Goal: Task Accomplishment & Management: Manage account settings

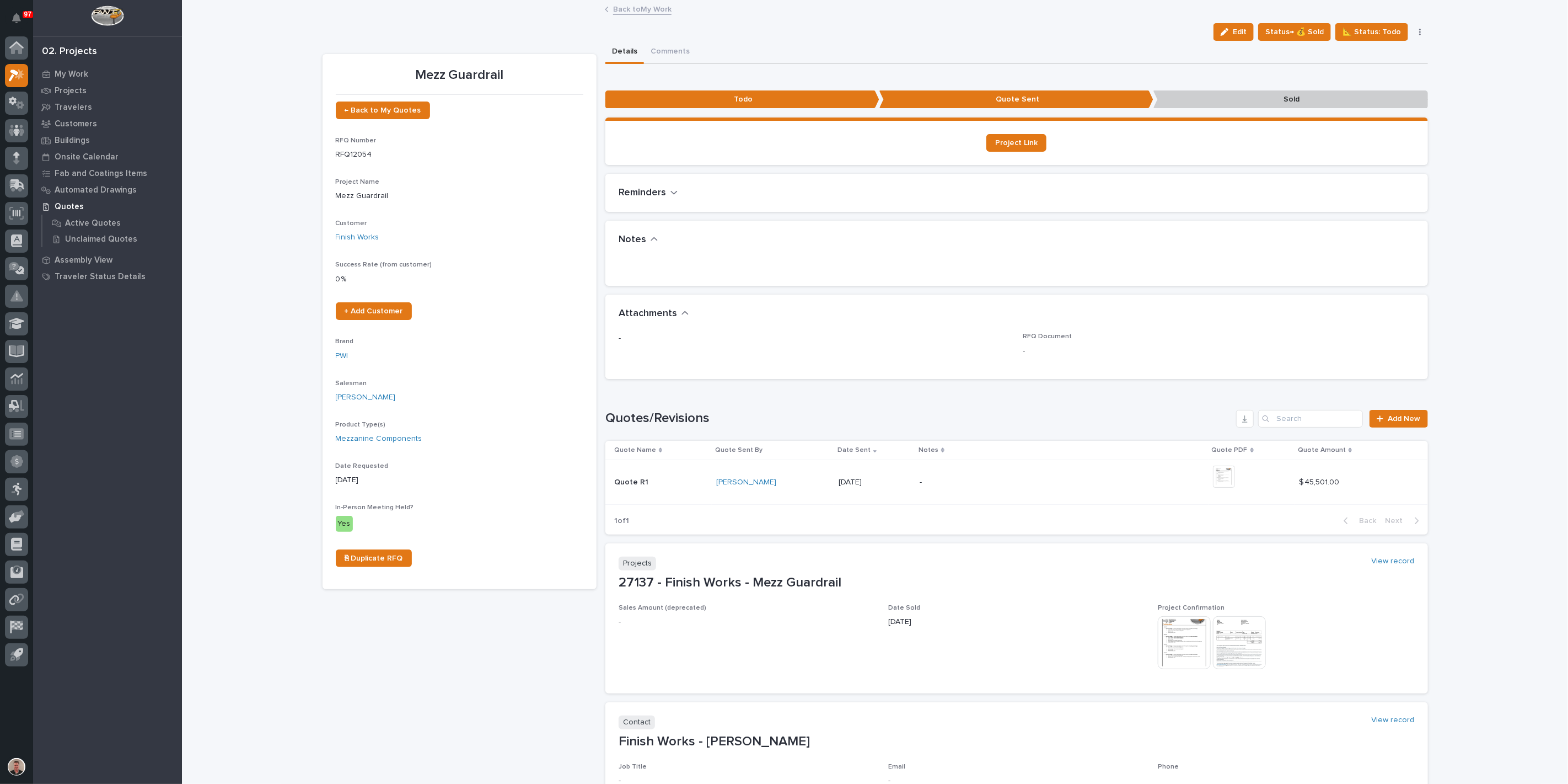
click at [638, 11] on link "Back to My Work" at bounding box center [642, 9] width 58 height 13
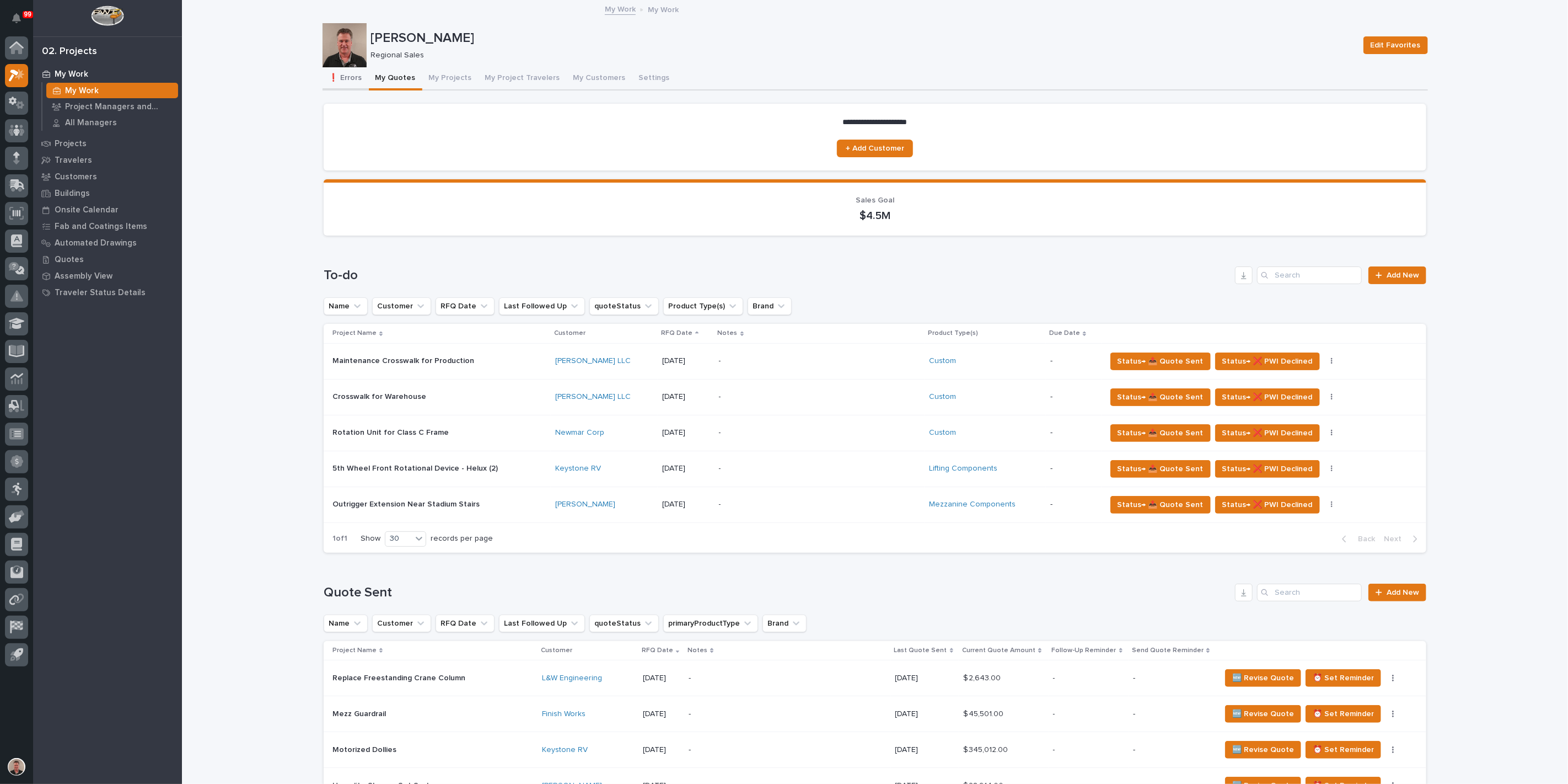
click at [339, 87] on button "❗ Errors" at bounding box center [345, 79] width 46 height 23
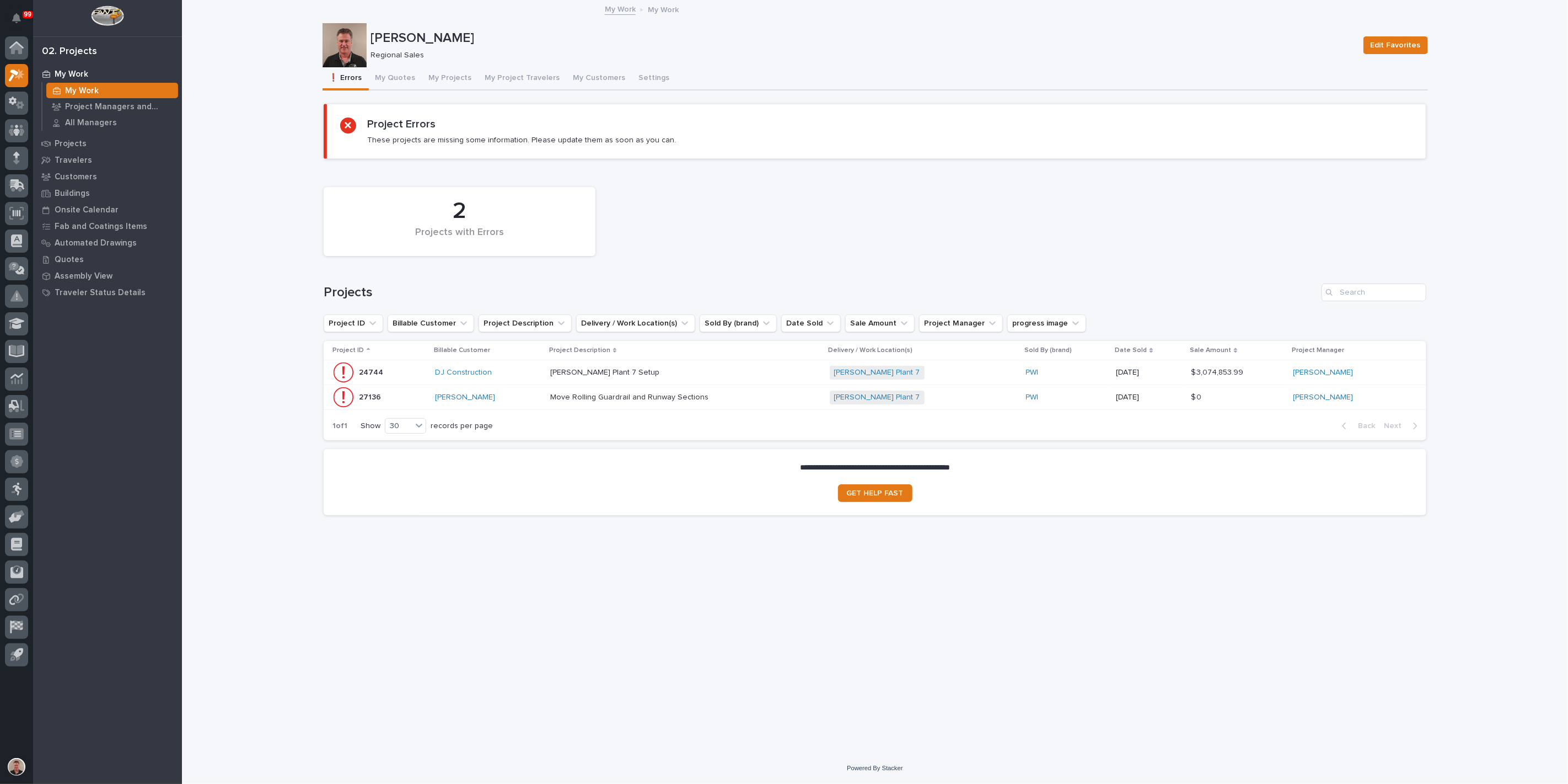
click at [779, 406] on div "Move Rolling Guardrail and Runway Sections Move Rolling Guardrail and Runway Se…" at bounding box center [686, 397] width 271 height 18
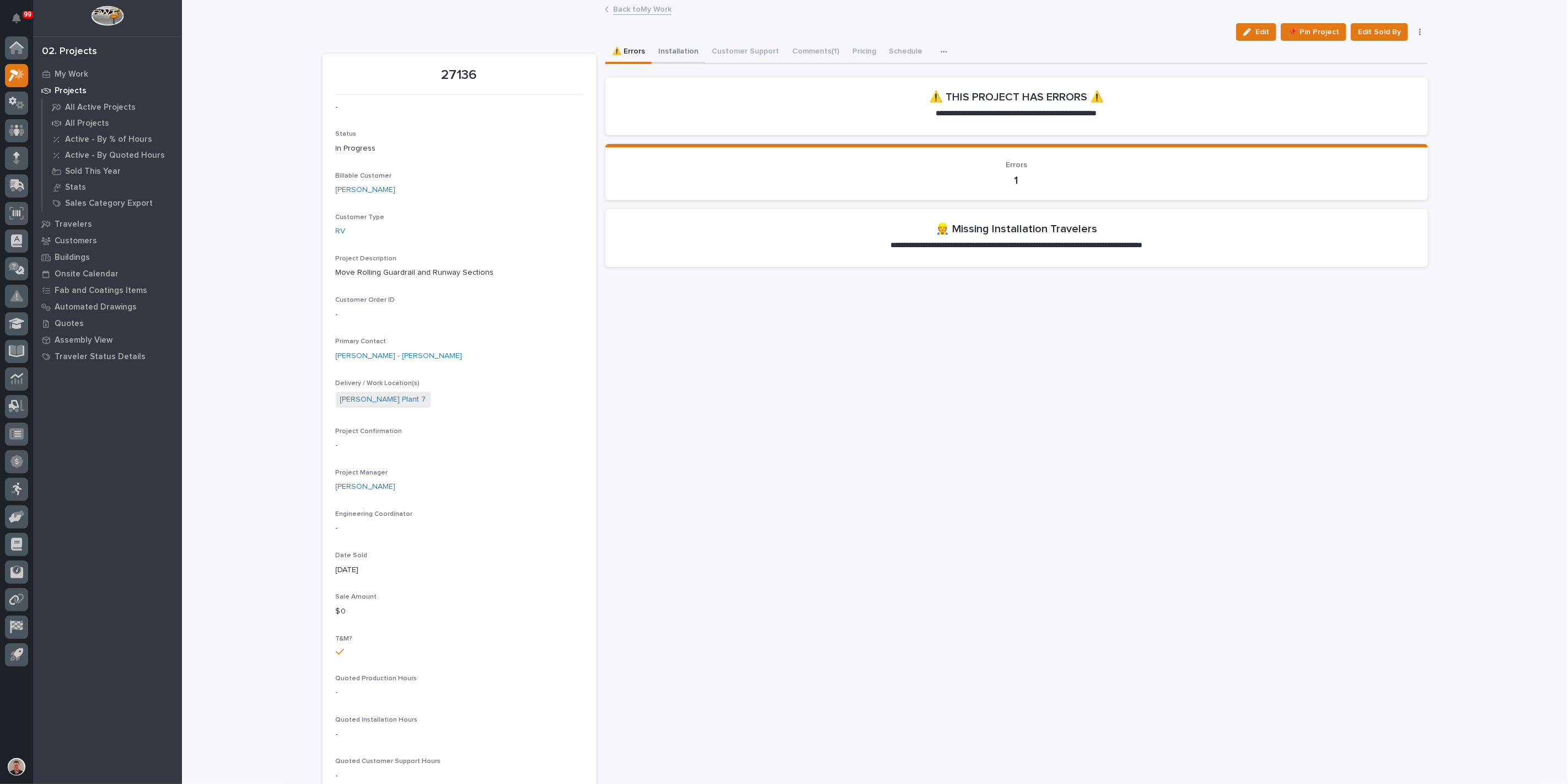
click at [689, 58] on button "Installation" at bounding box center [679, 52] width 54 height 23
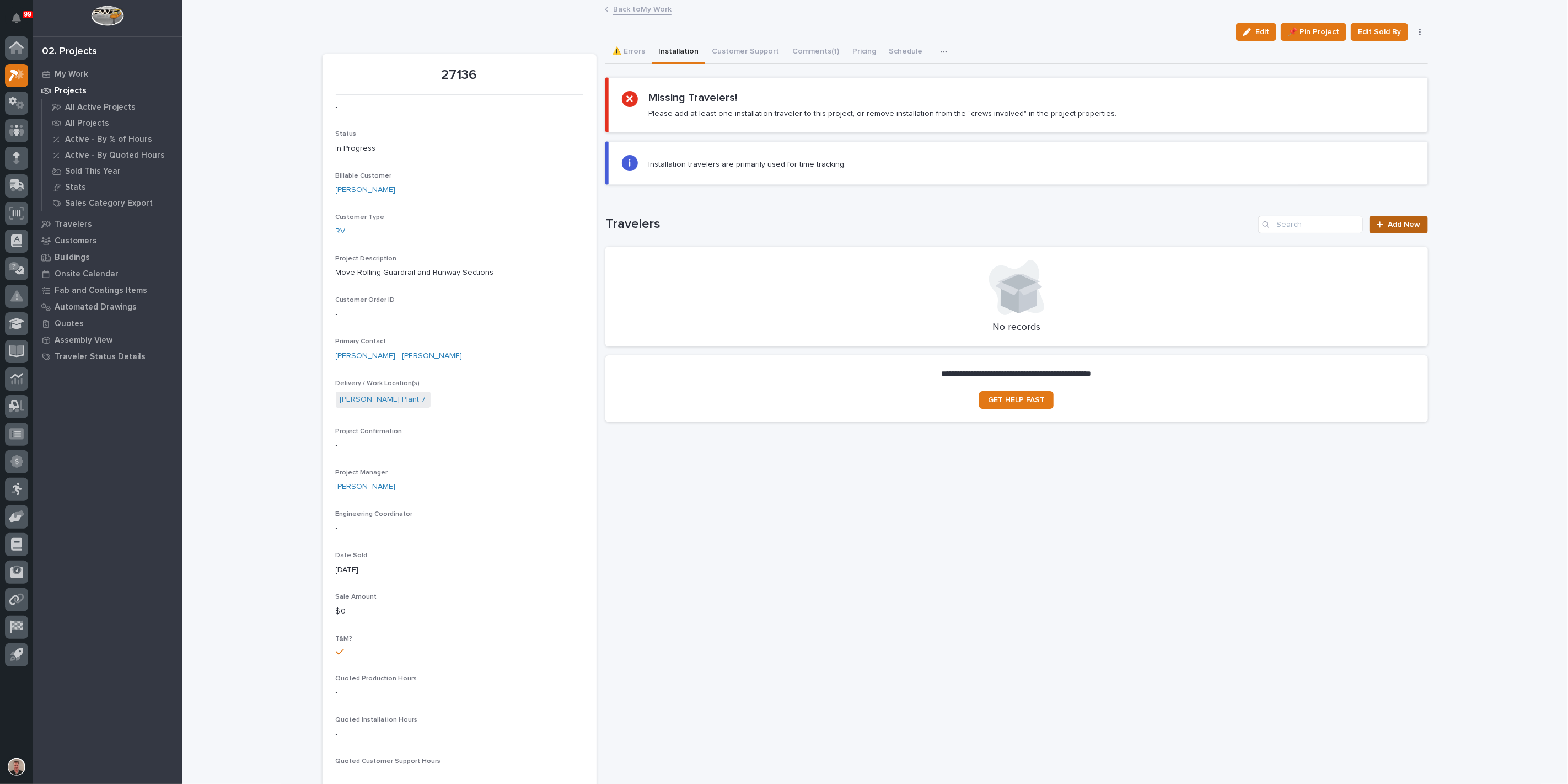
click at [1388, 228] on span "Add New" at bounding box center [1404, 224] width 32 height 8
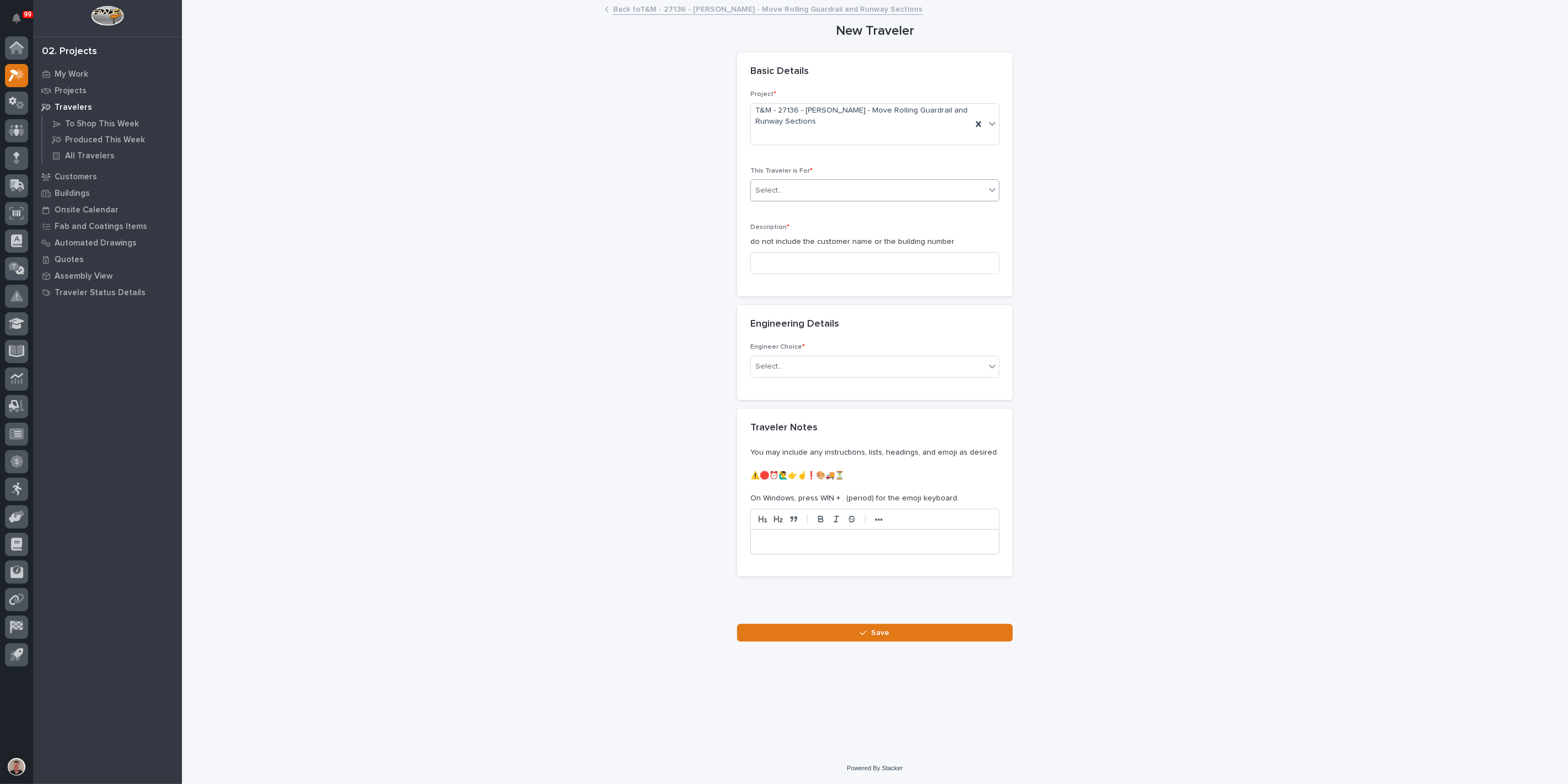
click at [877, 200] on div "Select..." at bounding box center [868, 190] width 234 height 18
click at [852, 273] on div "Installation" at bounding box center [870, 275] width 241 height 19
click at [848, 274] on input at bounding box center [875, 262] width 249 height 22
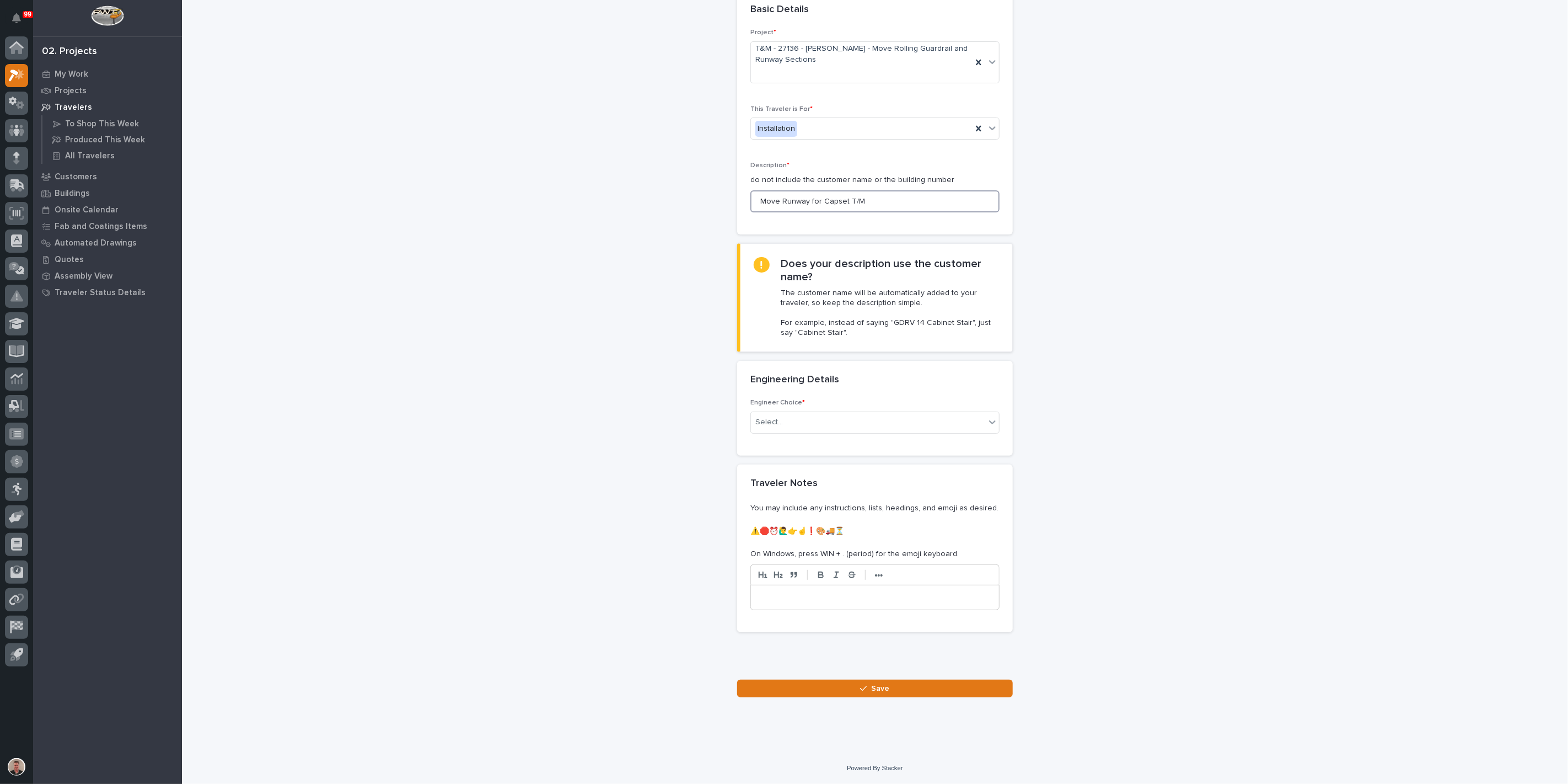
scroll to position [184, 0]
type input "Move Runway for Capset T/M"
click at [866, 431] on div "Select..." at bounding box center [868, 422] width 234 height 18
click at [868, 451] on div "There is no engineering (no drawings)" at bounding box center [870, 448] width 241 height 19
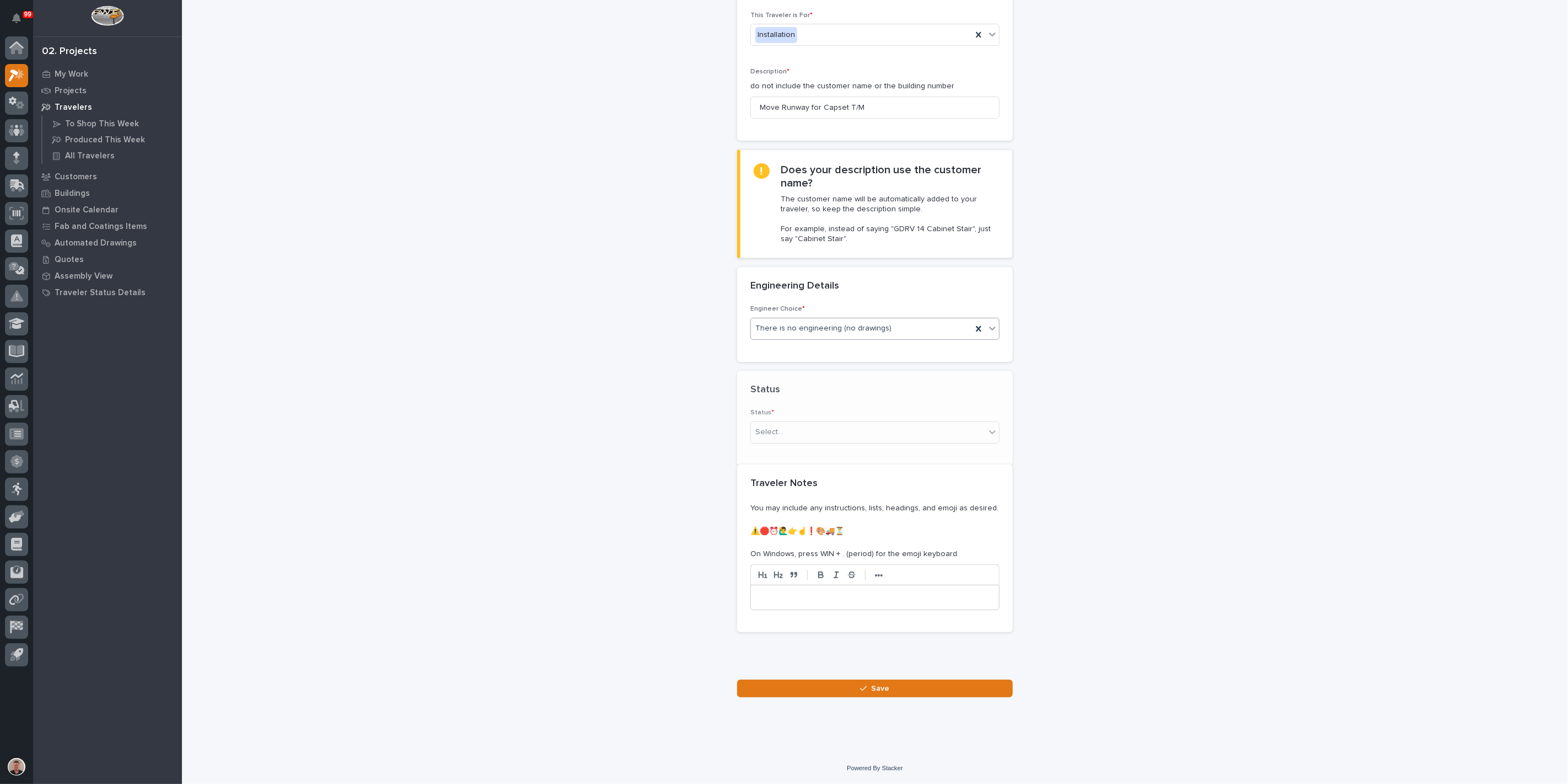
scroll to position [333, 0]
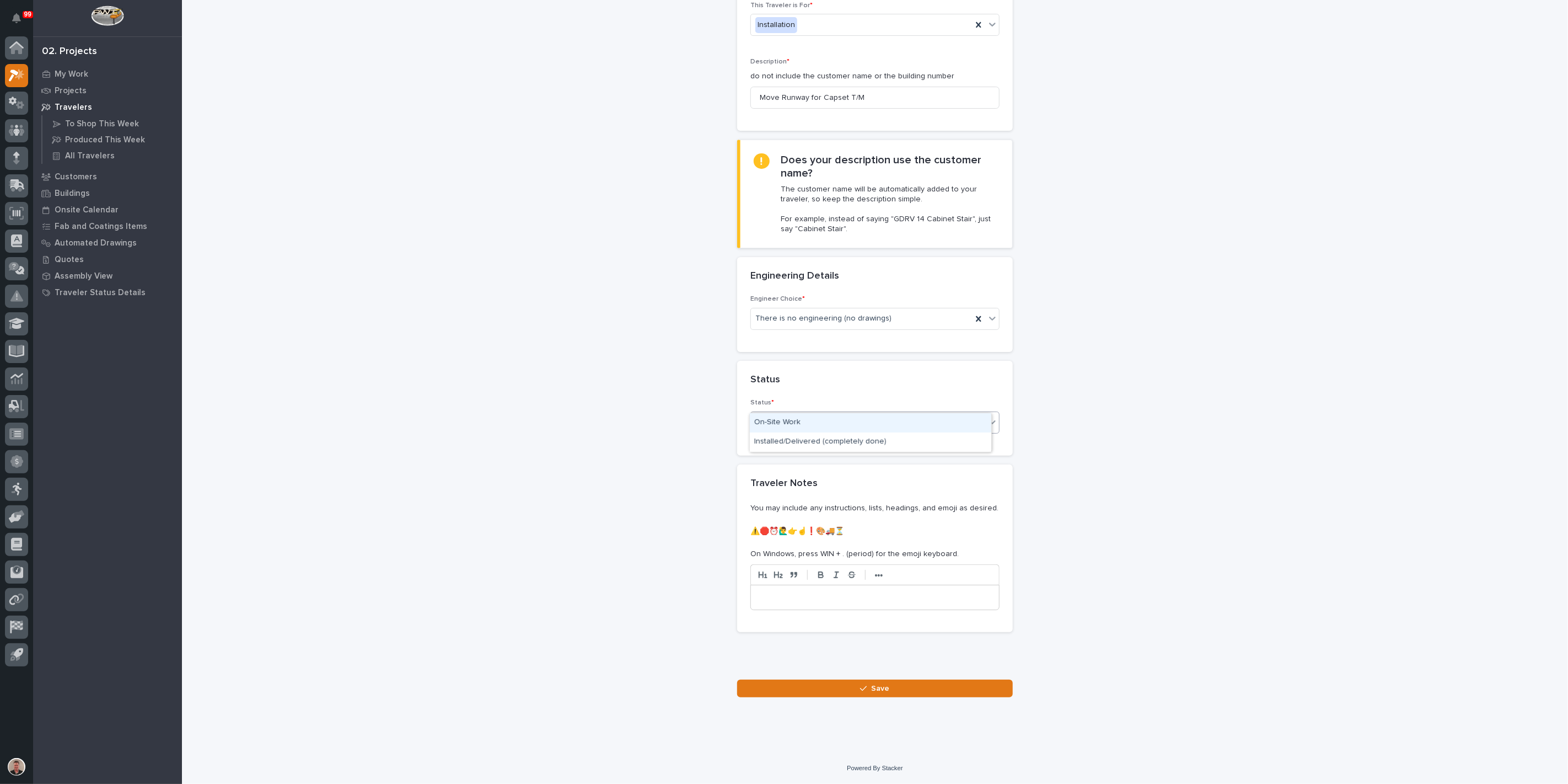
click at [843, 413] on div "Select..." at bounding box center [868, 422] width 234 height 18
click at [836, 423] on div "On-Site Work" at bounding box center [870, 423] width 241 height 19
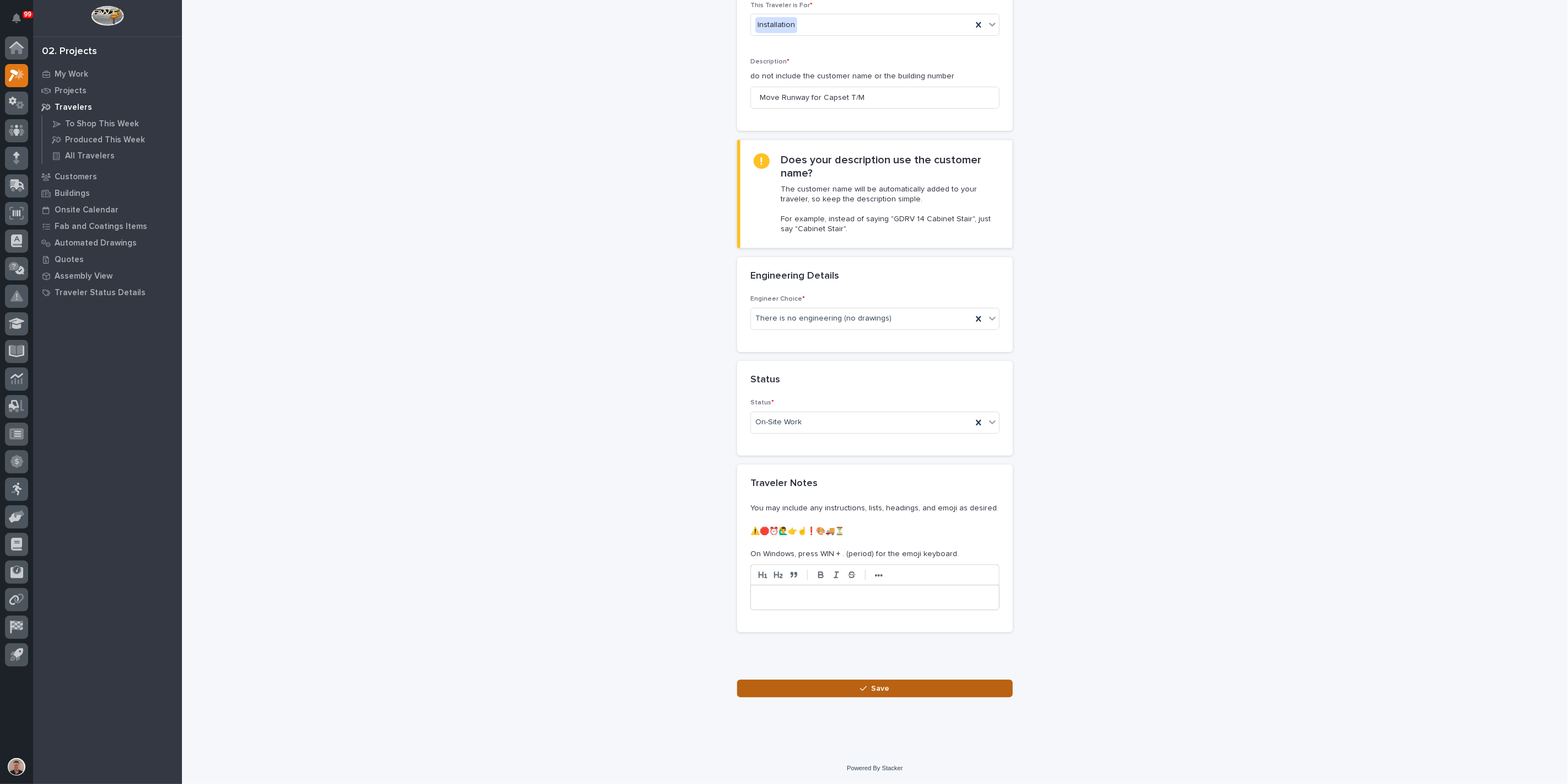
click at [876, 694] on span "Save" at bounding box center [881, 688] width 18 height 10
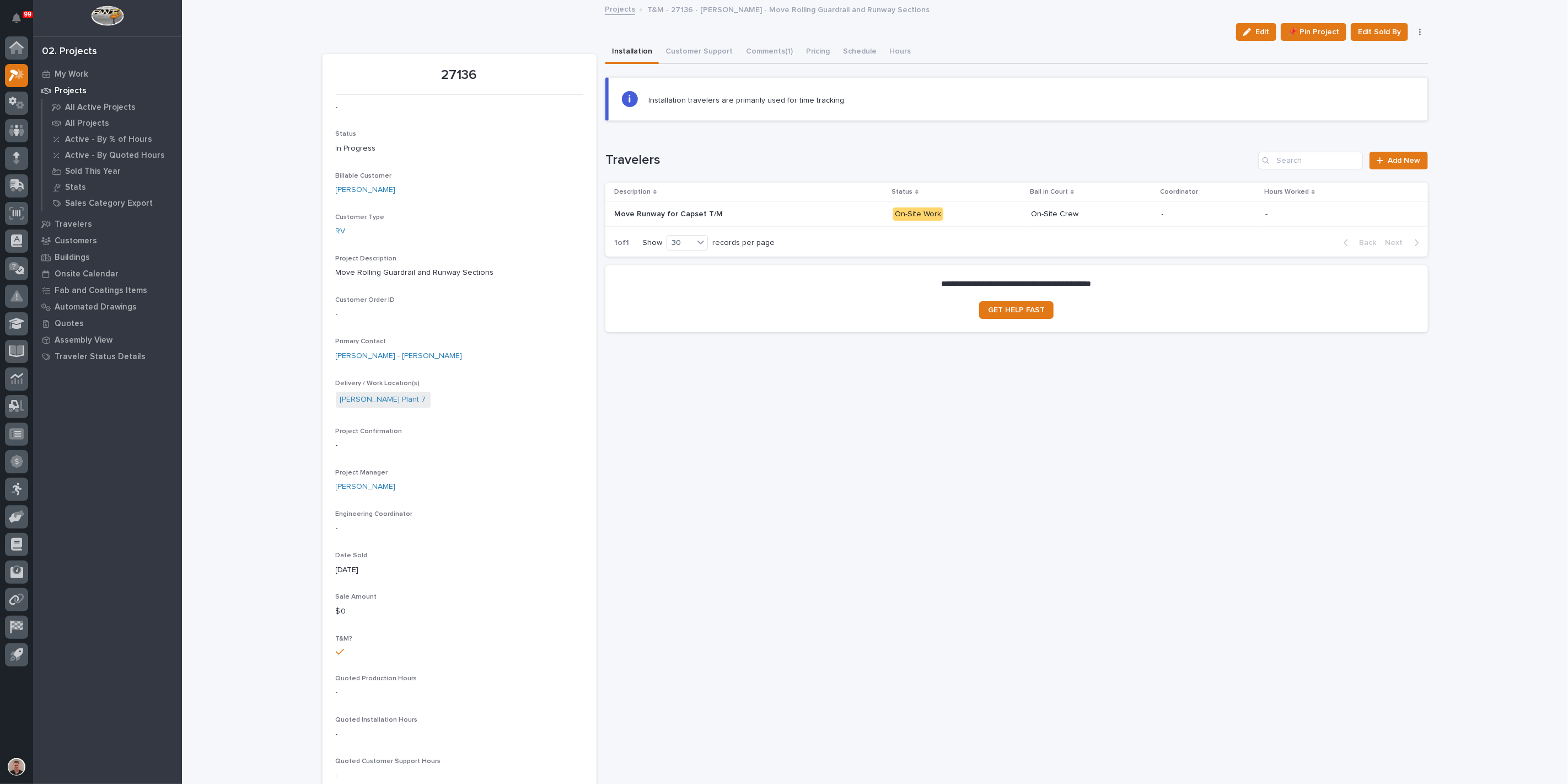
click at [836, 223] on div "Move Runway for Capset T/M Move Runway for Capset T/M" at bounding box center [749, 214] width 270 height 18
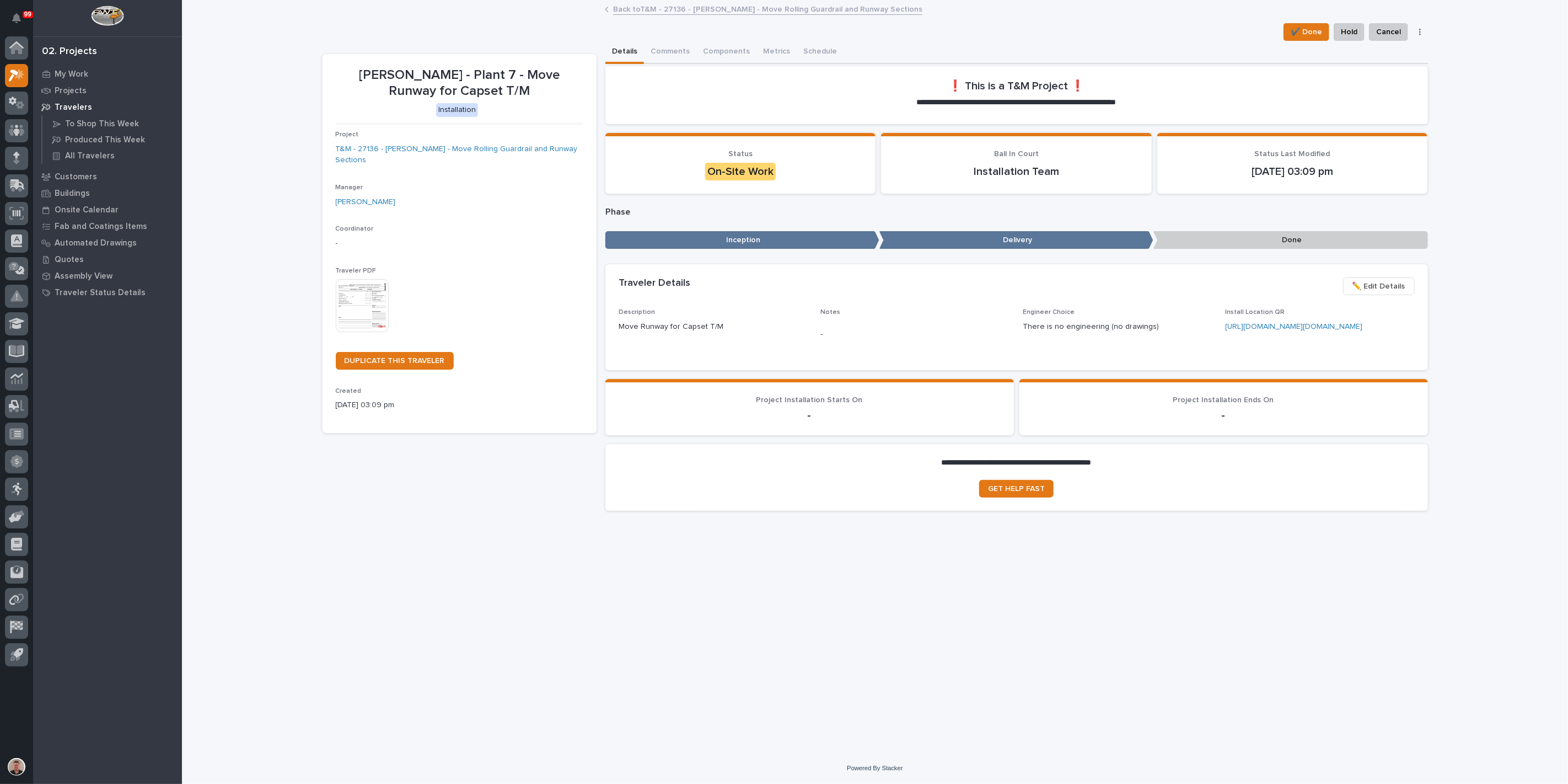
click at [375, 332] on img at bounding box center [362, 305] width 53 height 53
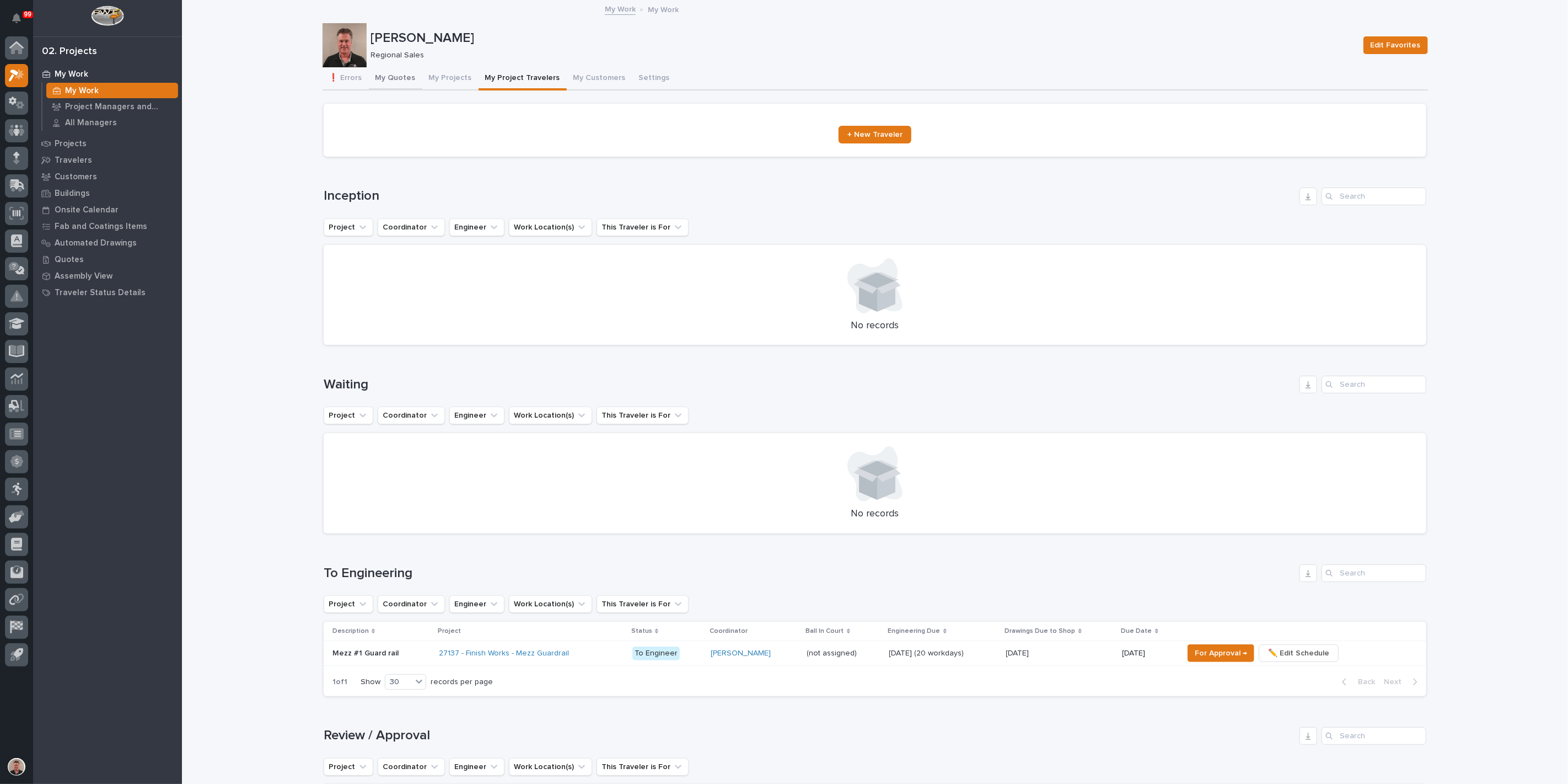
click at [406, 82] on button "My Quotes" at bounding box center [396, 79] width 54 height 23
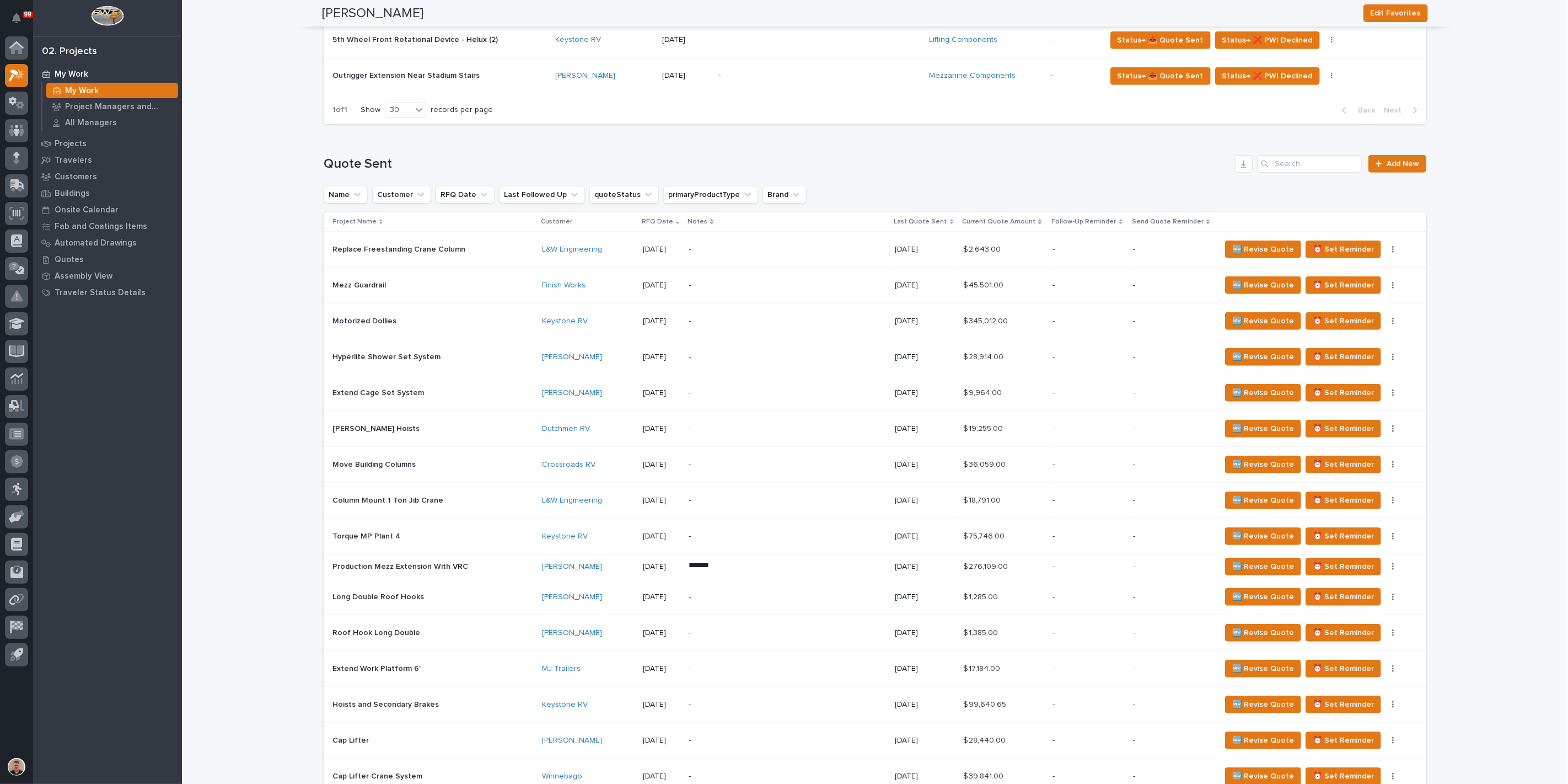
scroll to position [490, 0]
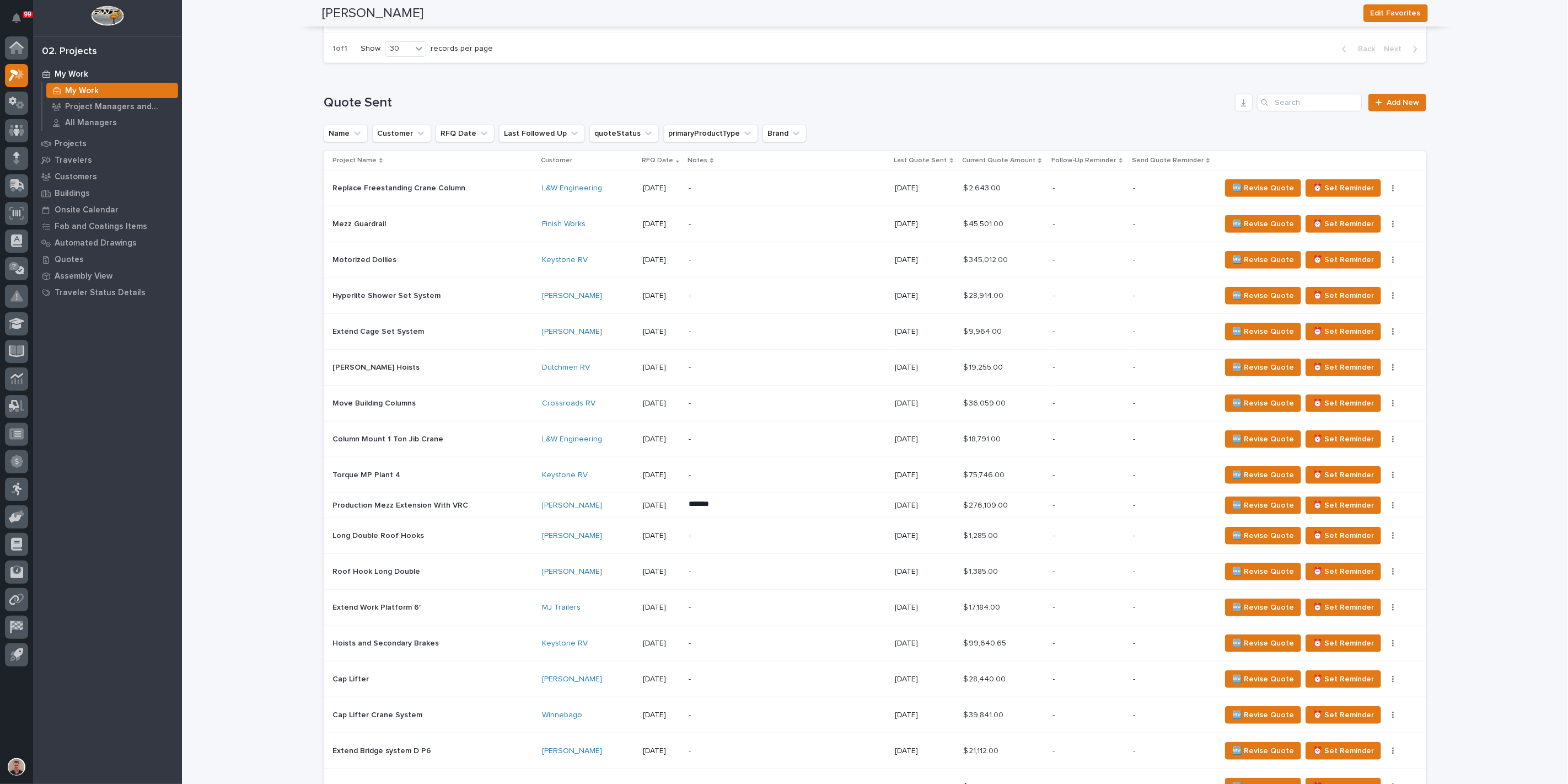
click at [800, 344] on div "-" at bounding box center [785, 332] width 193 height 25
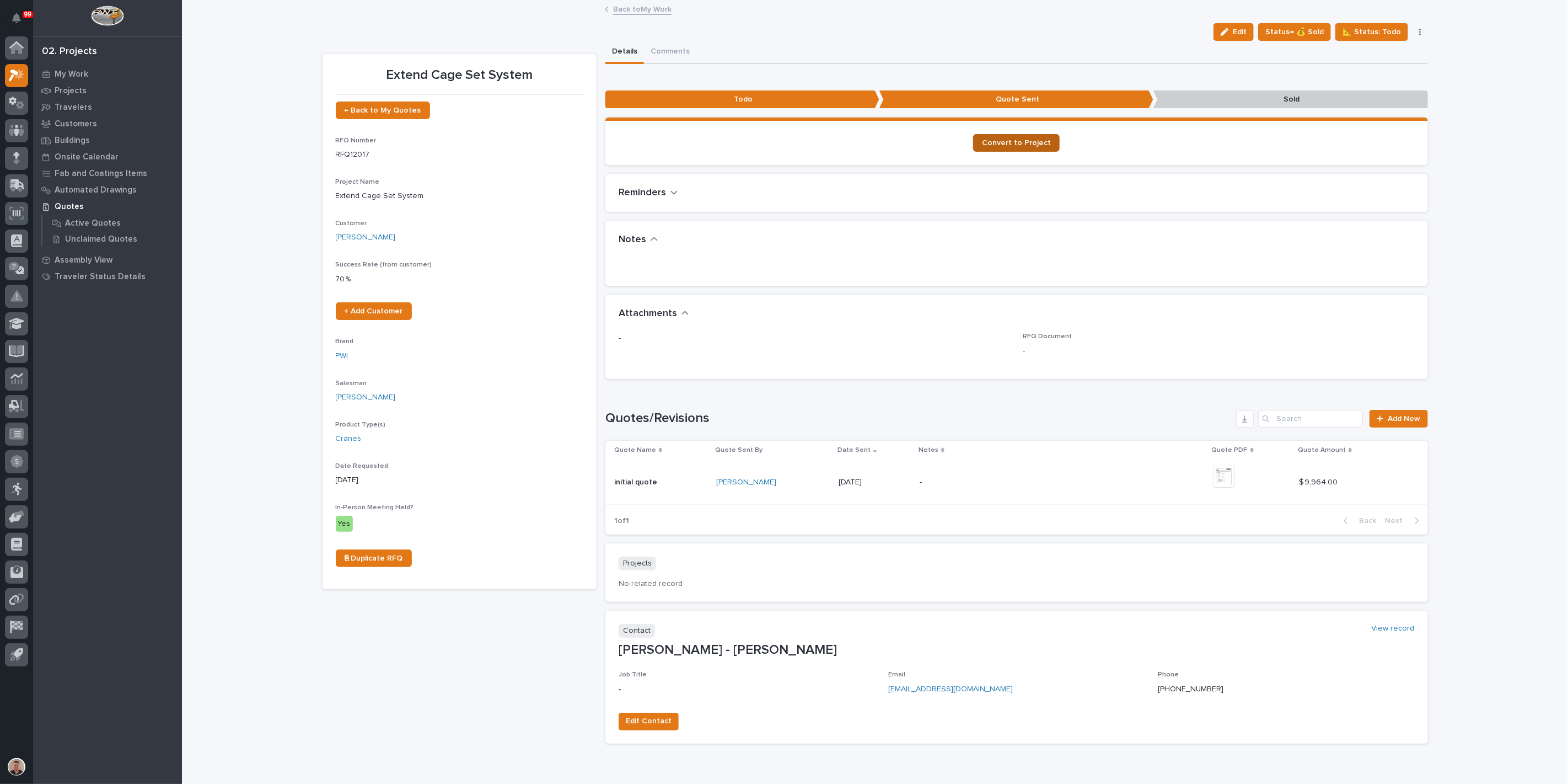
click at [1014, 147] on span "Convert to Project" at bounding box center [1016, 142] width 69 height 8
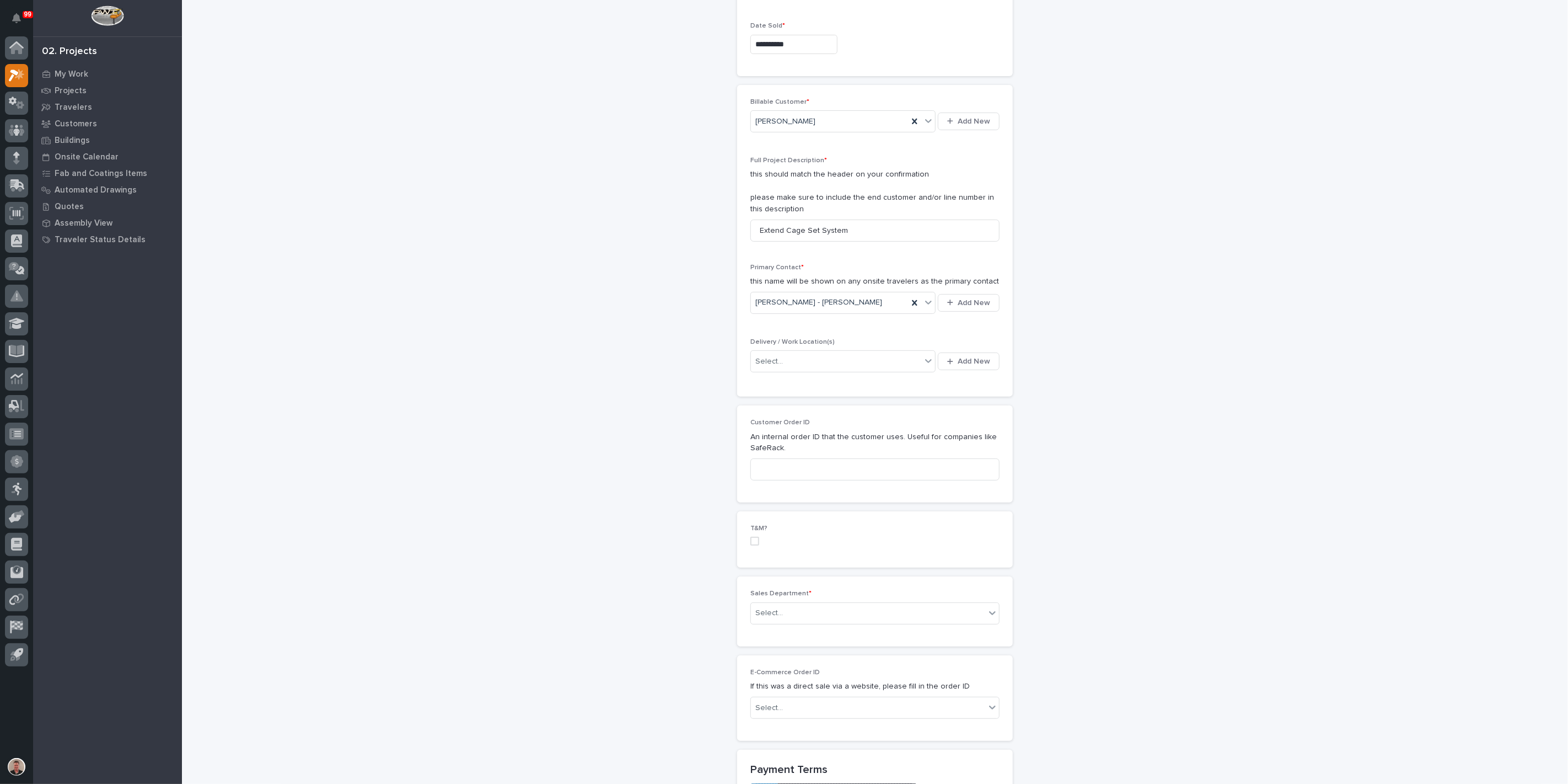
scroll to position [184, 0]
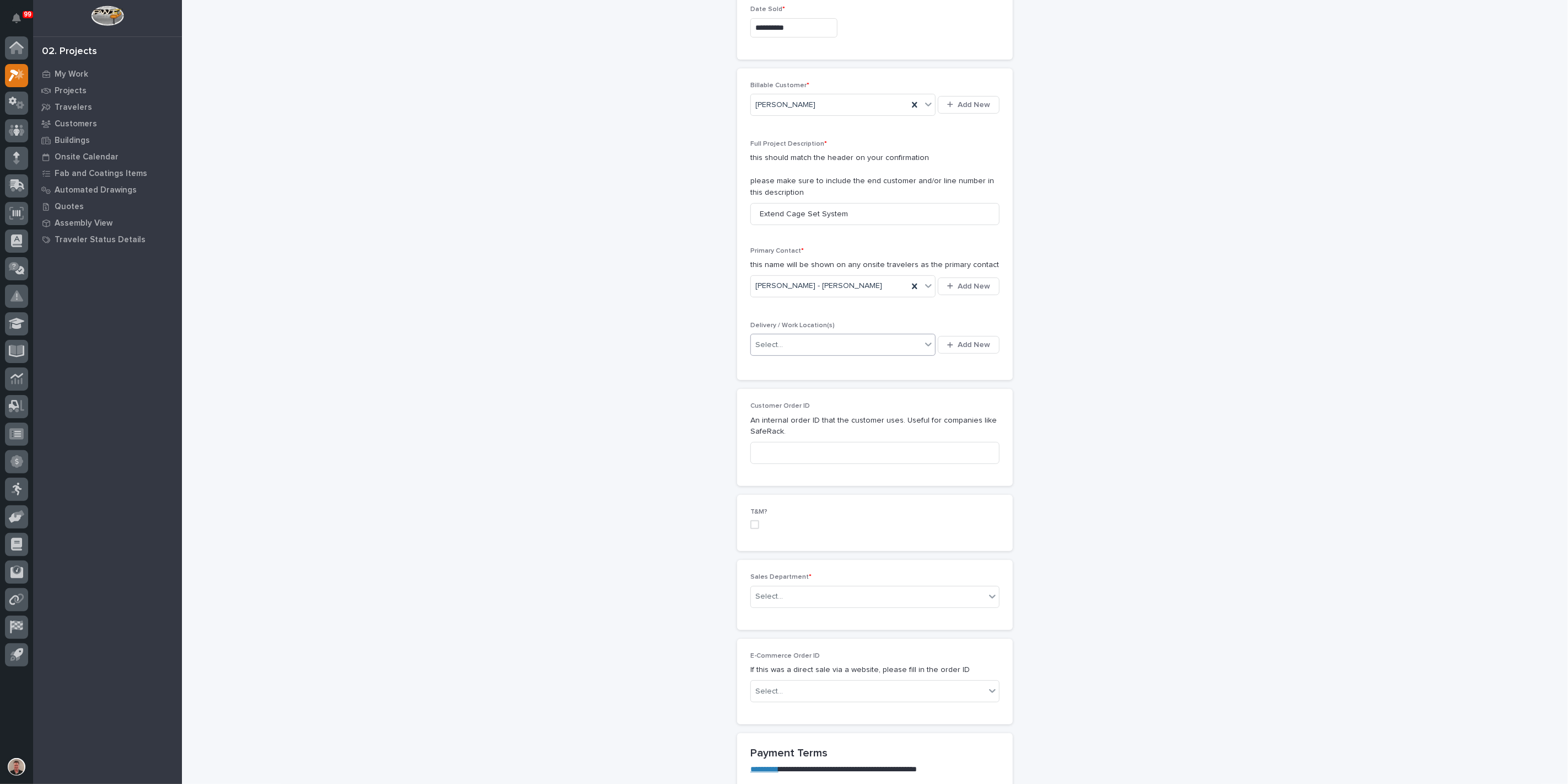
click at [814, 354] on div "Select..." at bounding box center [836, 345] width 170 height 18
type input "********"
click at [792, 615] on div "[PERSON_NAME] Plant 7" at bounding box center [830, 617] width 162 height 19
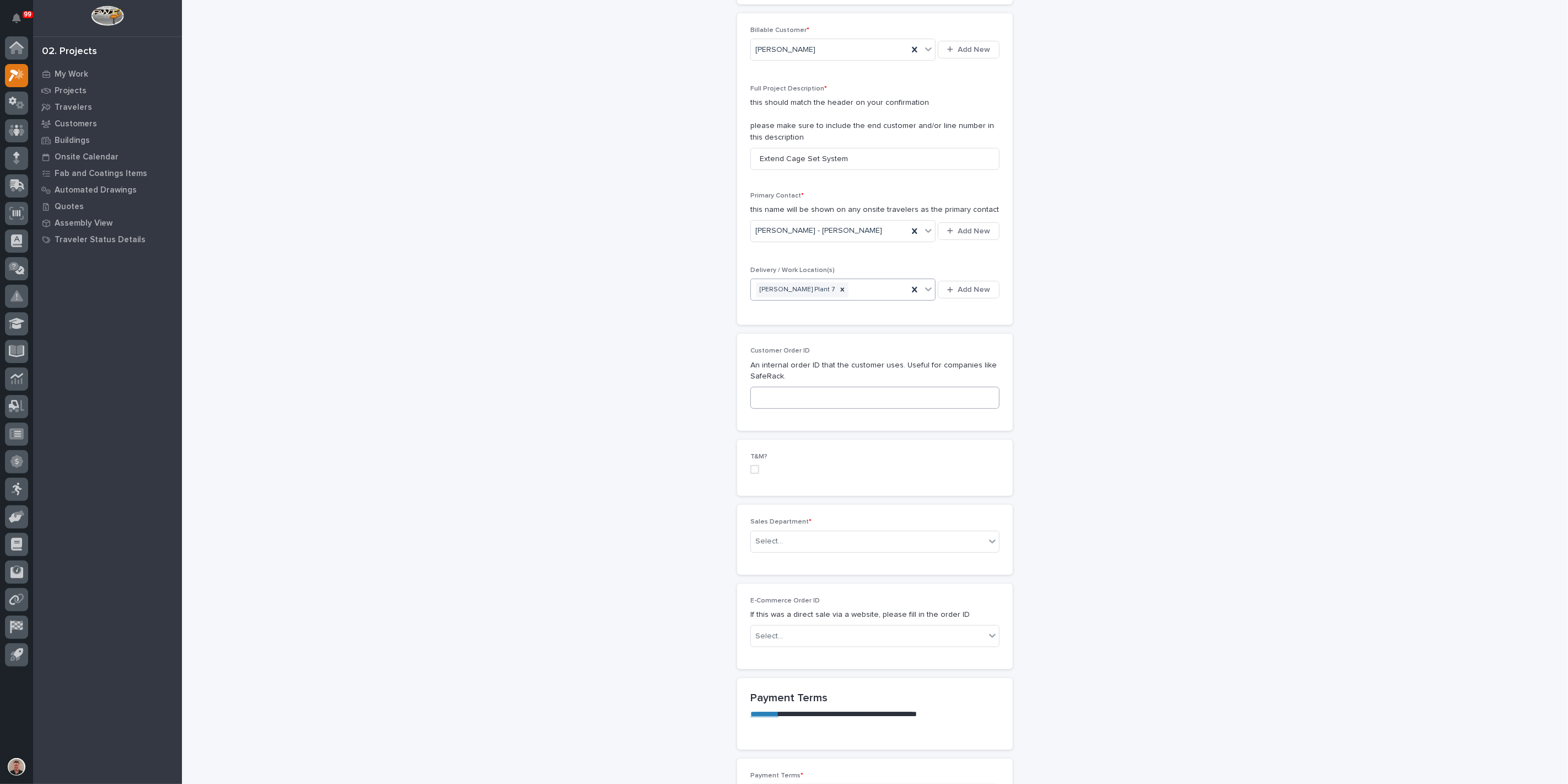
scroll to position [306, 0]
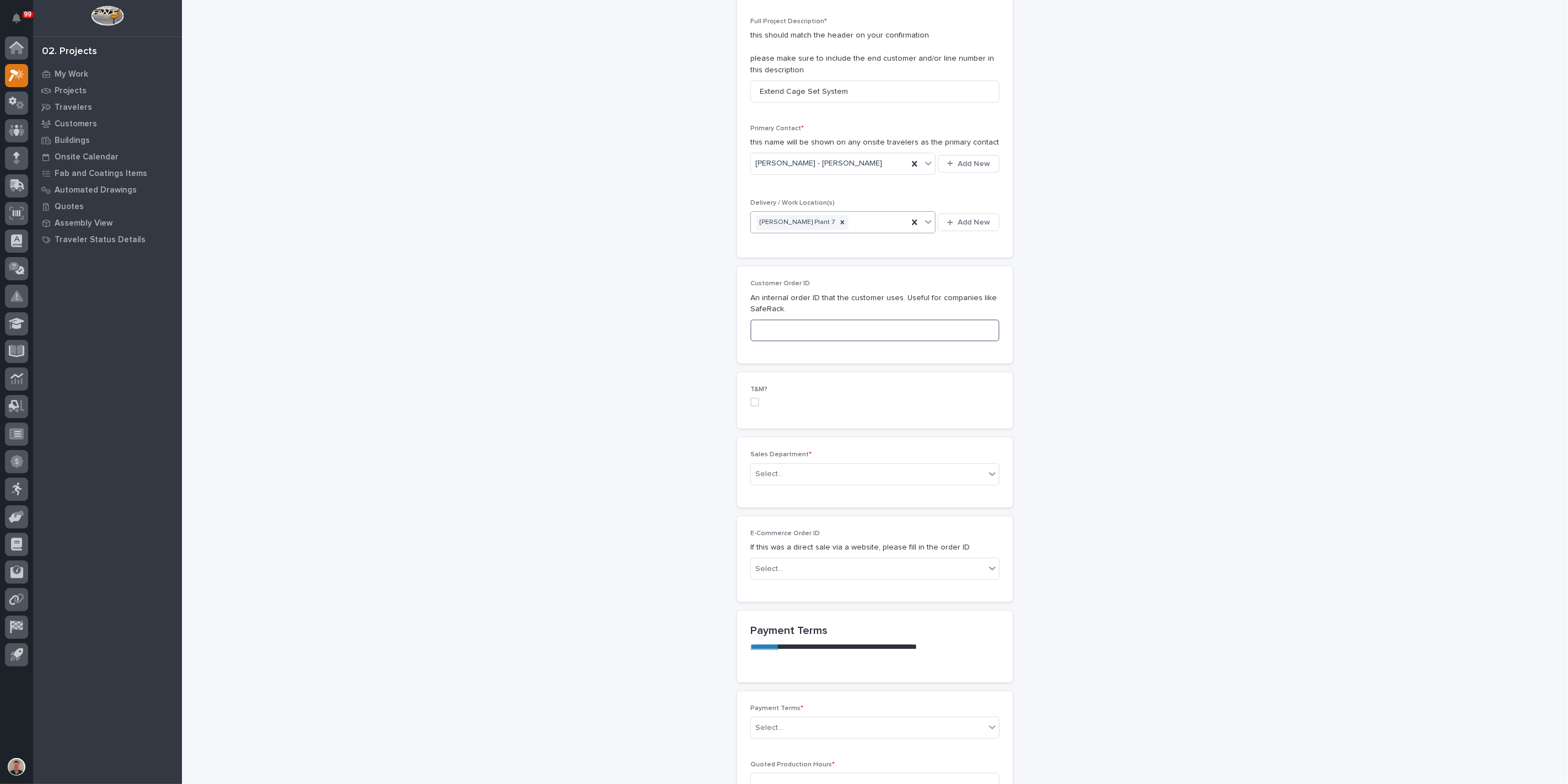
click at [791, 341] on input at bounding box center [875, 330] width 249 height 22
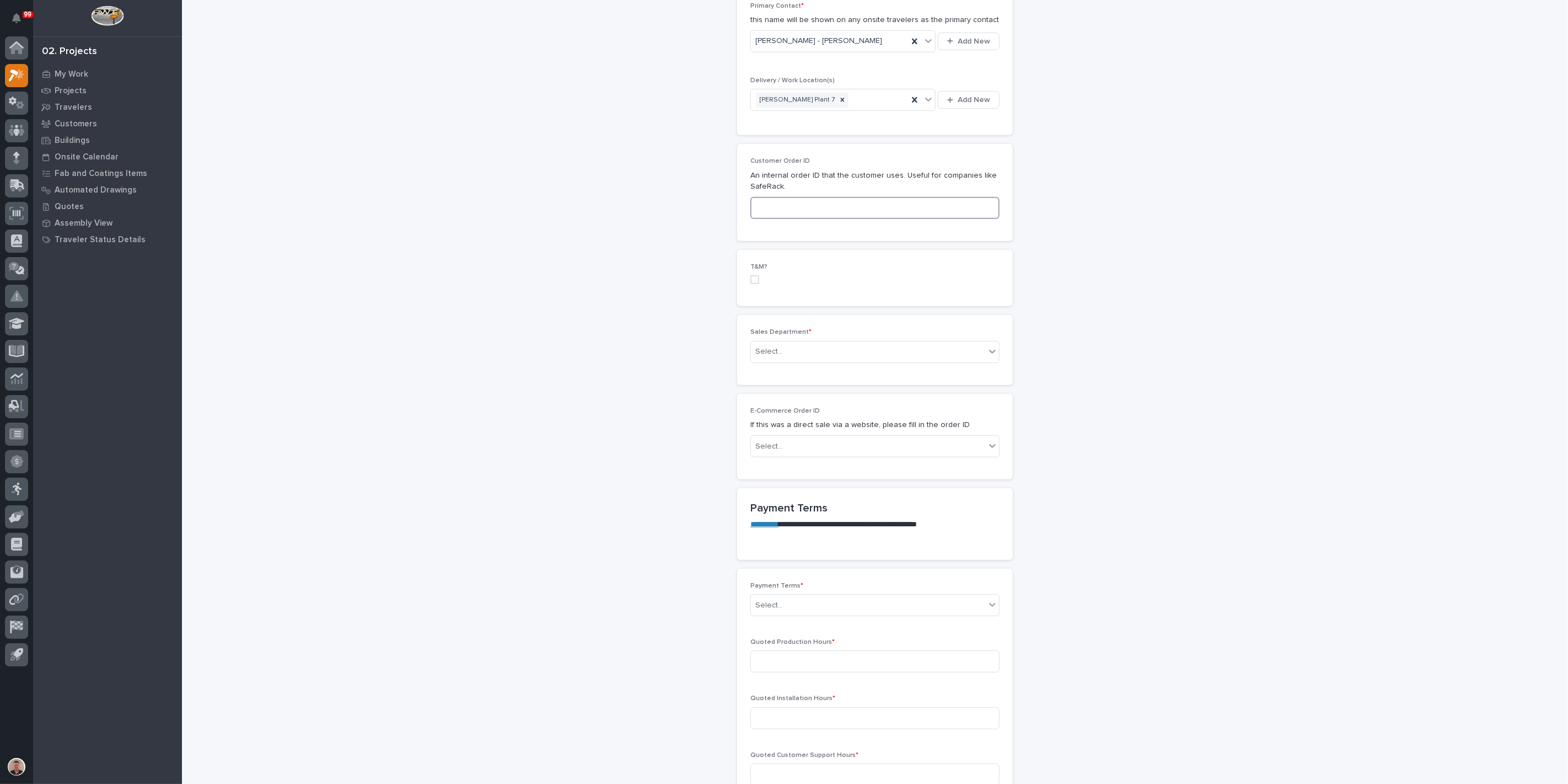
scroll to position [613, 0]
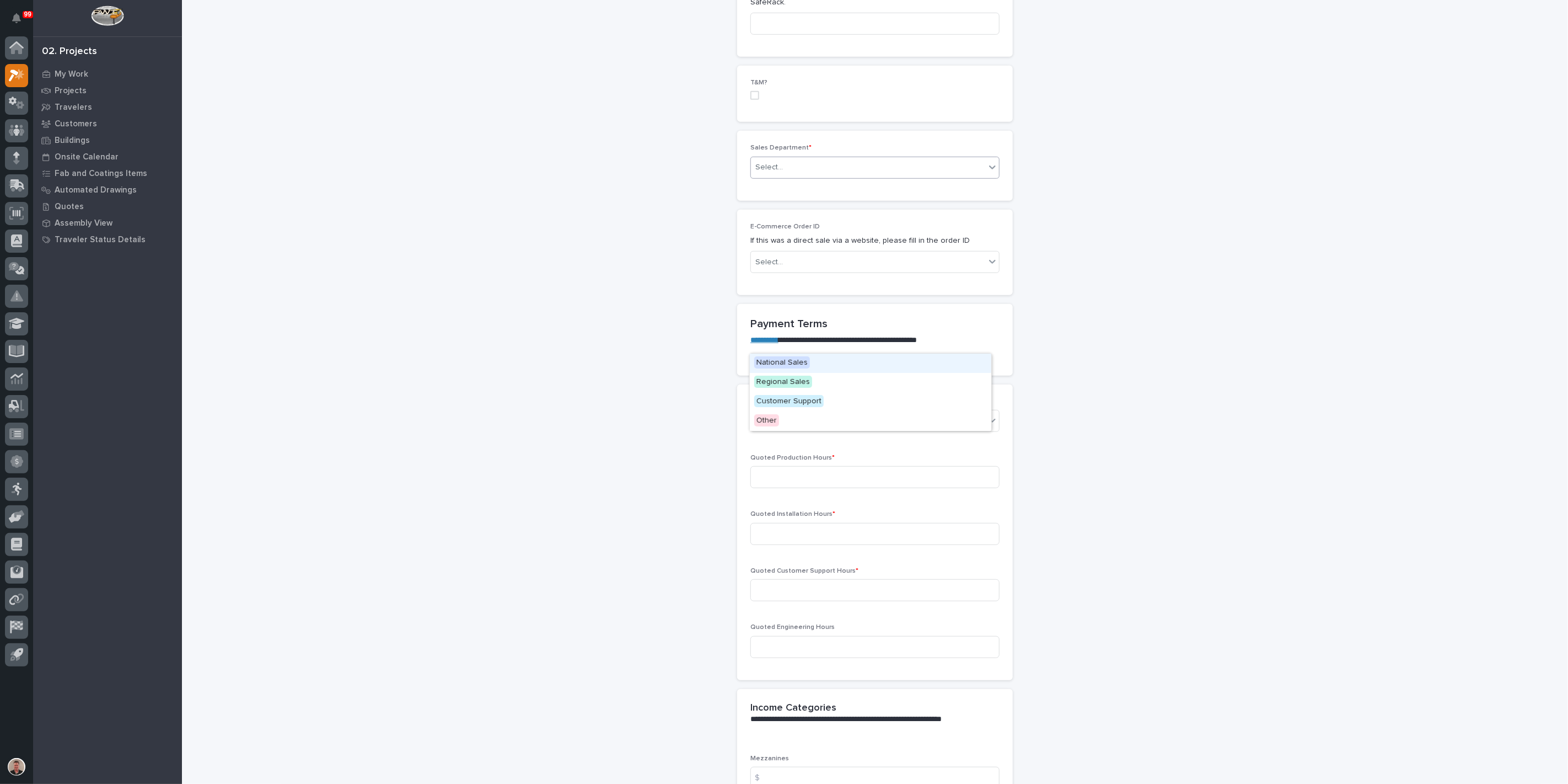
click at [825, 176] on div "Select..." at bounding box center [868, 167] width 234 height 18
click at [836, 382] on div "Regional Sales" at bounding box center [870, 383] width 241 height 19
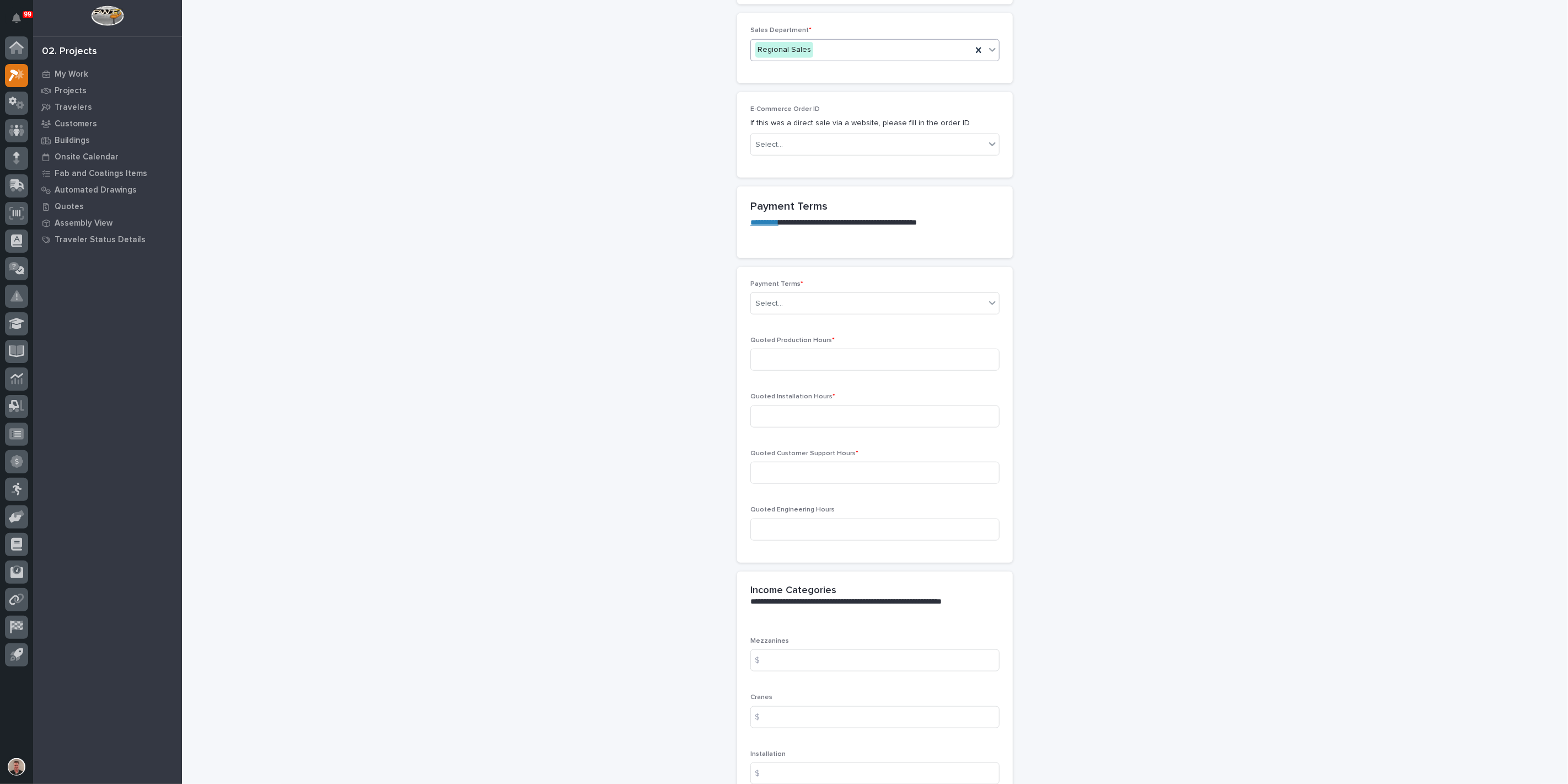
scroll to position [796, 0]
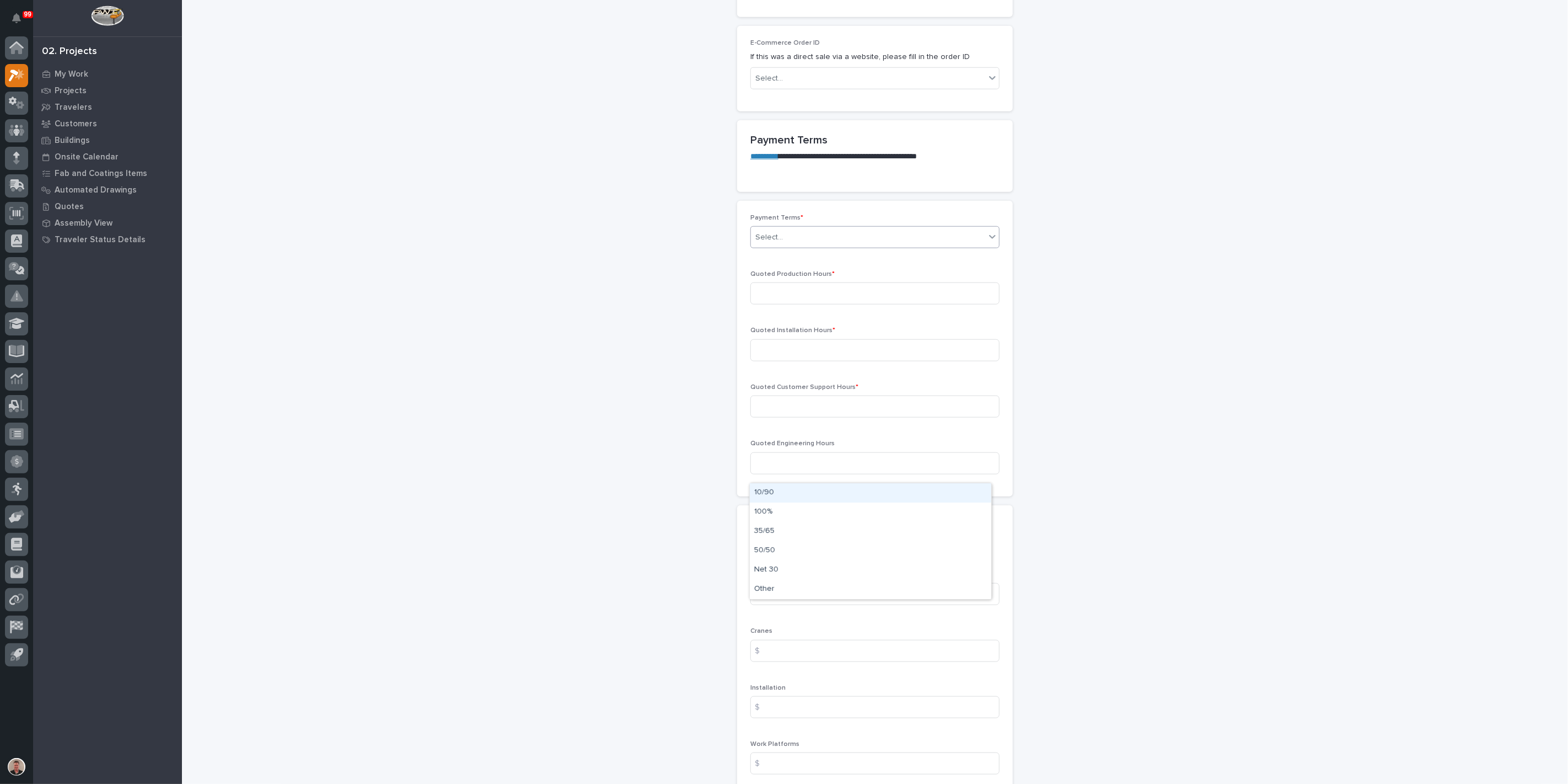
click at [802, 247] on div "Select..." at bounding box center [868, 237] width 234 height 18
click at [777, 567] on div "Net 30" at bounding box center [870, 570] width 241 height 19
click at [795, 305] on input at bounding box center [875, 293] width 249 height 22
click at [781, 305] on input at bounding box center [875, 293] width 249 height 22
type input "6"
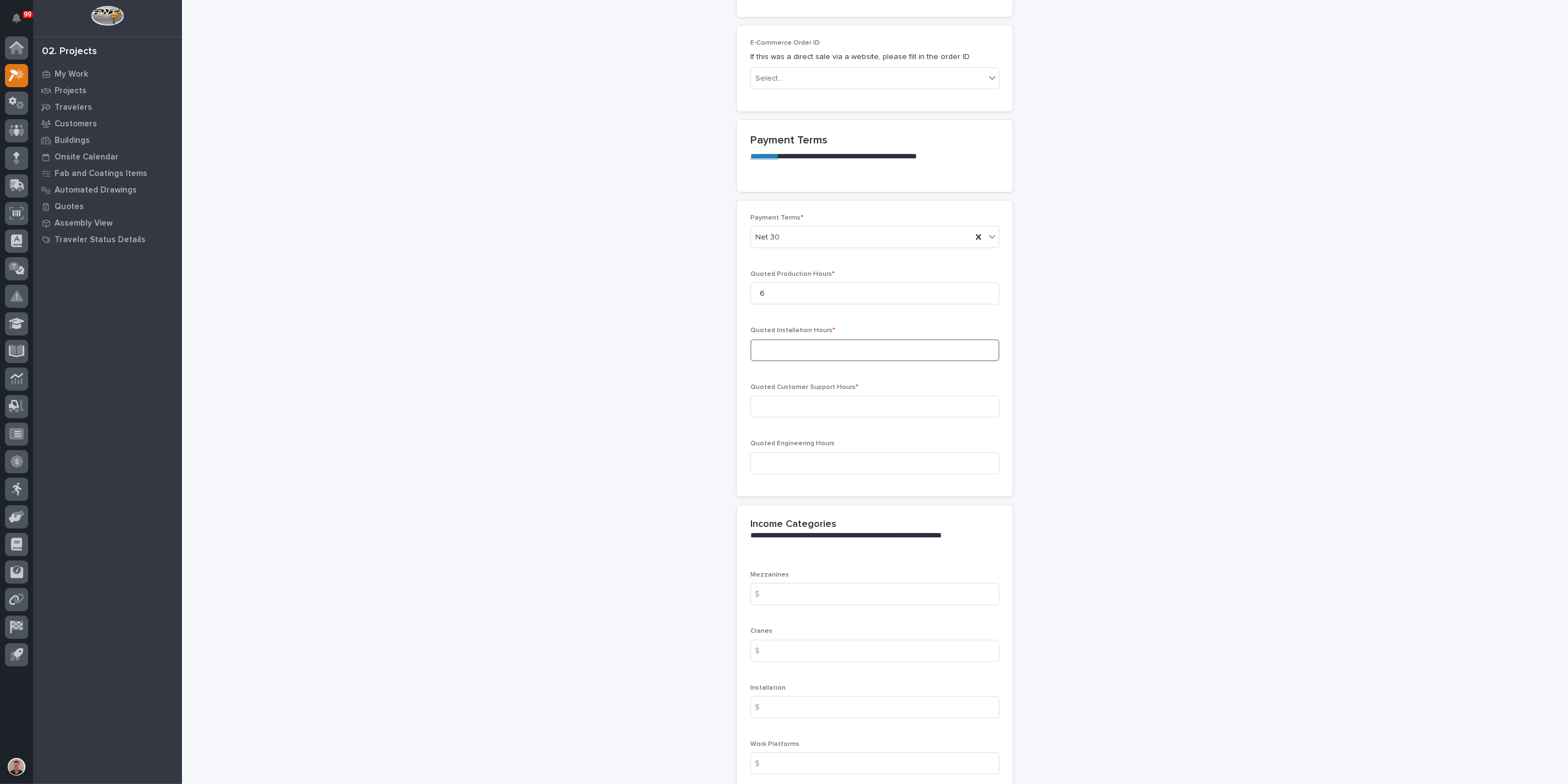
click at [769, 361] on input at bounding box center [875, 350] width 249 height 22
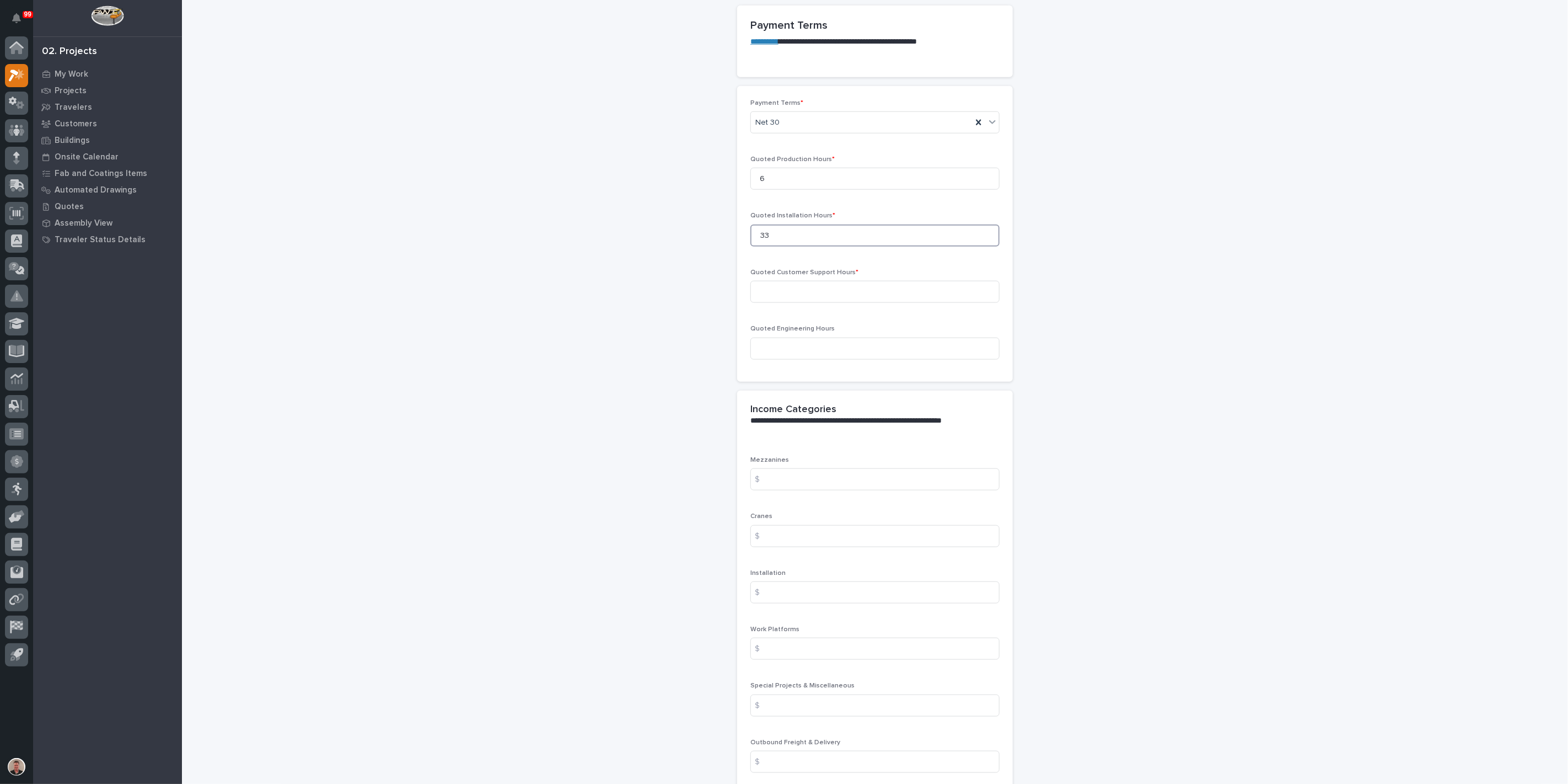
scroll to position [919, 0]
type input "33"
click at [790, 295] on input at bounding box center [875, 284] width 249 height 22
click at [789, 295] on input at bounding box center [875, 284] width 249 height 22
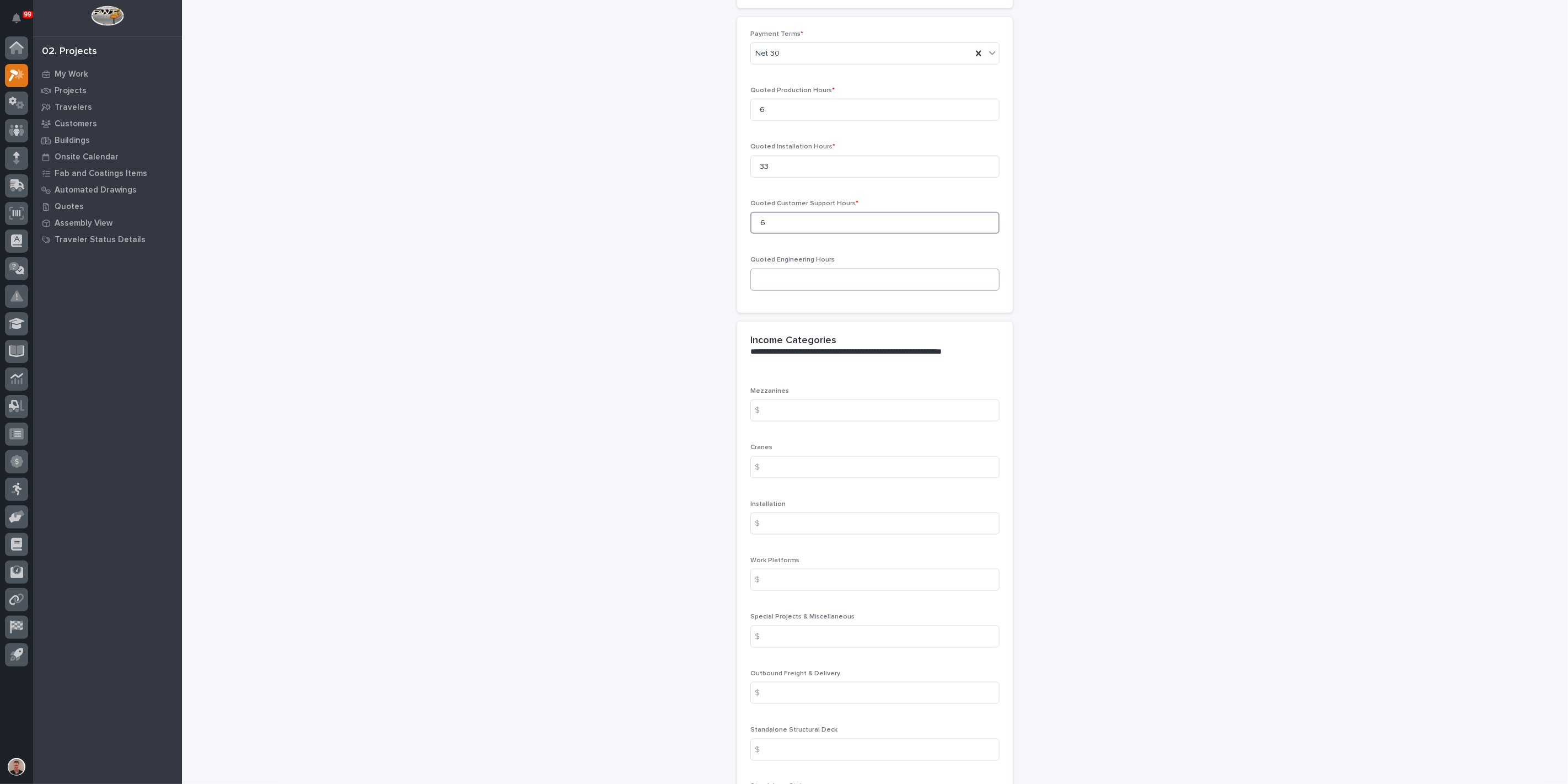
type input "6"
click at [822, 291] on input at bounding box center [875, 279] width 249 height 22
click at [785, 291] on input at bounding box center [875, 279] width 249 height 22
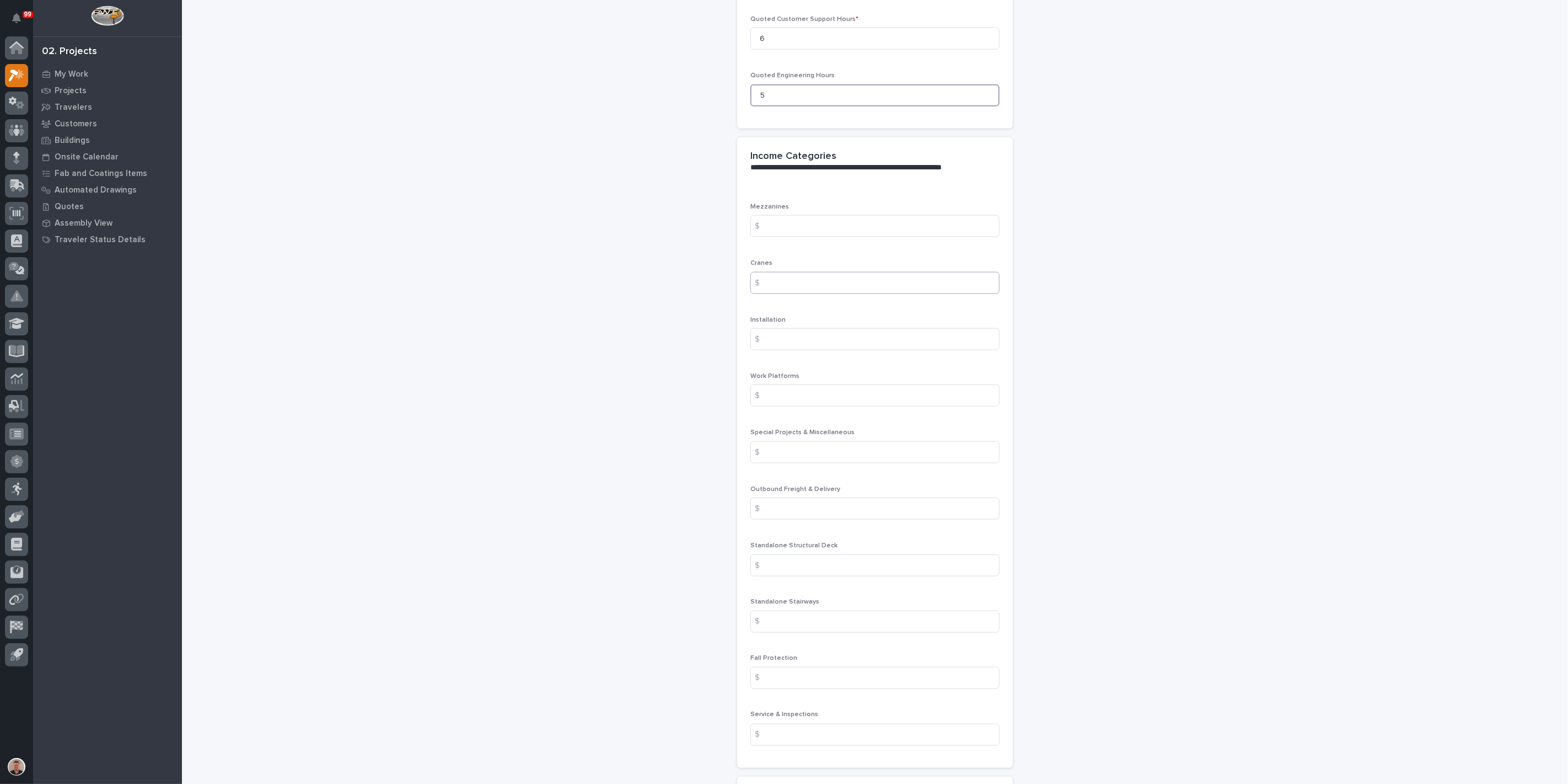
type input "5"
click at [797, 294] on input at bounding box center [875, 282] width 249 height 22
type input "3255.79"
click at [787, 350] on input at bounding box center [875, 339] width 249 height 22
type input "4703.57"
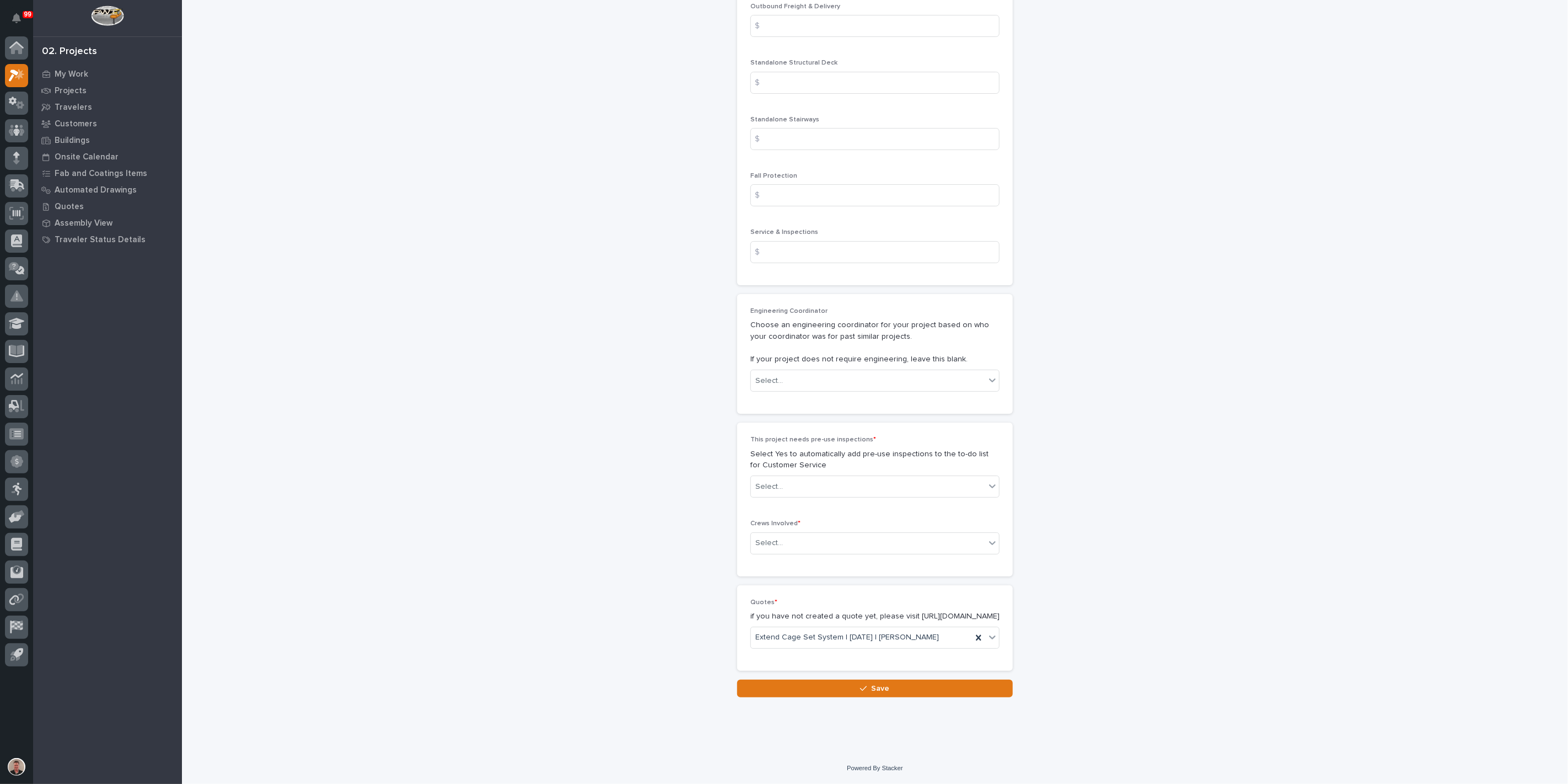
scroll to position [1716, 0]
click at [777, 37] on input at bounding box center [875, 25] width 249 height 22
type input "175.00"
click at [777, 263] on input at bounding box center [875, 252] width 249 height 22
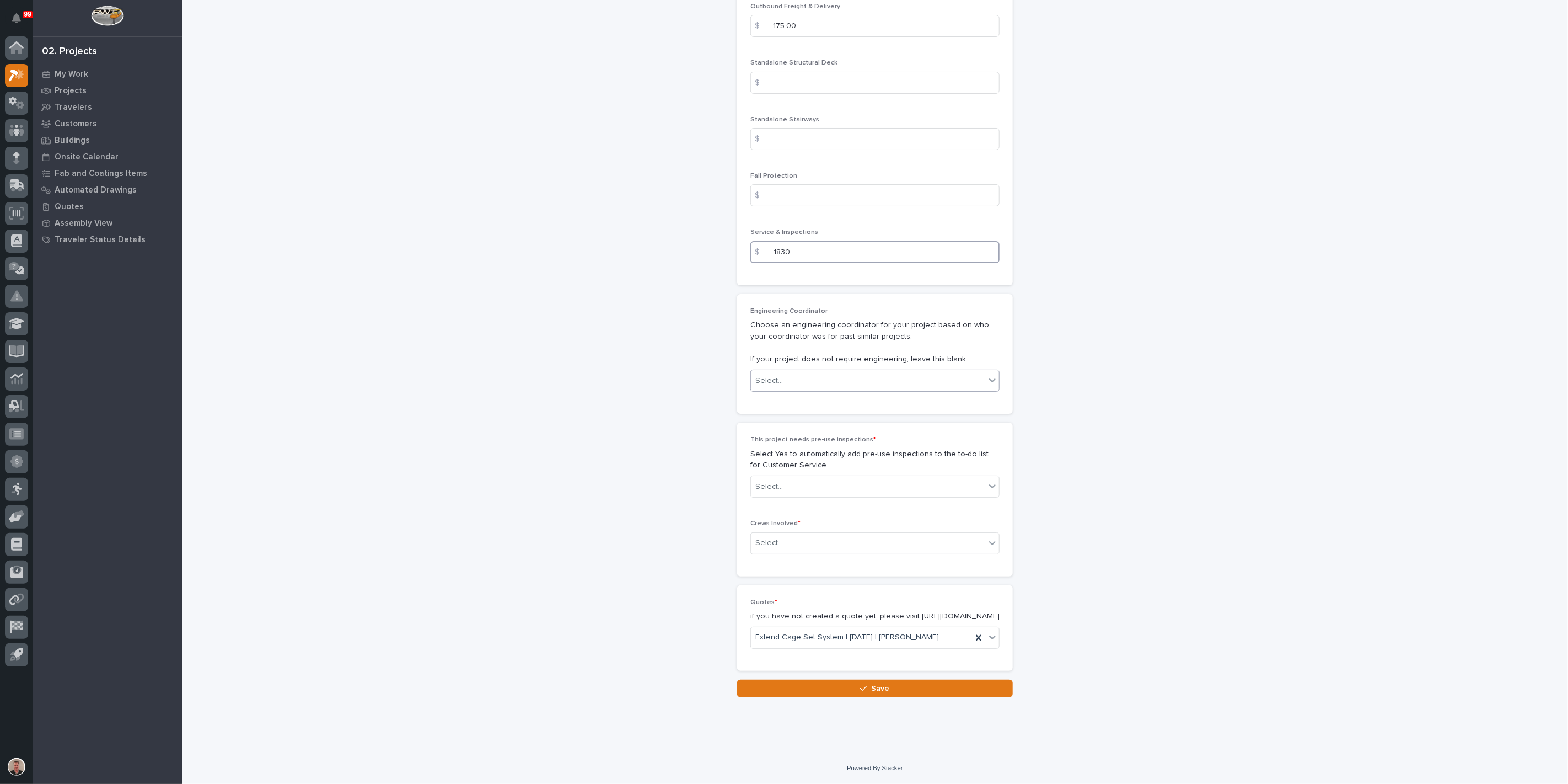
type input "1830"
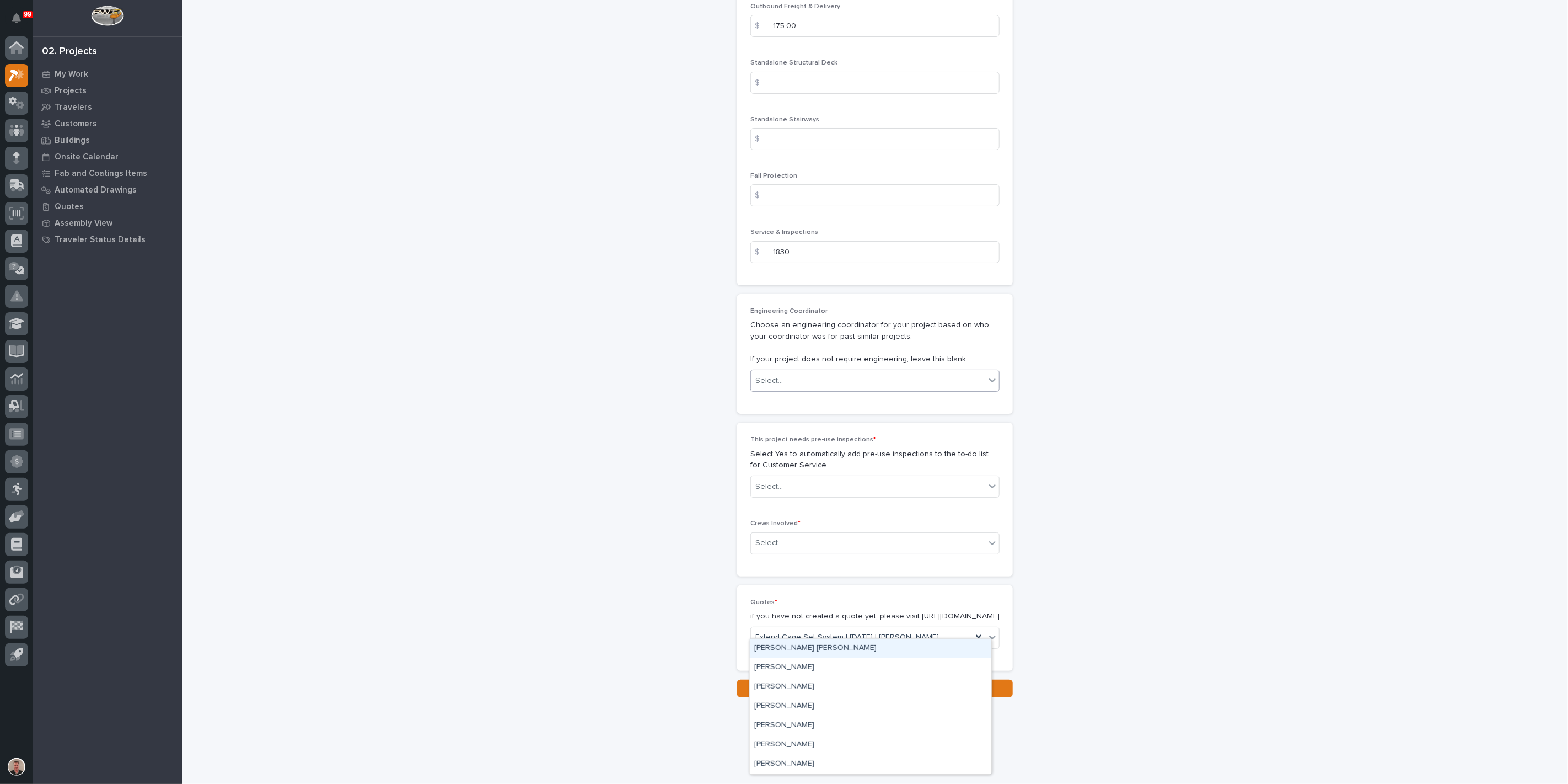
click at [807, 390] on div "Select..." at bounding box center [868, 380] width 234 height 18
click at [828, 761] on div "Wynne Hochstetler" at bounding box center [870, 764] width 241 height 19
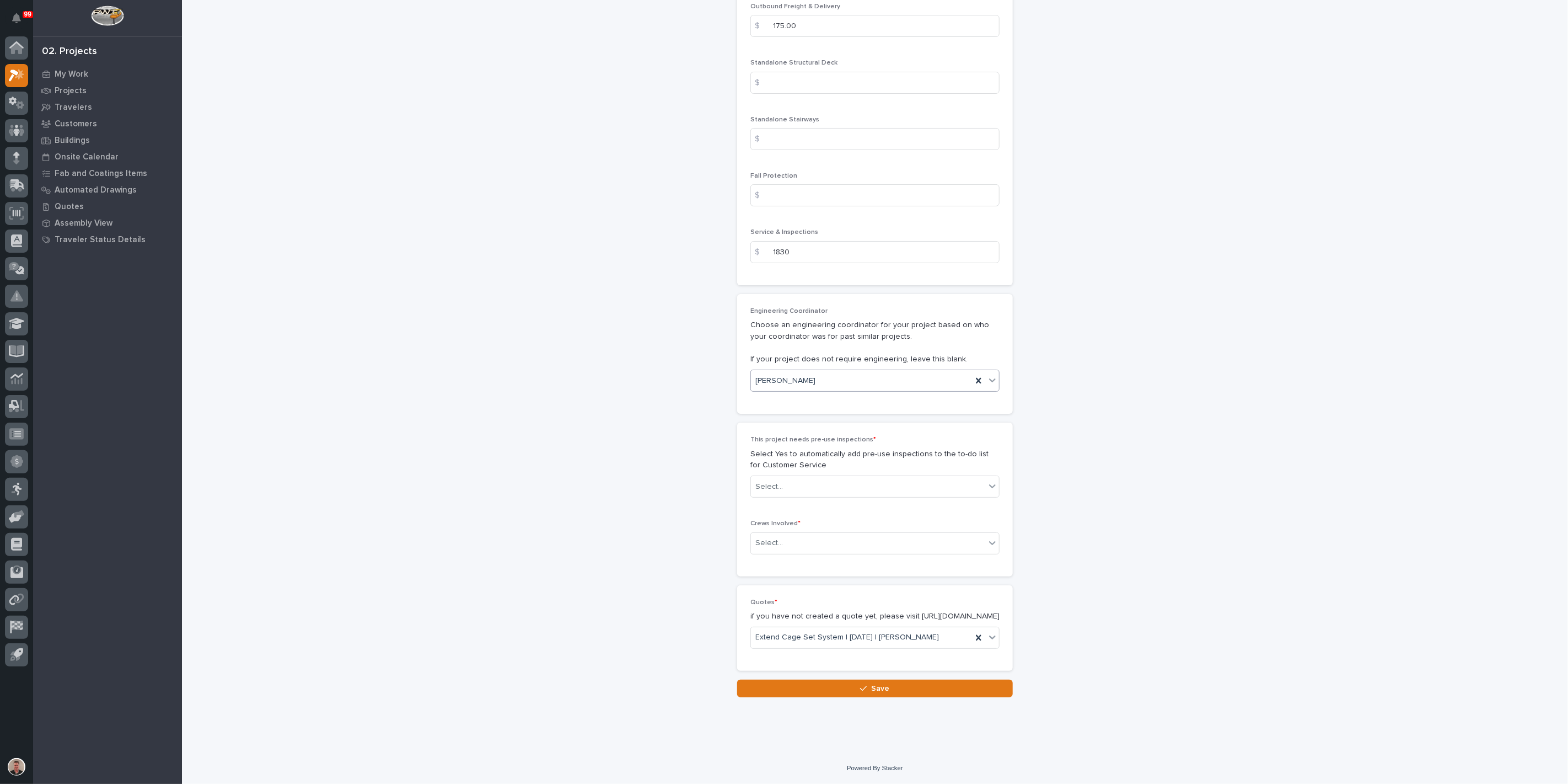
scroll to position [2084, 0]
click at [848, 496] on div "Select..." at bounding box center [868, 486] width 234 height 18
click at [841, 595] on div "Yes" at bounding box center [870, 591] width 241 height 19
click at [840, 552] on div "Select..." at bounding box center [868, 543] width 234 height 18
click at [805, 661] on div "Production" at bounding box center [870, 656] width 241 height 19
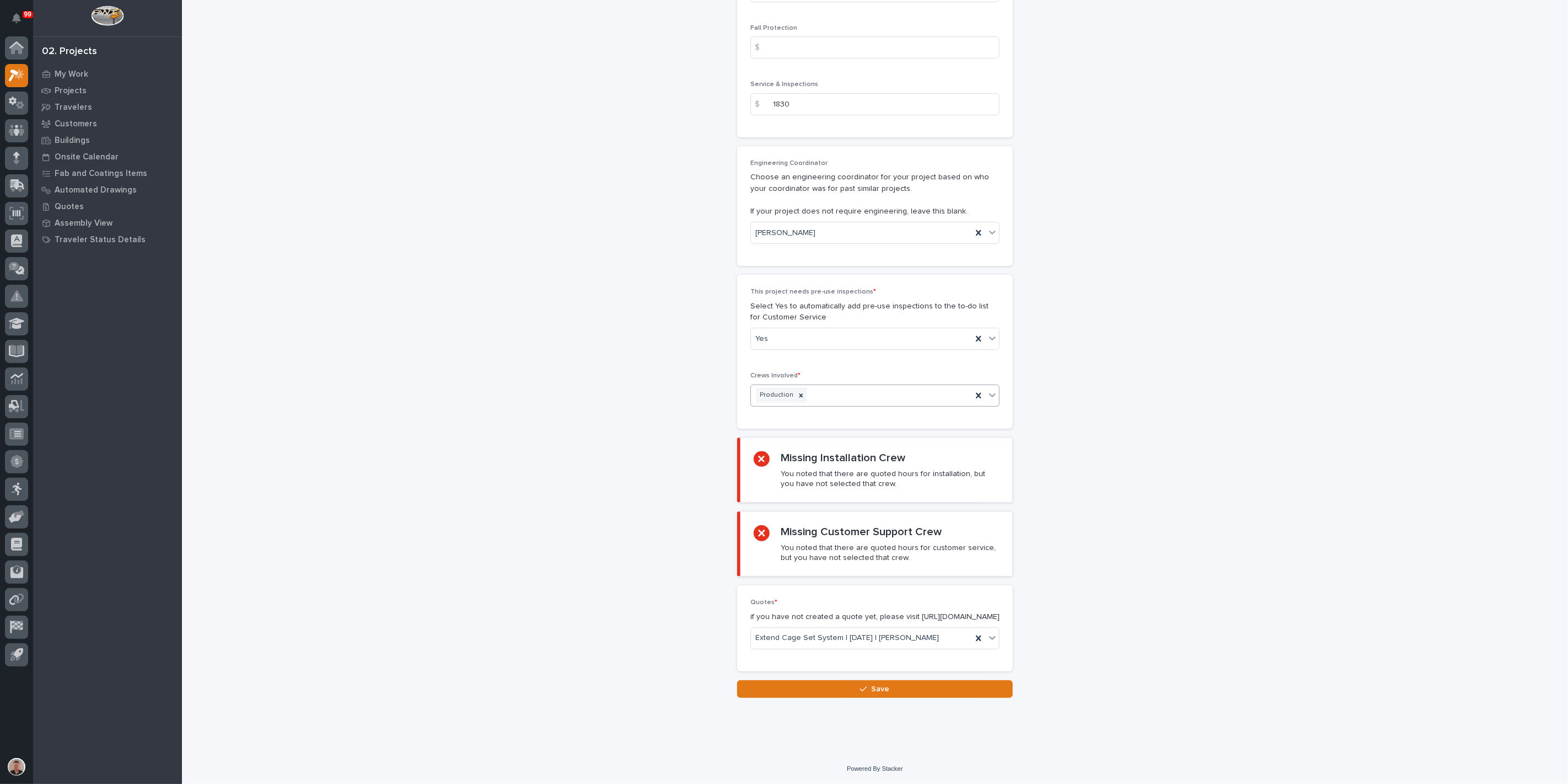
click at [848, 405] on div "Production" at bounding box center [861, 395] width 221 height 19
click at [832, 657] on div "Installation" at bounding box center [870, 656] width 241 height 19
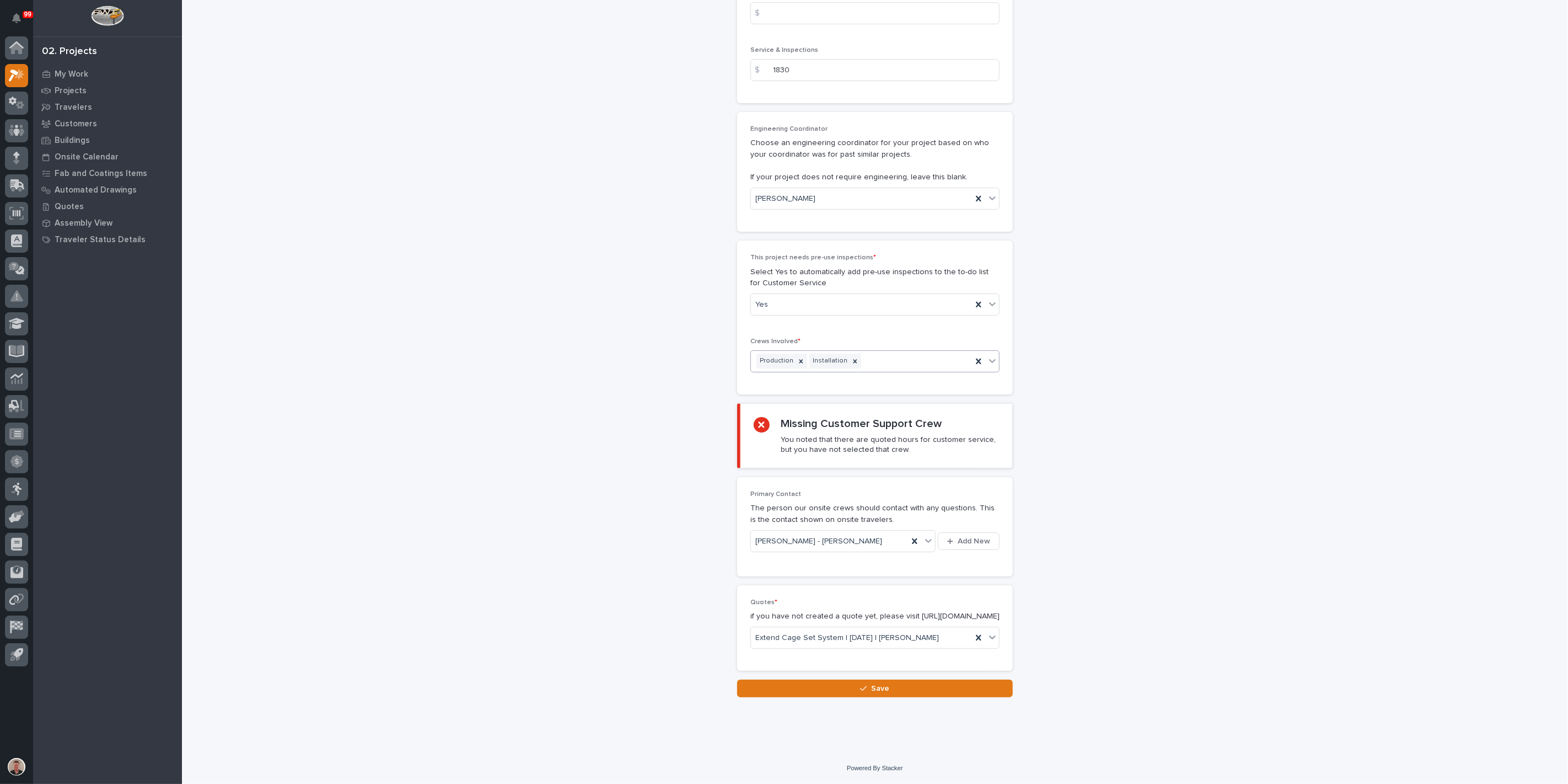
click at [899, 371] on div "Production Installation" at bounding box center [861, 361] width 221 height 19
click at [828, 658] on div "Customer Support" at bounding box center [870, 656] width 241 height 19
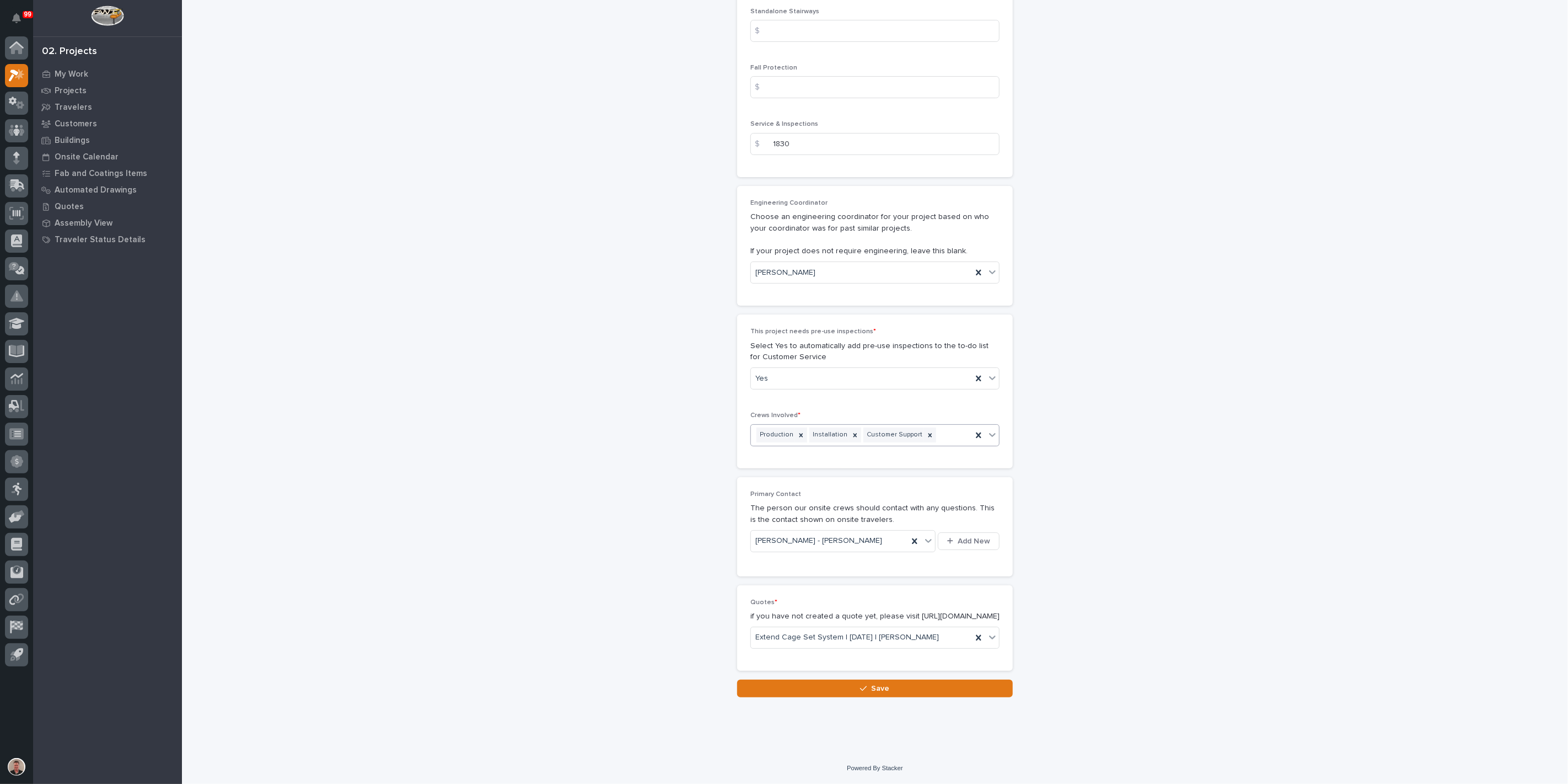
scroll to position [2329, 0]
click at [836, 697] on button "Save" at bounding box center [875, 688] width 276 height 17
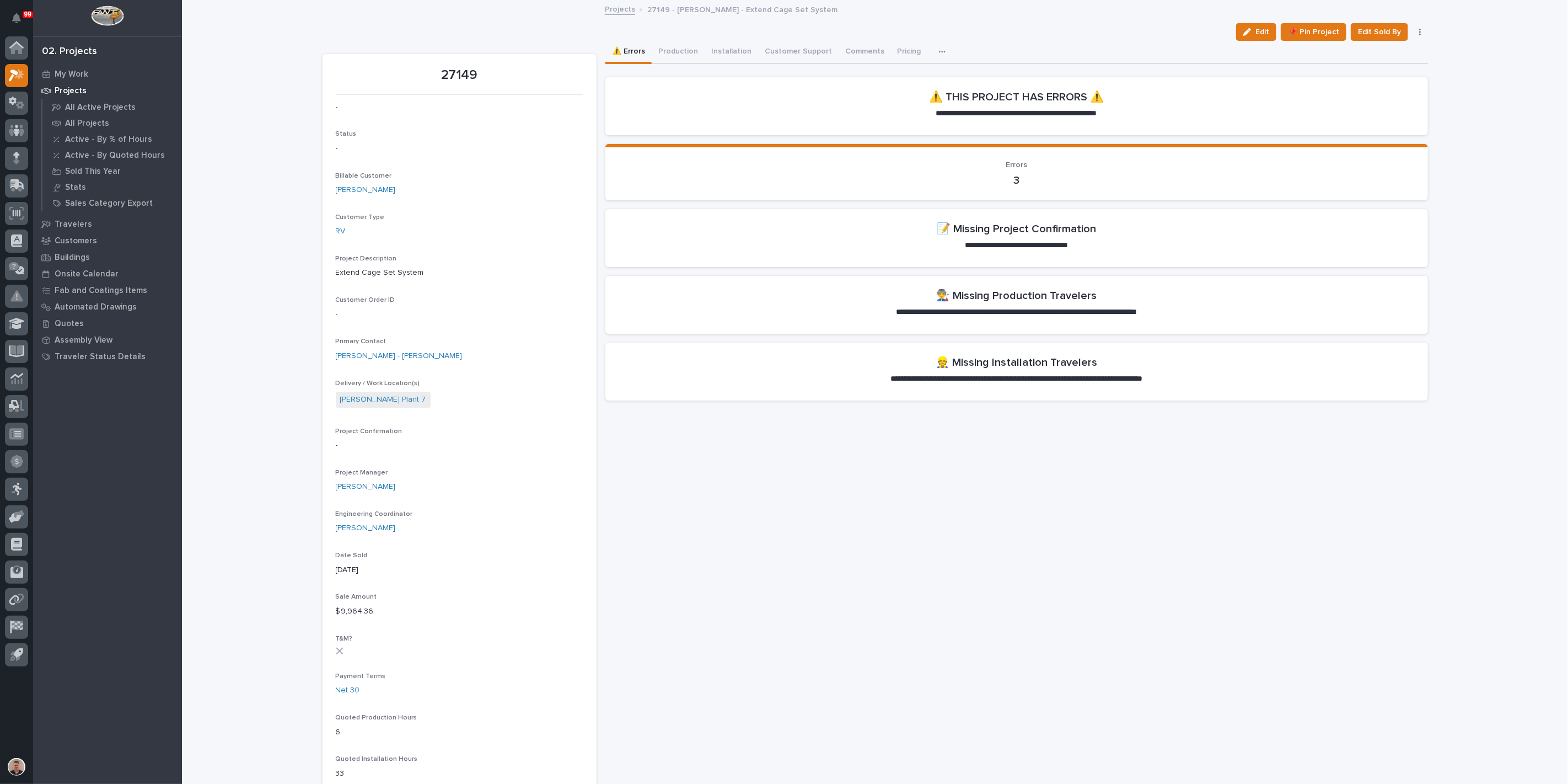
drag, startPoint x: 1241, startPoint y: 40, endPoint x: 1562, endPoint y: 138, distance: 335.6
click at [1256, 37] on span "Edit" at bounding box center [1263, 31] width 14 height 10
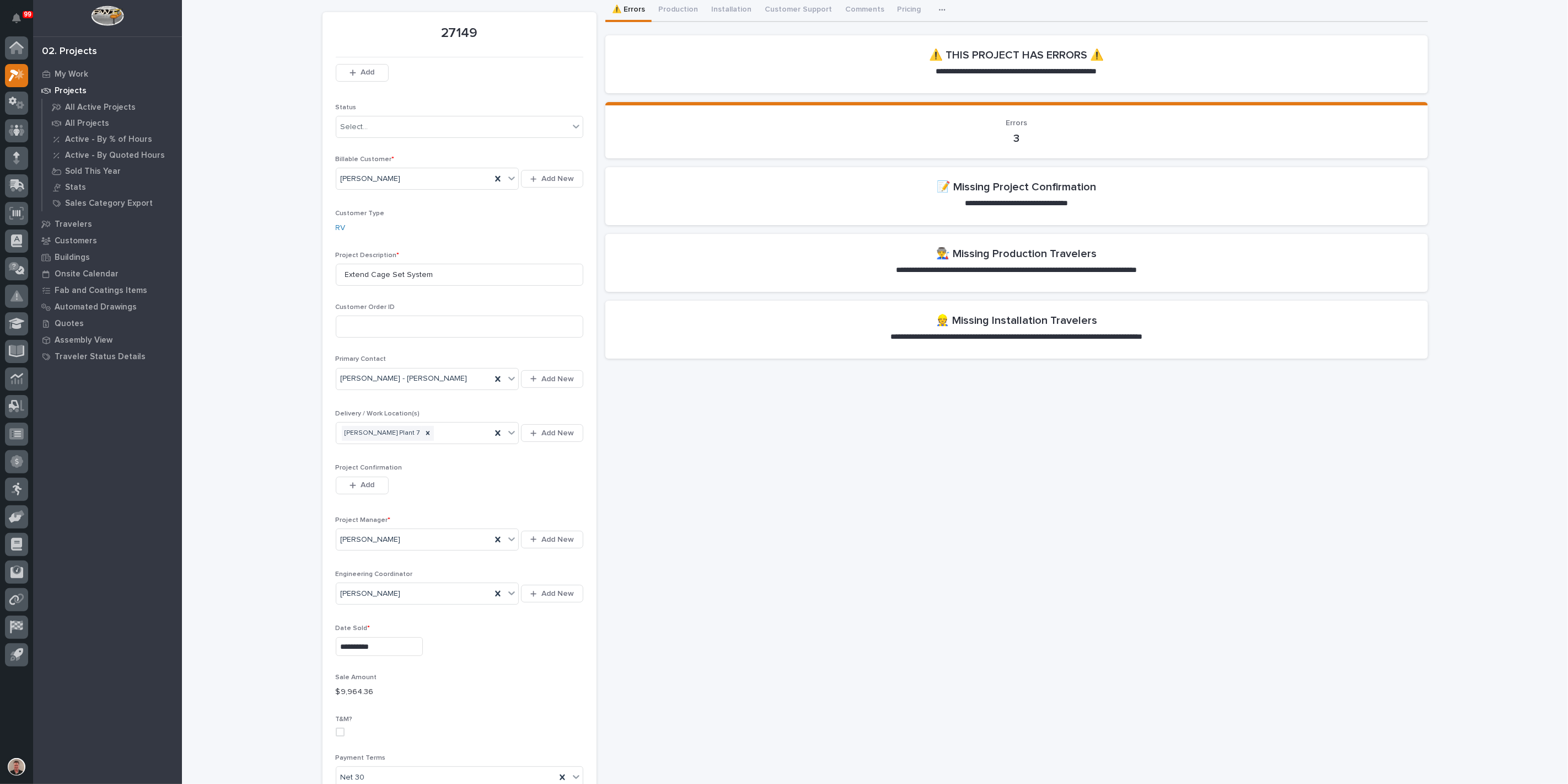
scroll to position [62, 0]
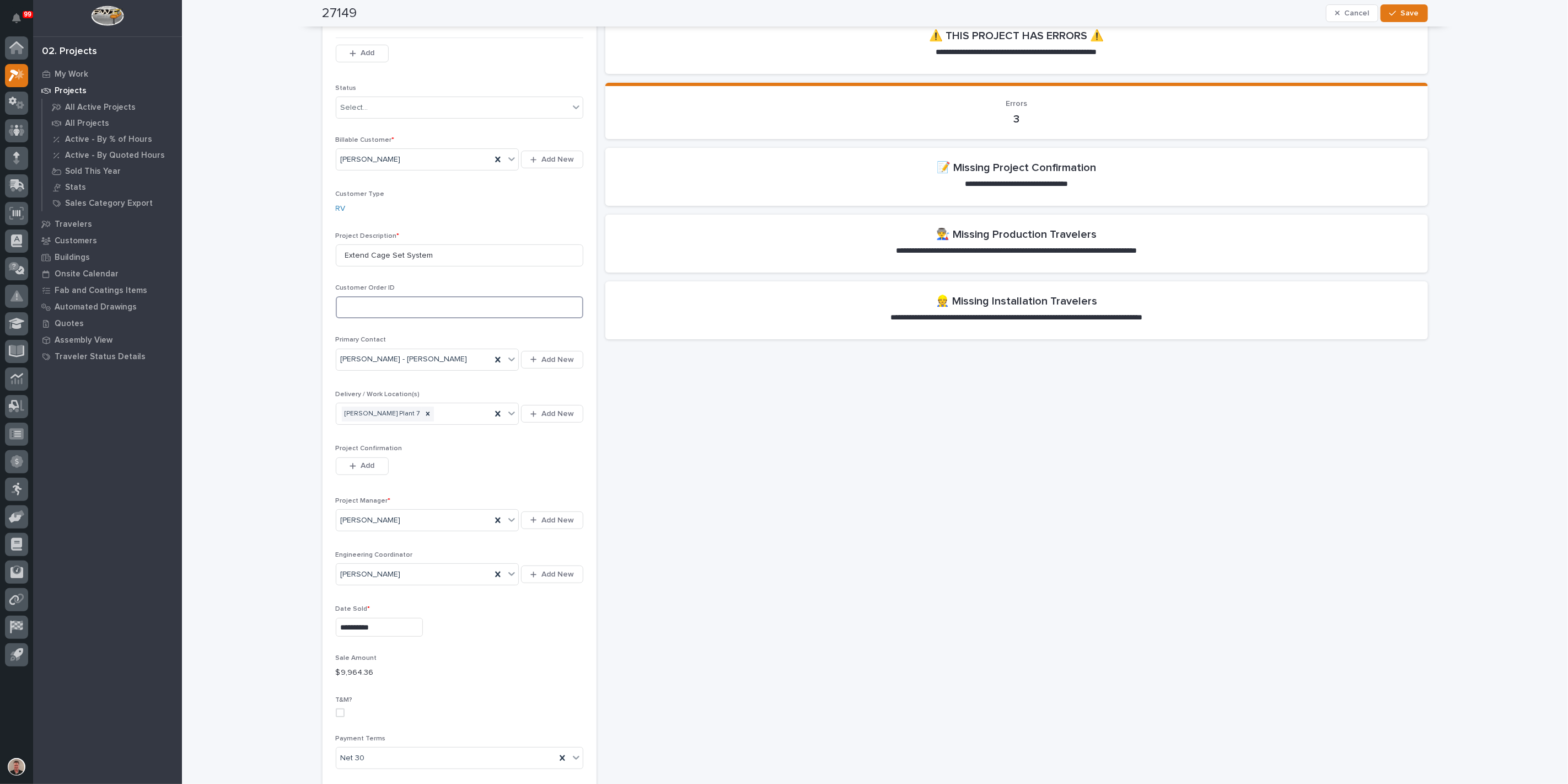
click at [384, 319] on input at bounding box center [459, 306] width 247 height 22
type input "P7-1568"
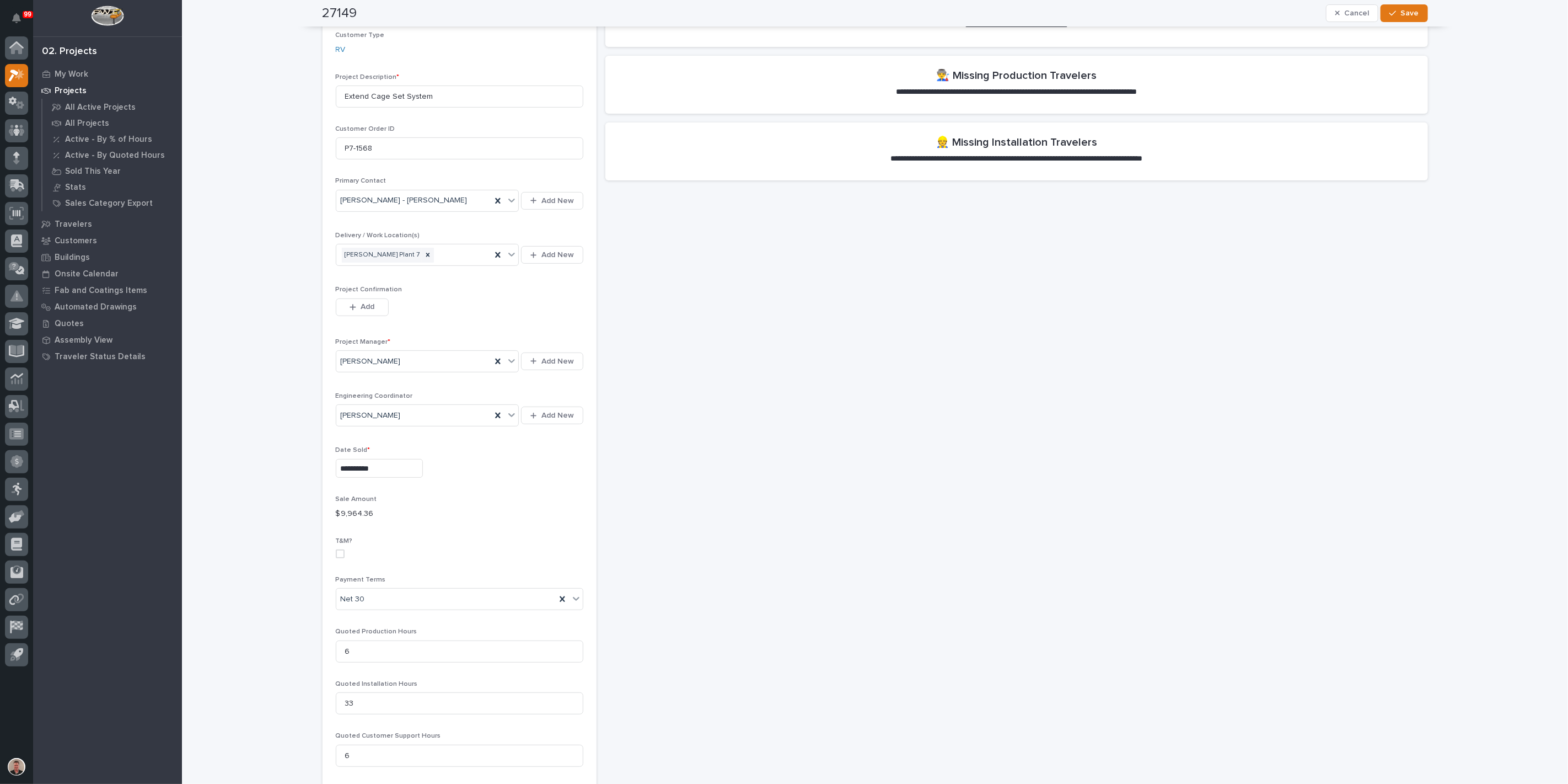
scroll to position [306, 0]
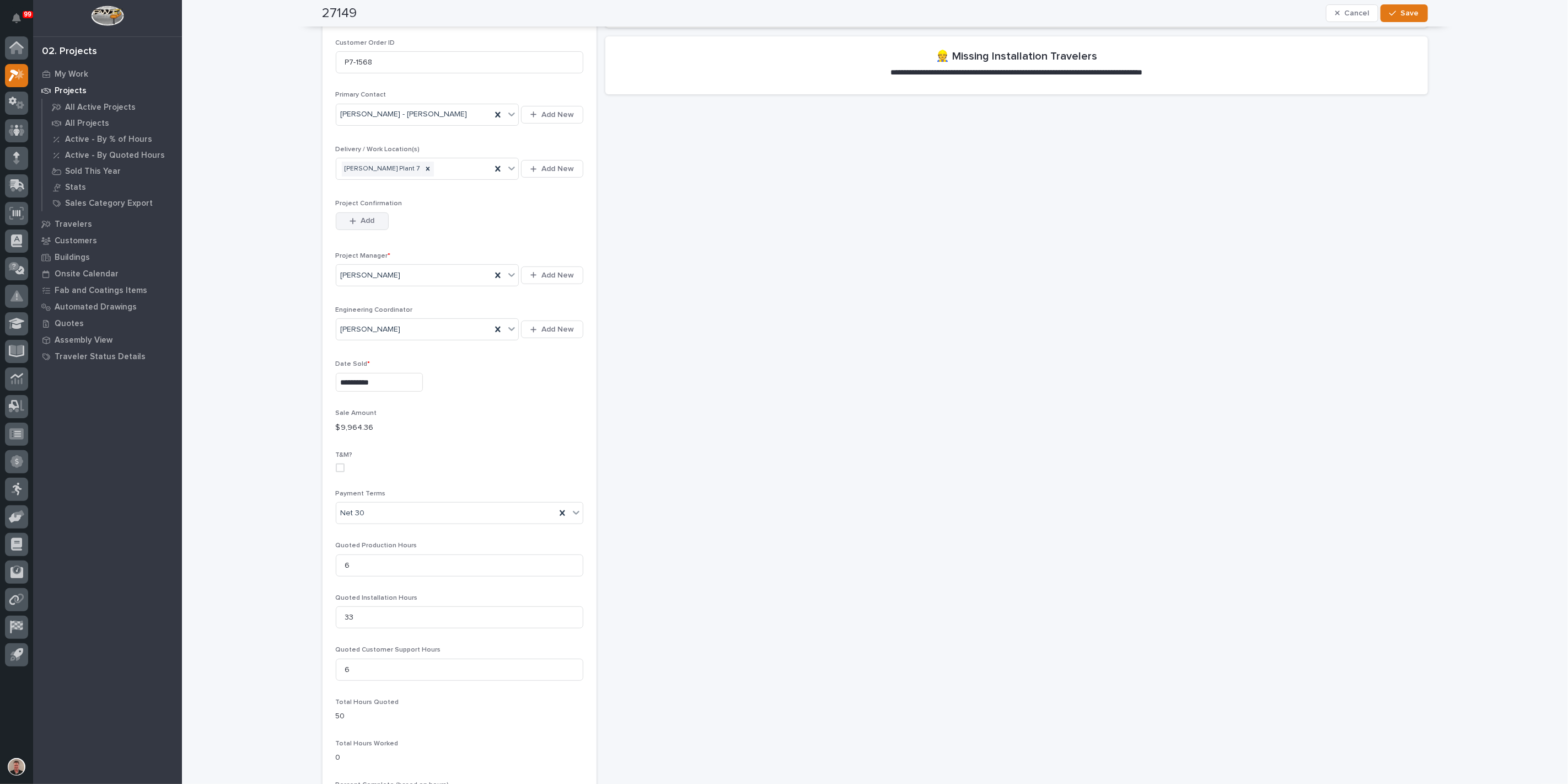
click at [372, 226] on span "Add" at bounding box center [368, 220] width 14 height 10
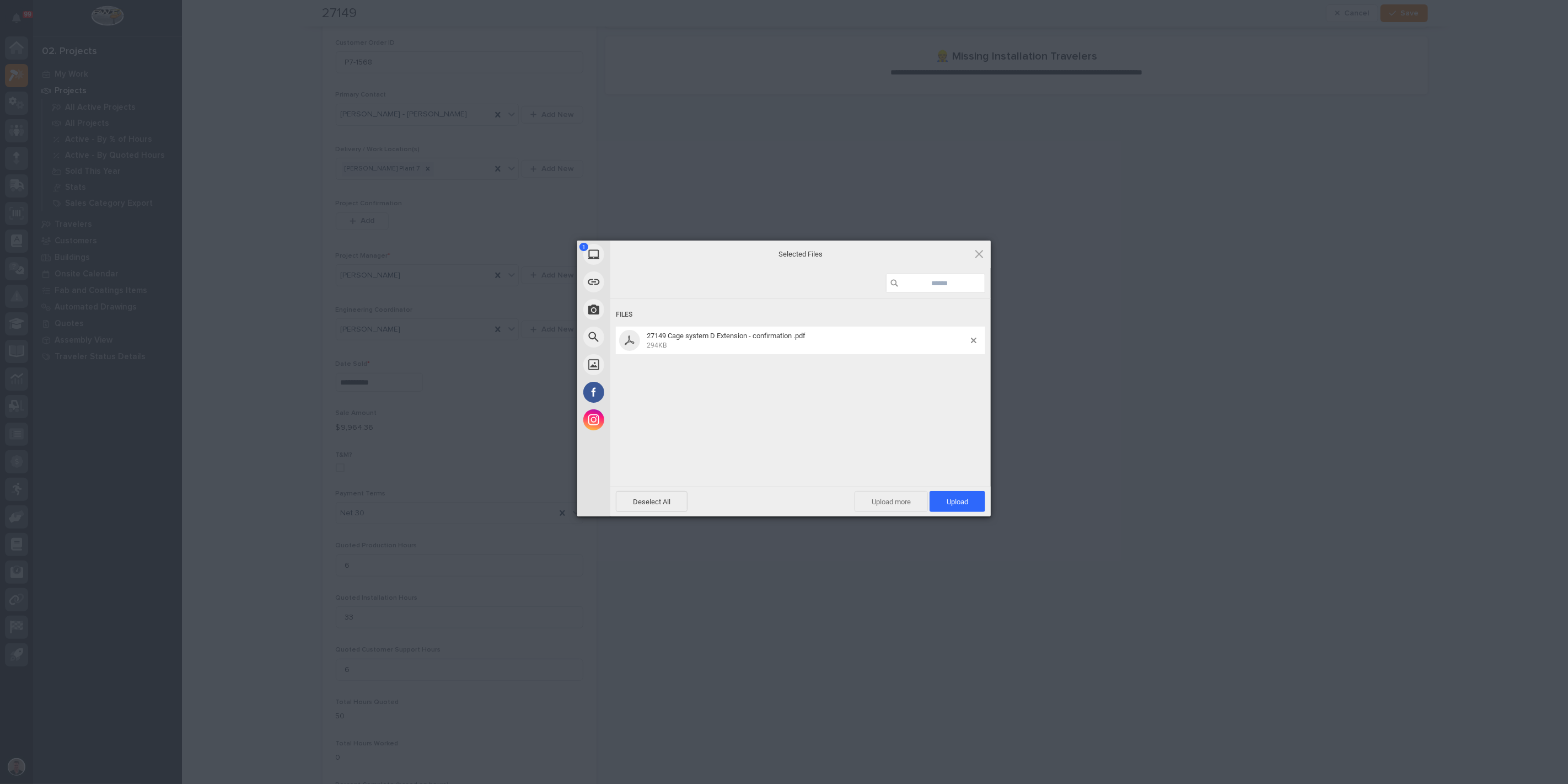
click at [879, 508] on span "Upload more" at bounding box center [891, 501] width 74 height 21
click at [945, 504] on span "Upload 2" at bounding box center [951, 502] width 34 height 9
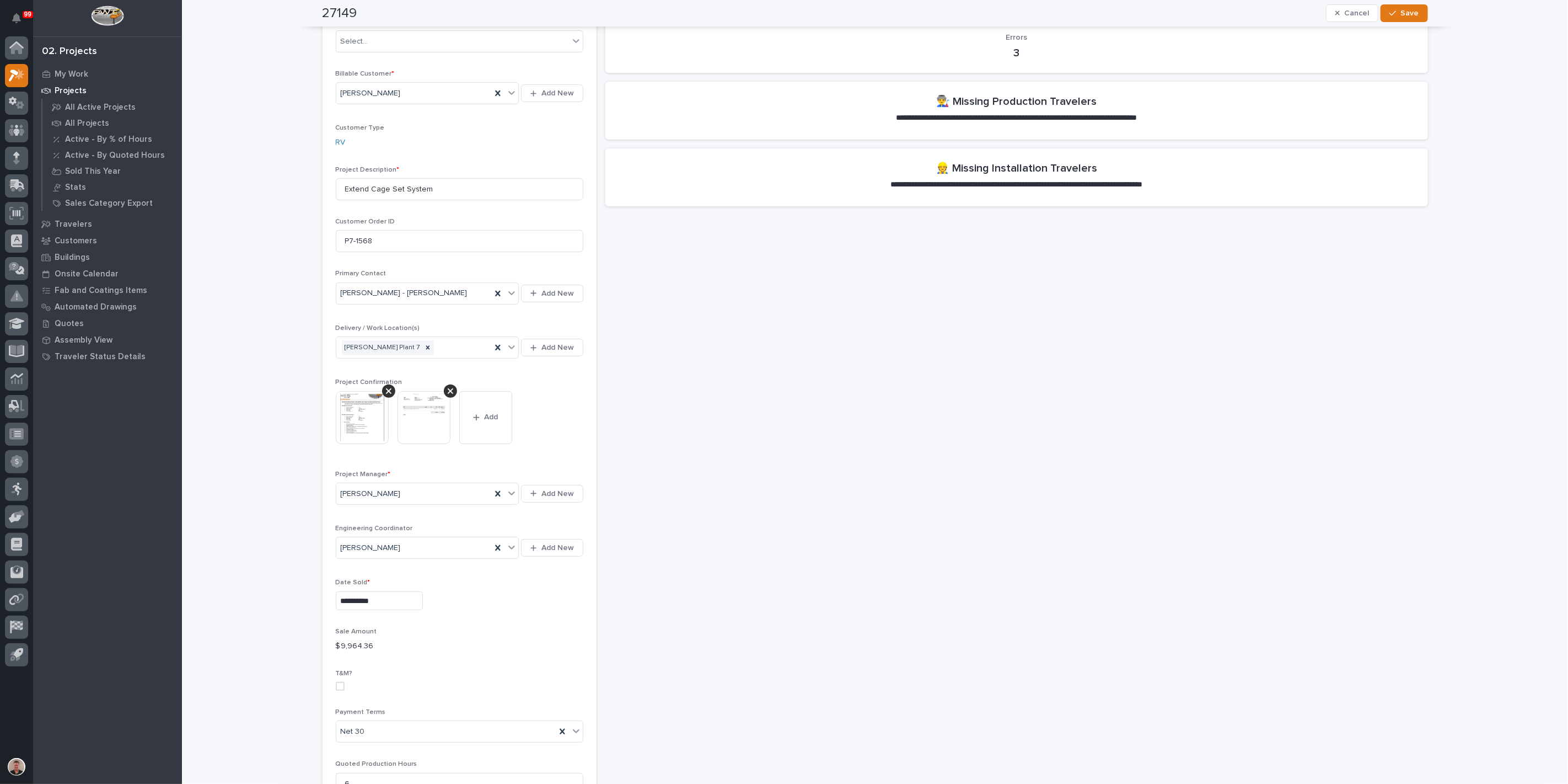
scroll to position [0, 0]
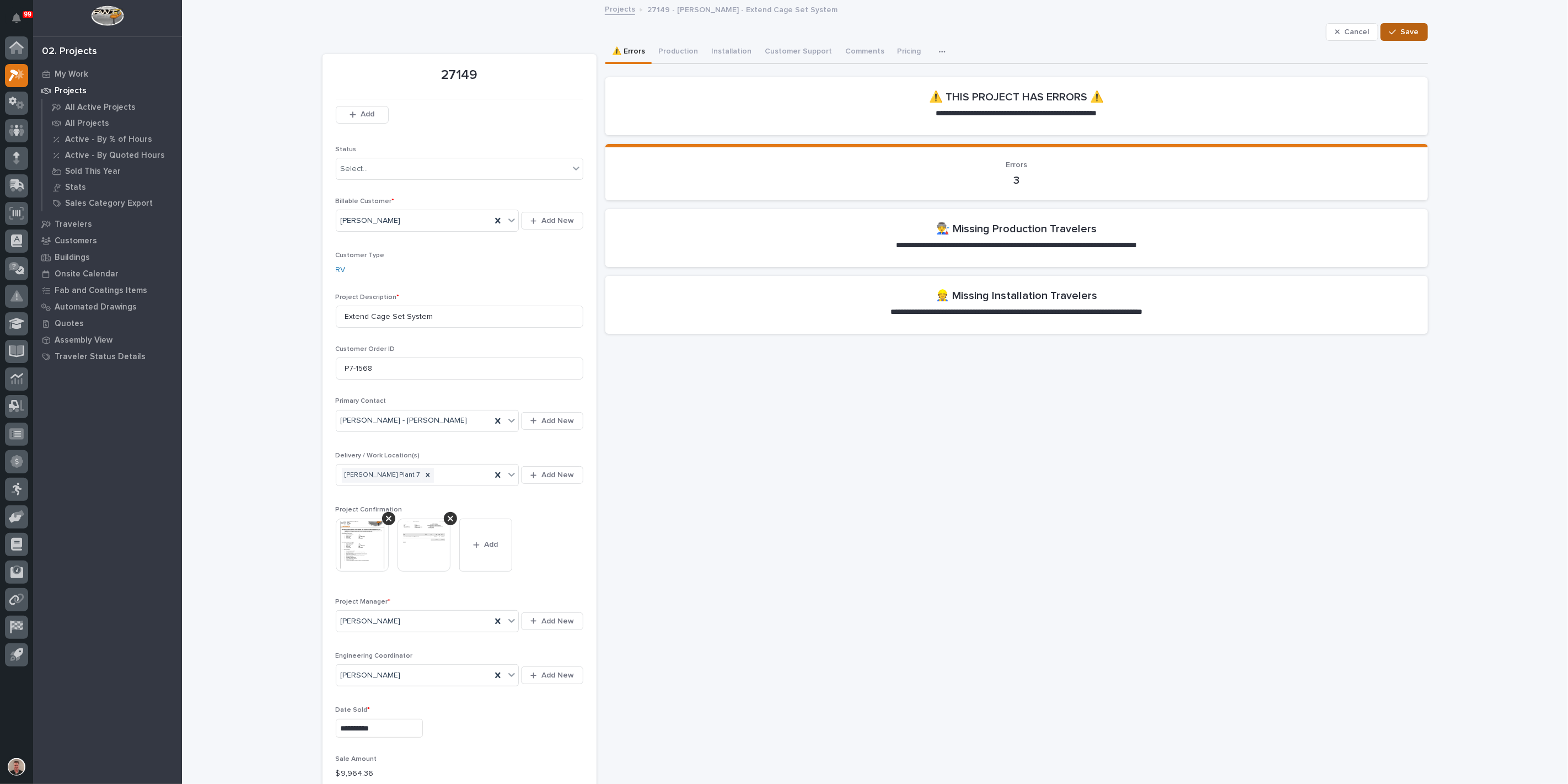
click at [1401, 37] on span "Save" at bounding box center [1409, 31] width 18 height 10
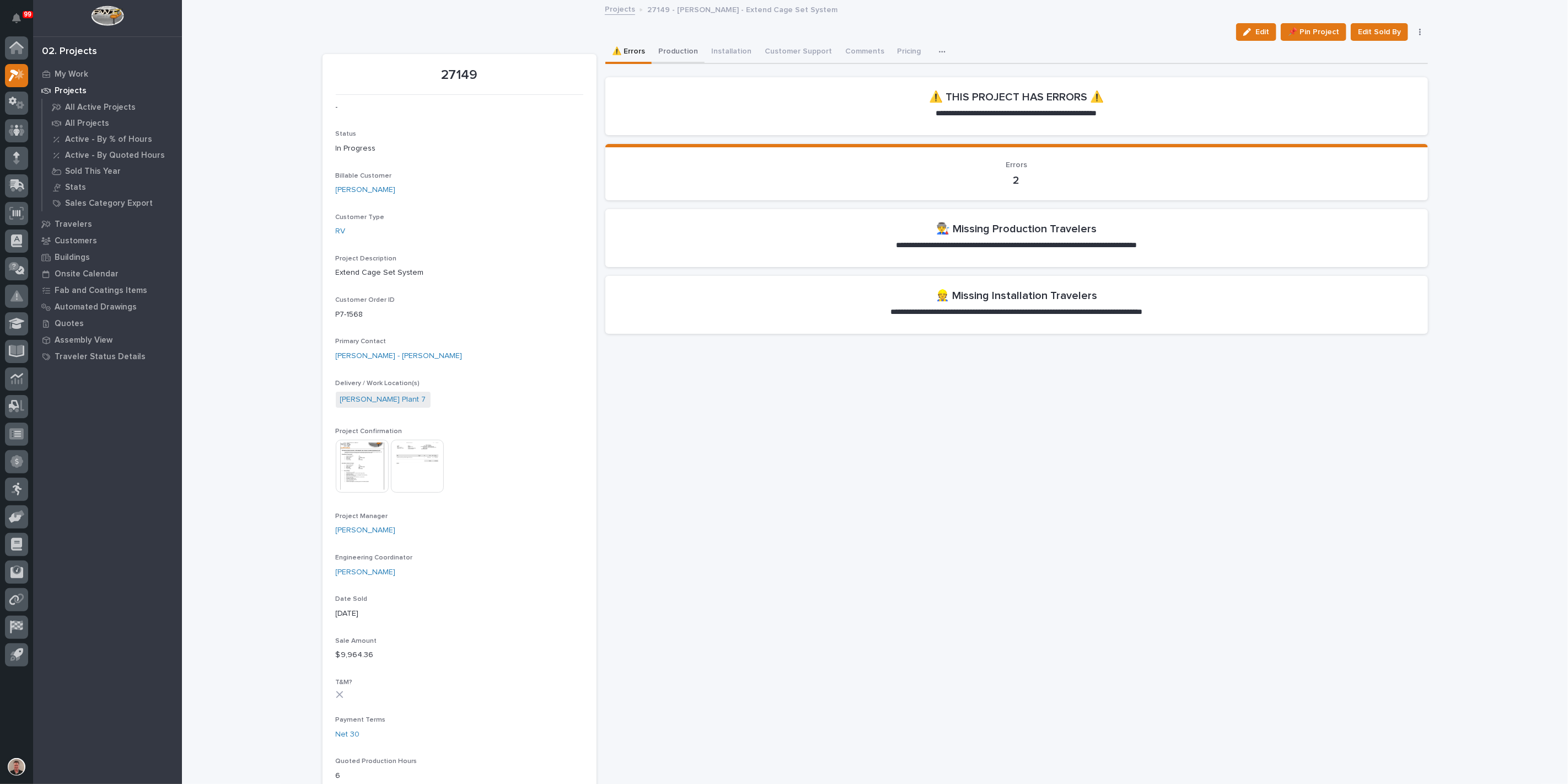
click at [688, 60] on button "Production" at bounding box center [678, 52] width 53 height 23
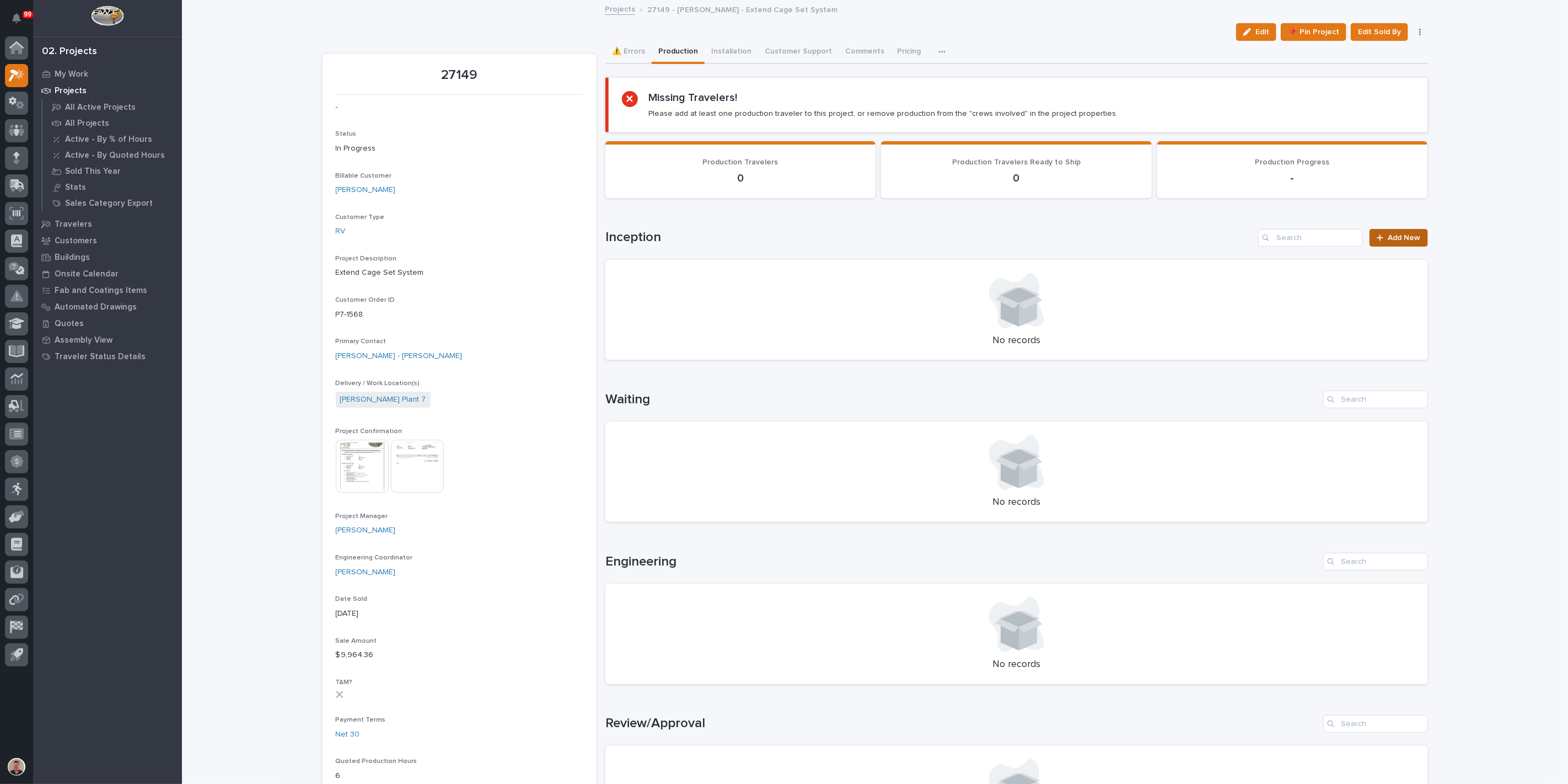
click at [1393, 247] on link "Add New" at bounding box center [1398, 238] width 58 height 17
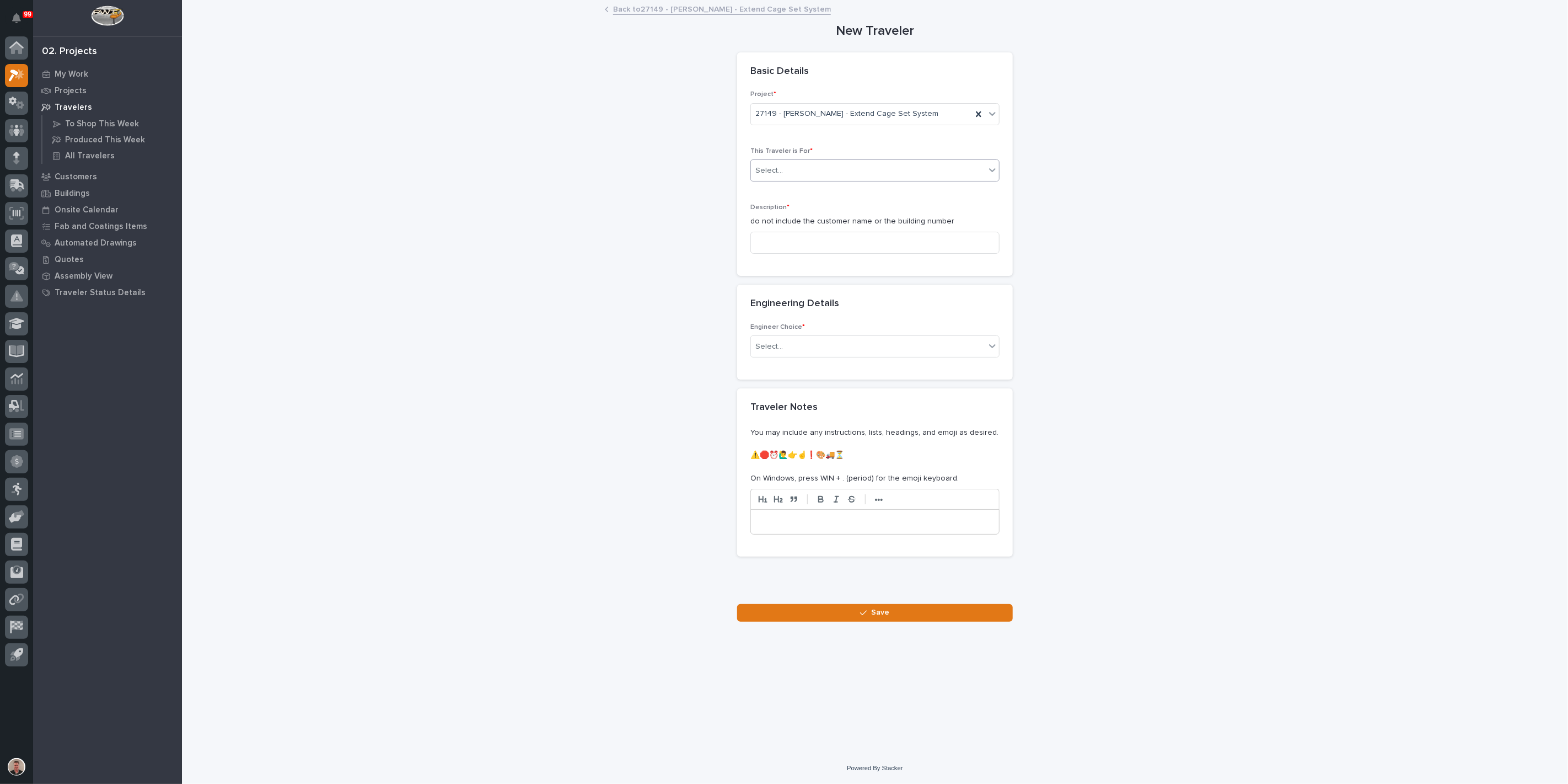
click at [858, 180] on div "Select..." at bounding box center [868, 170] width 234 height 18
click at [835, 227] on div "Production" at bounding box center [870, 227] width 241 height 19
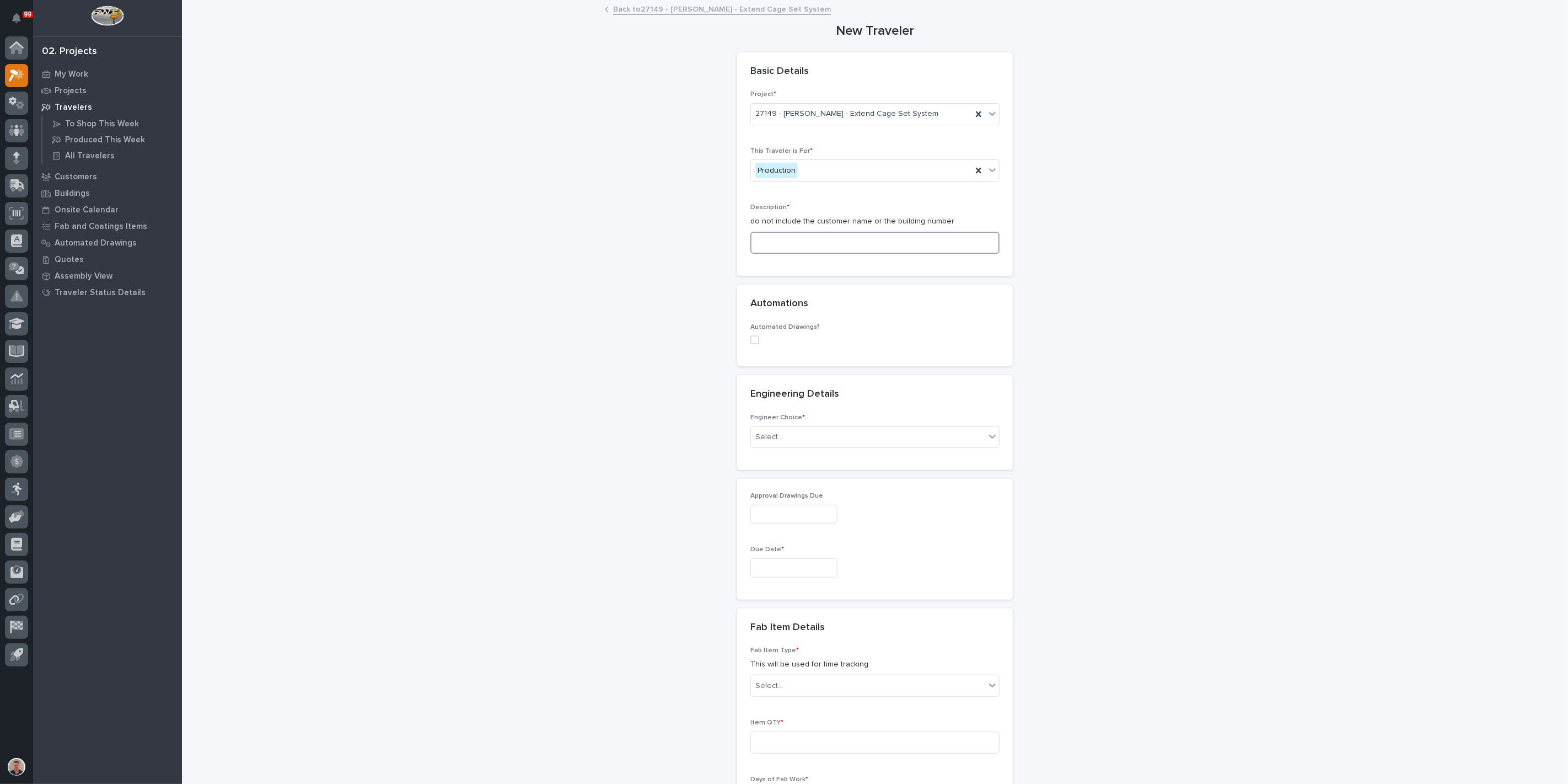
click at [820, 254] on input at bounding box center [875, 242] width 249 height 22
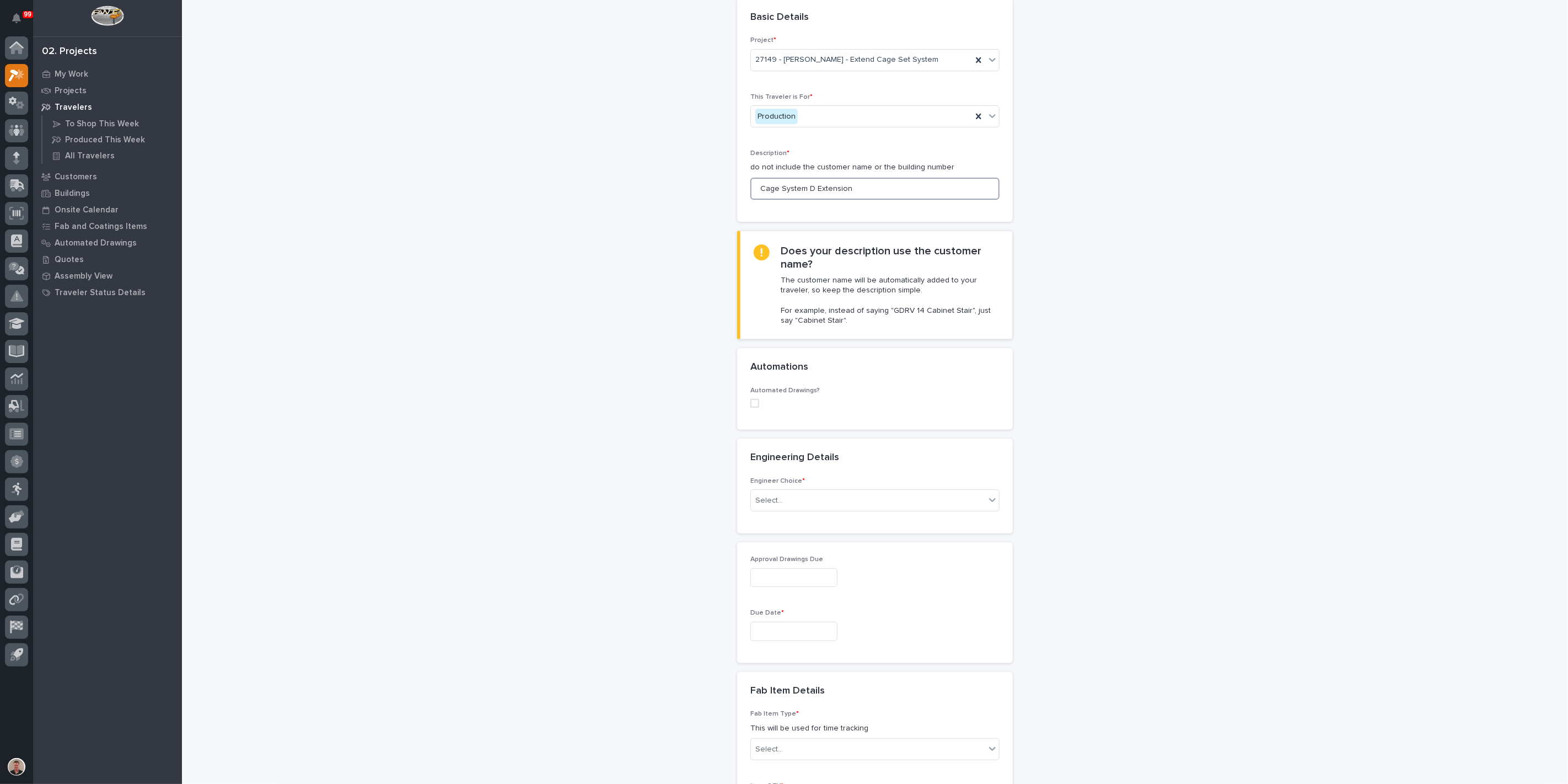
scroll to position [122, 0]
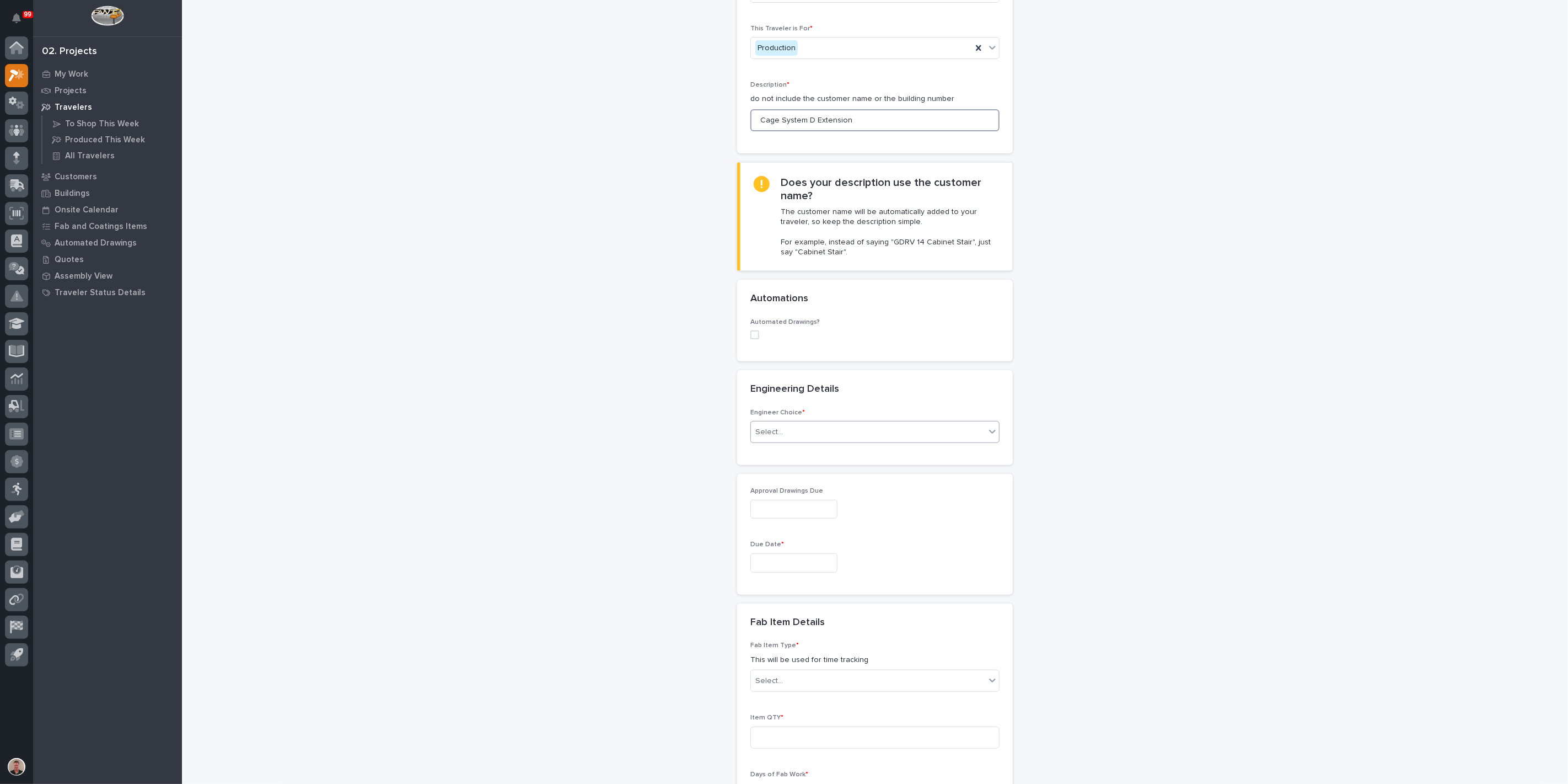
type input "Cage System D Extension"
click at [802, 441] on div "Select..." at bounding box center [868, 432] width 234 height 18
click at [807, 610] on div "I want my coordinator to choose an engineer" at bounding box center [870, 613] width 241 height 19
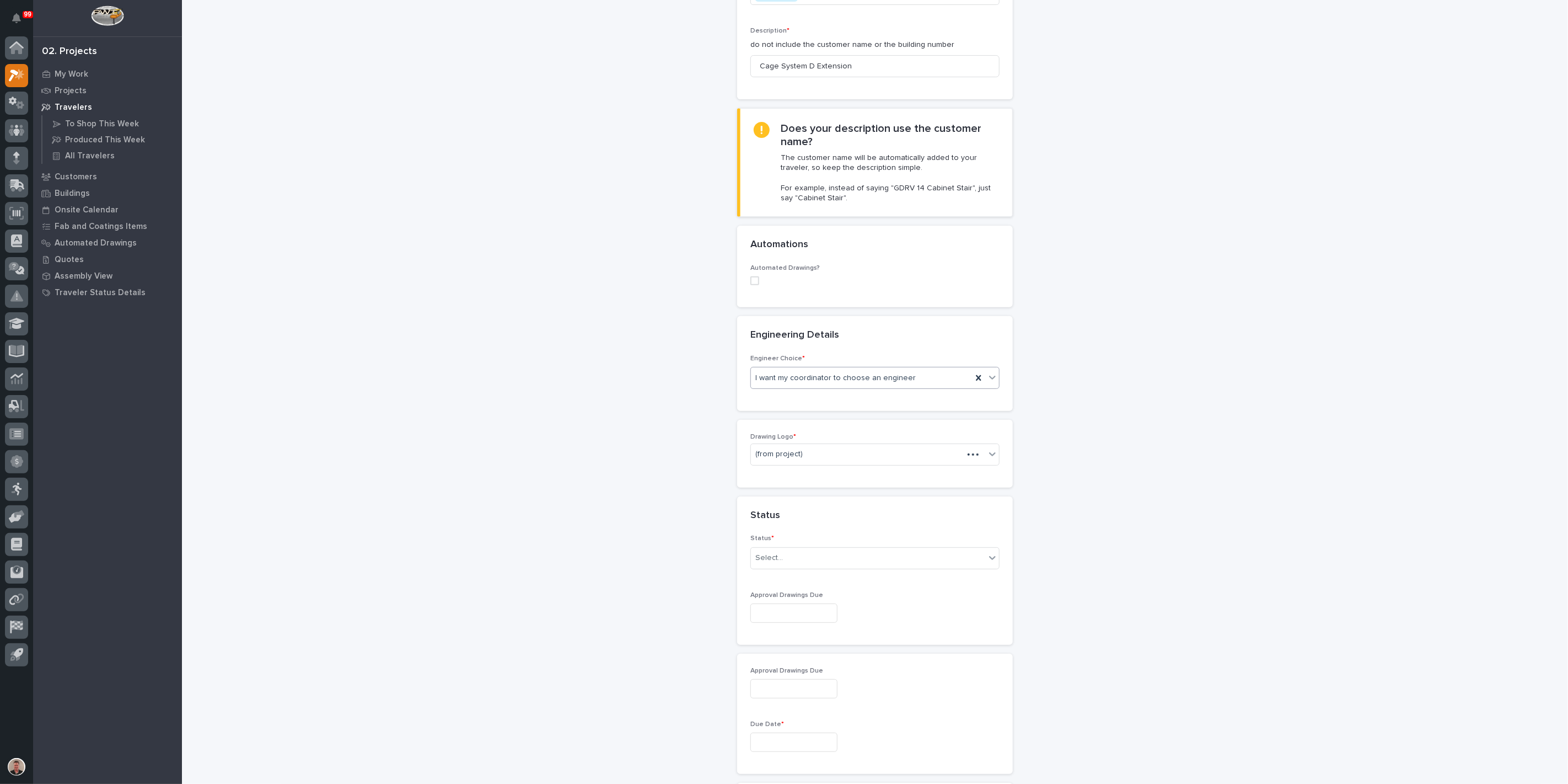
scroll to position [245, 0]
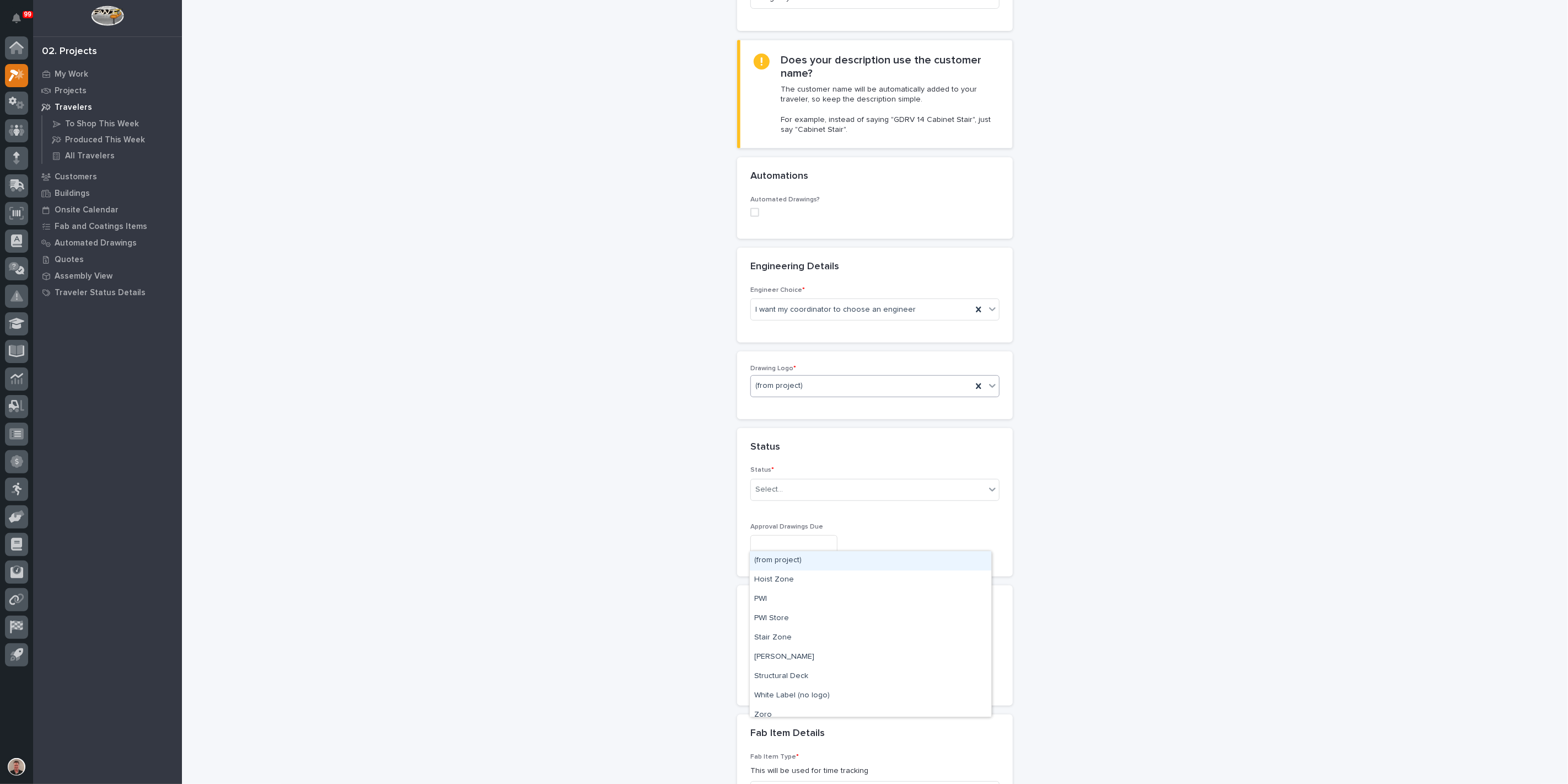
click at [835, 395] on div "(from project)" at bounding box center [861, 385] width 221 height 18
click at [830, 594] on div "PWI" at bounding box center [870, 599] width 241 height 19
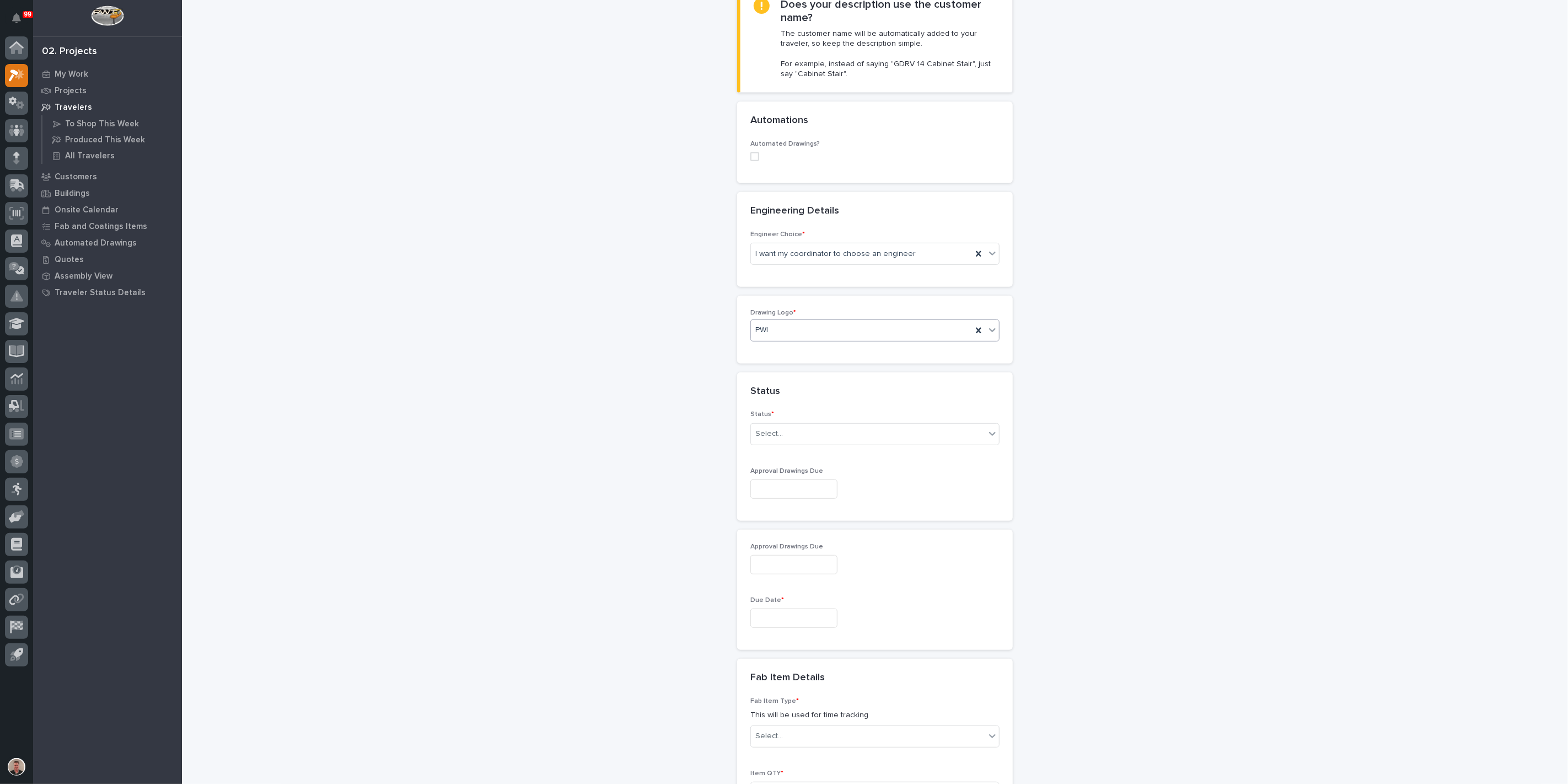
scroll to position [367, 0]
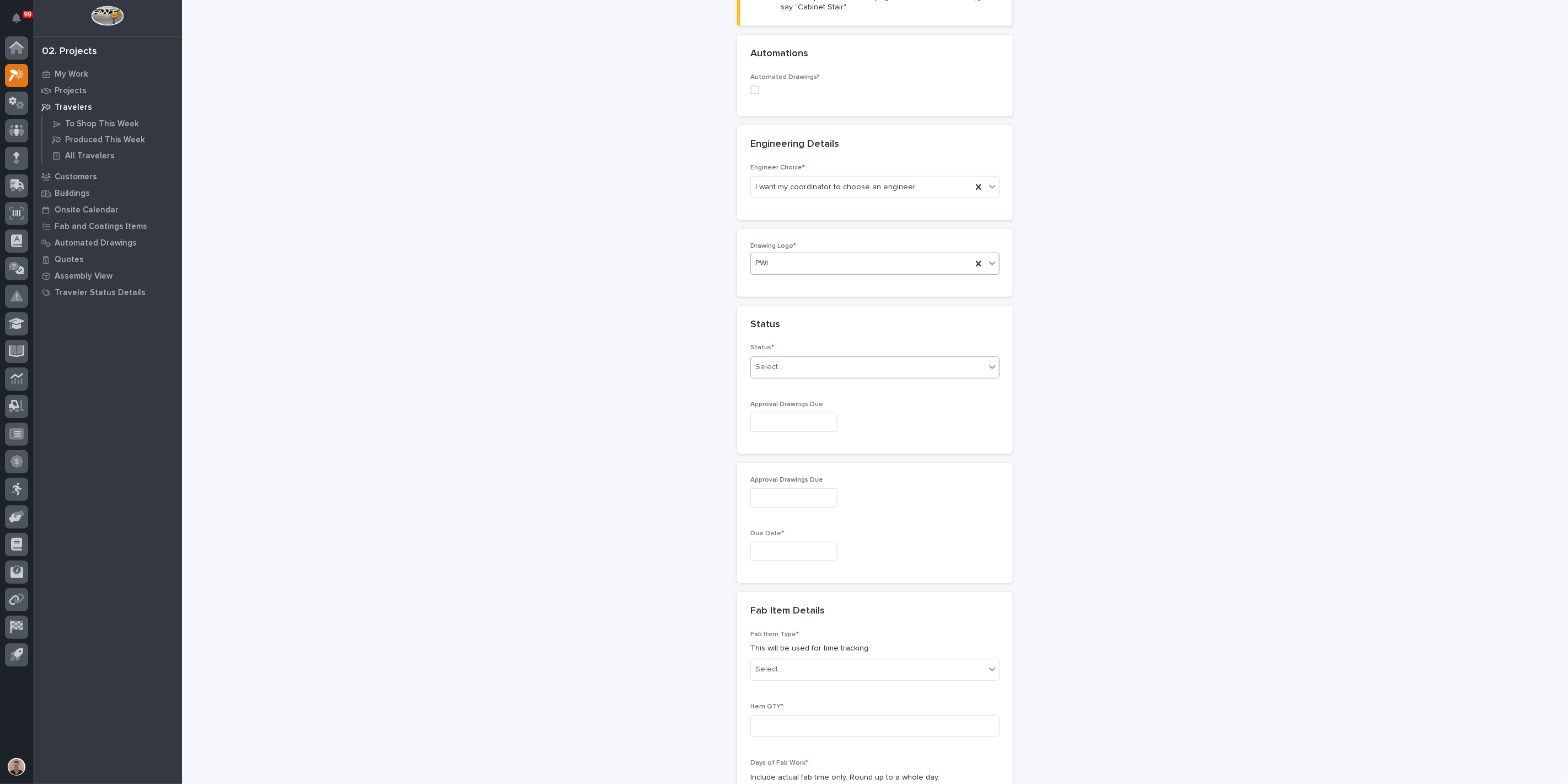
click at [853, 376] on div "Select..." at bounding box center [868, 366] width 234 height 18
click at [844, 565] on div "Sold (no traveler printed)" at bounding box center [870, 562] width 241 height 19
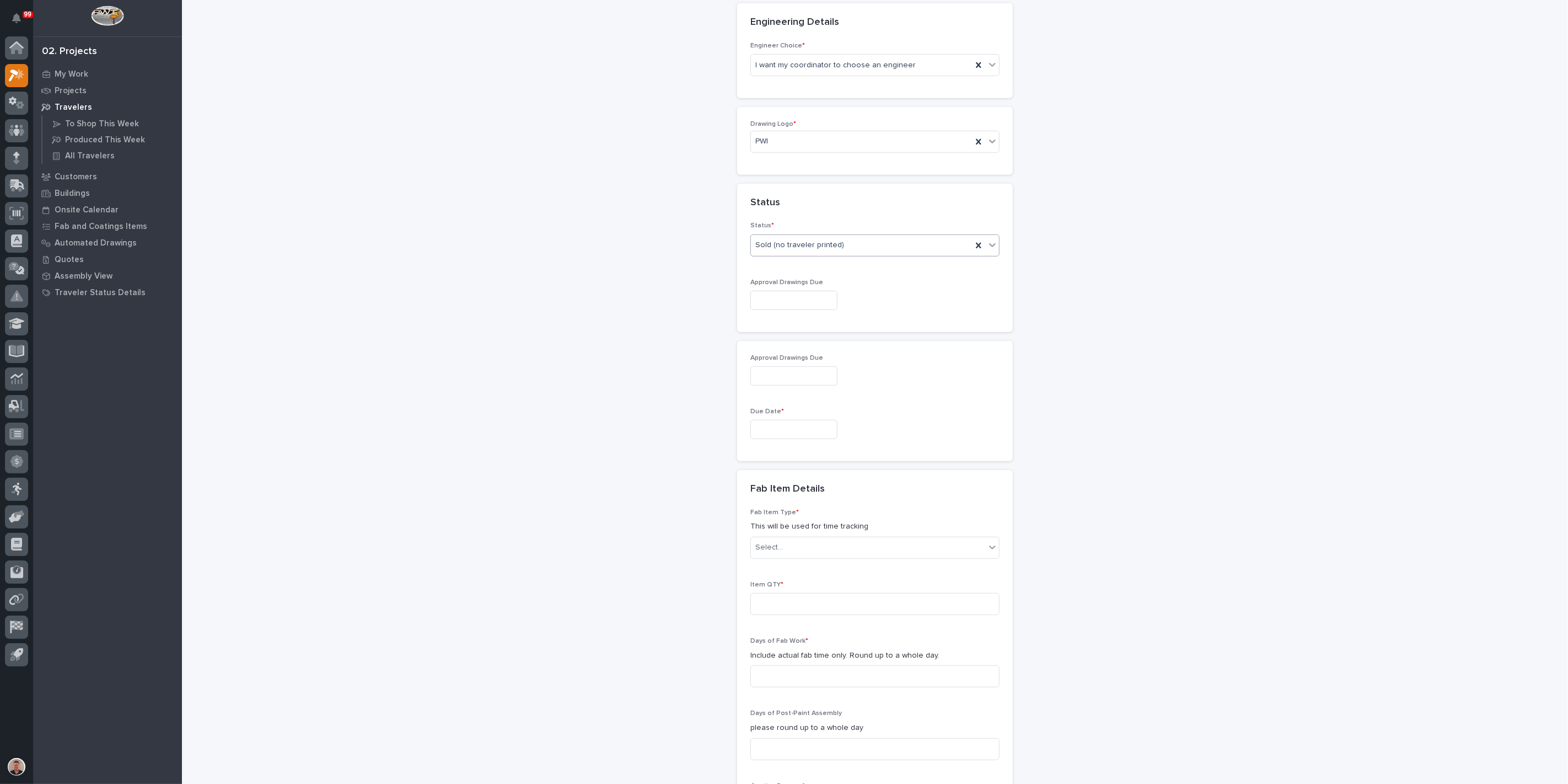
scroll to position [490, 0]
click at [789, 309] on input "text" at bounding box center [794, 300] width 87 height 19
click at [821, 366] on div "11" at bounding box center [828, 373] width 15 height 15
type input "**********"
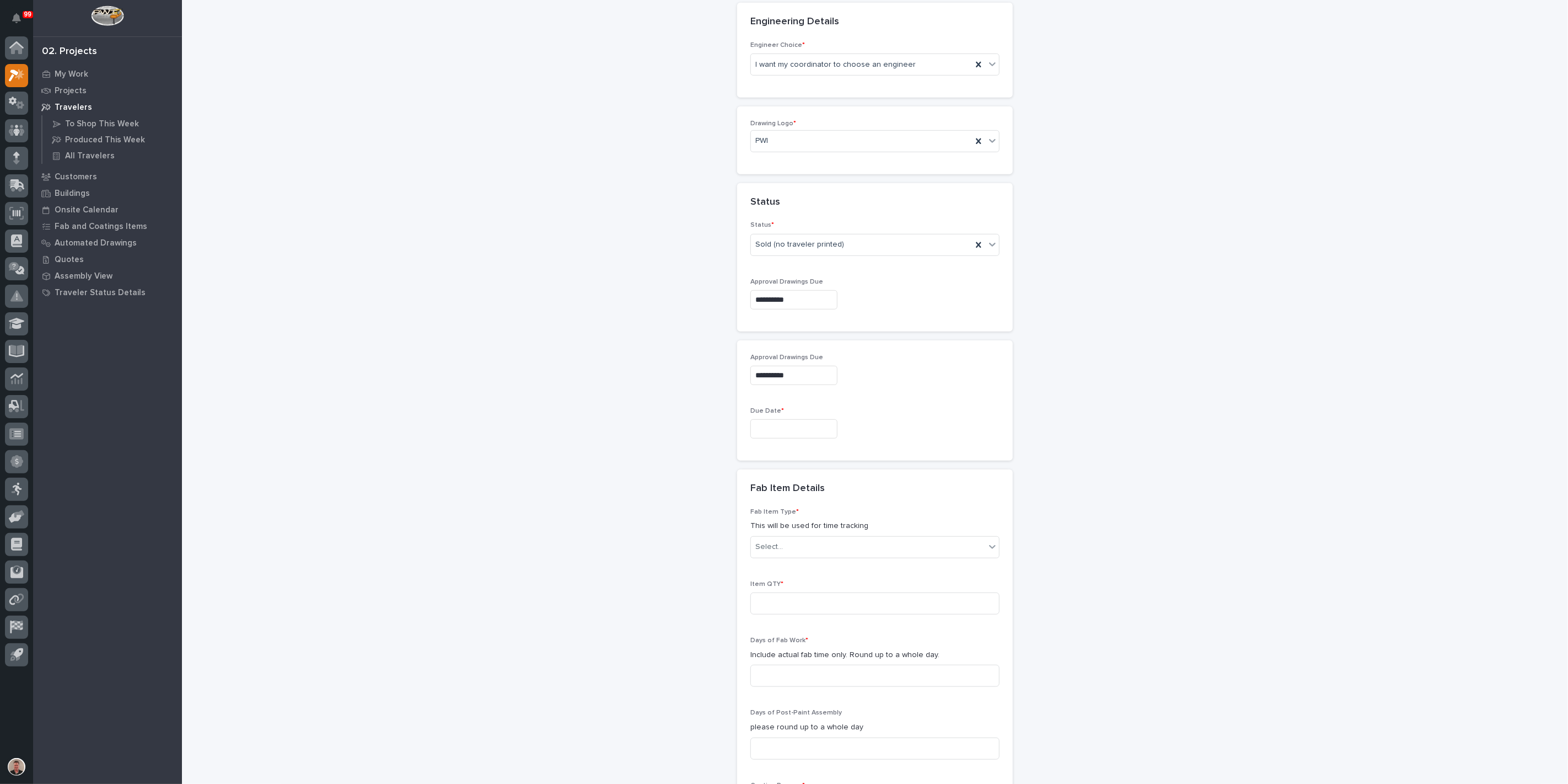
click at [791, 438] on input "text" at bounding box center [794, 429] width 87 height 19
click at [839, 576] on div "3" at bounding box center [846, 583] width 15 height 15
type input "**********"
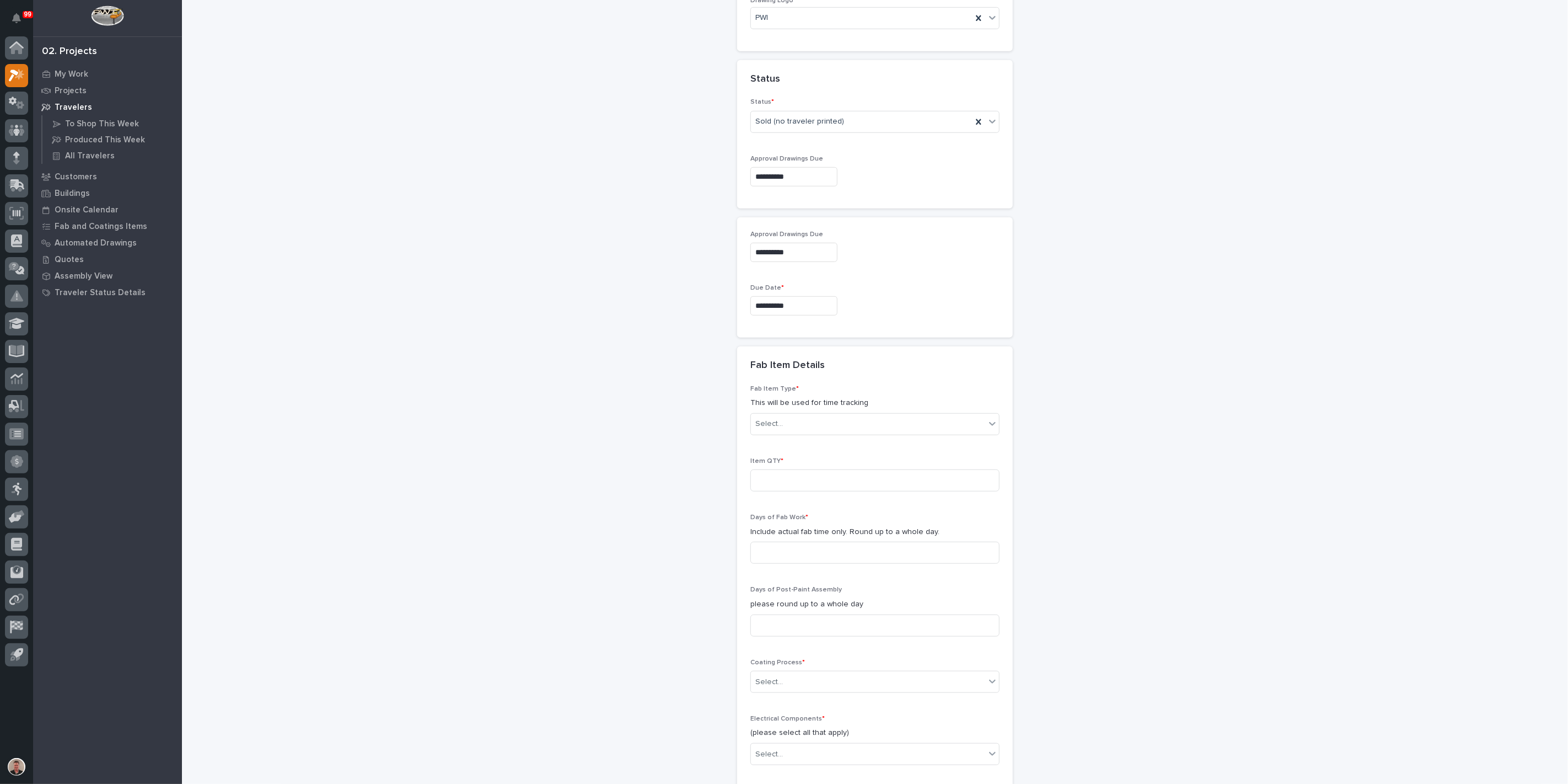
scroll to position [674, 0]
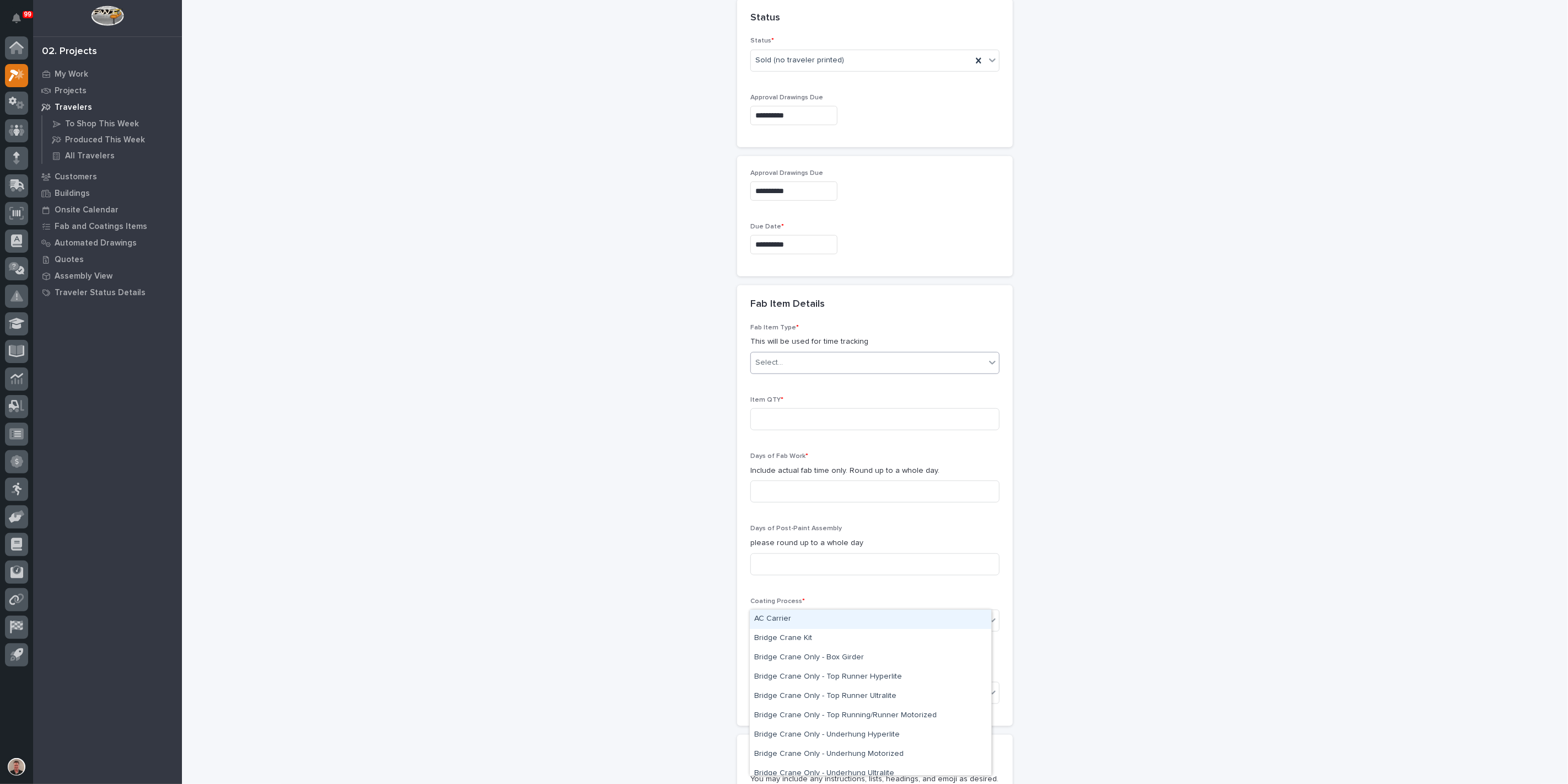
click at [830, 372] on div "Select..." at bounding box center [868, 362] width 234 height 18
drag, startPoint x: 827, startPoint y: 627, endPoint x: 825, endPoint y: 647, distance: 20.1
click at [825, 647] on div "Crane Components - Other" at bounding box center [870, 644] width 241 height 19
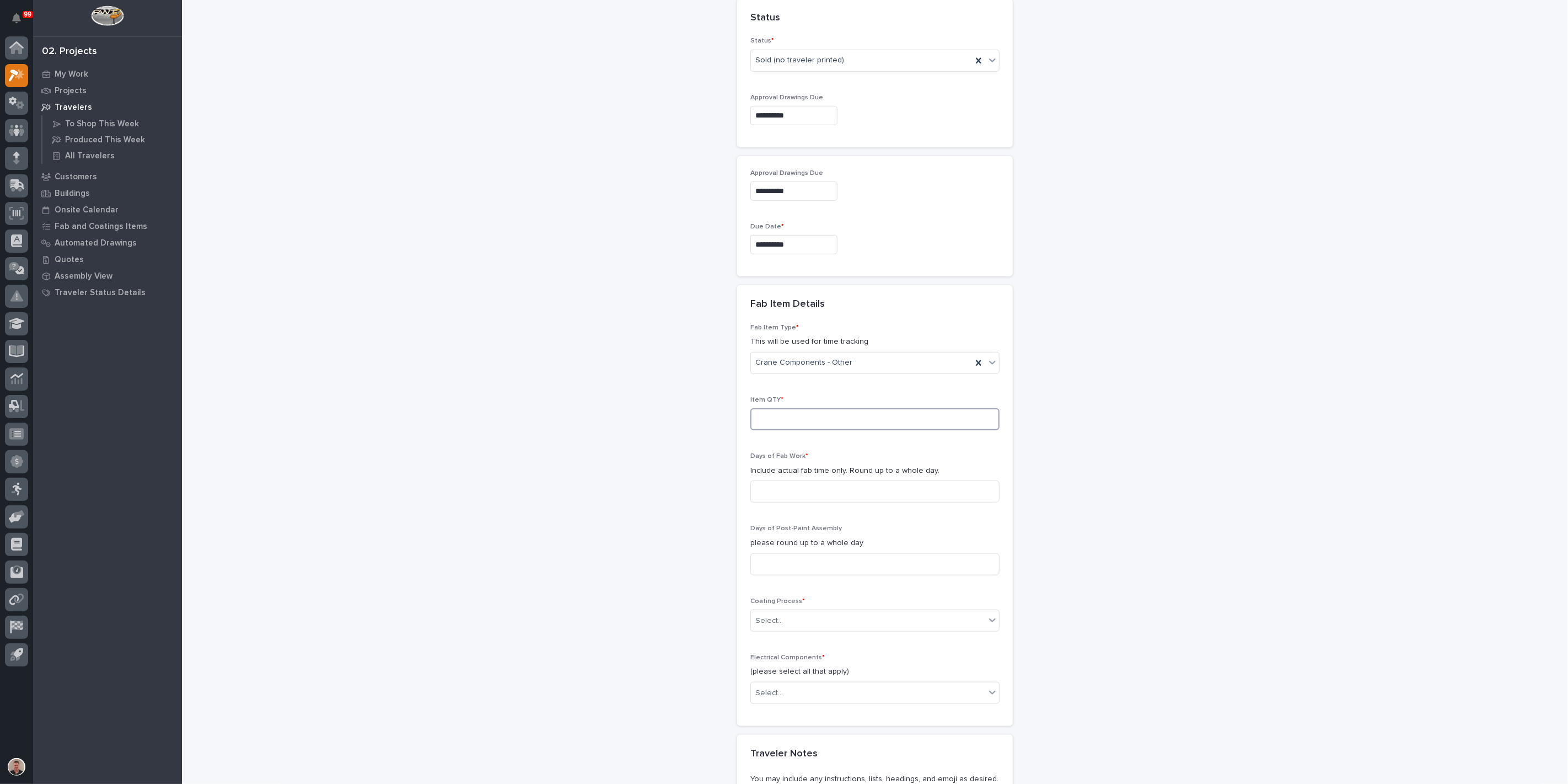
click at [803, 431] on input at bounding box center [875, 418] width 249 height 22
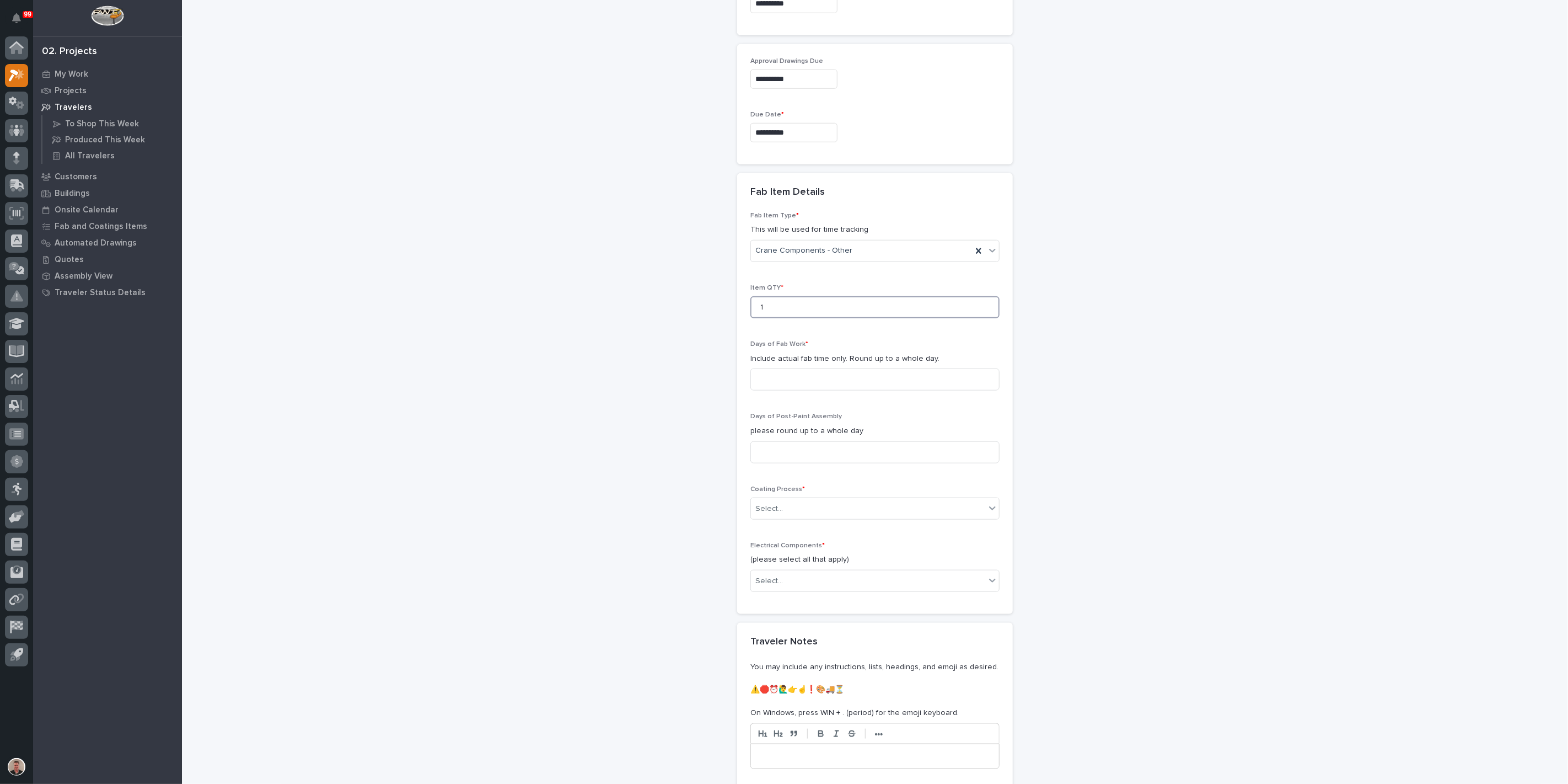
scroll to position [796, 0]
type input "1"
click at [799, 380] on input at bounding box center [875, 368] width 249 height 22
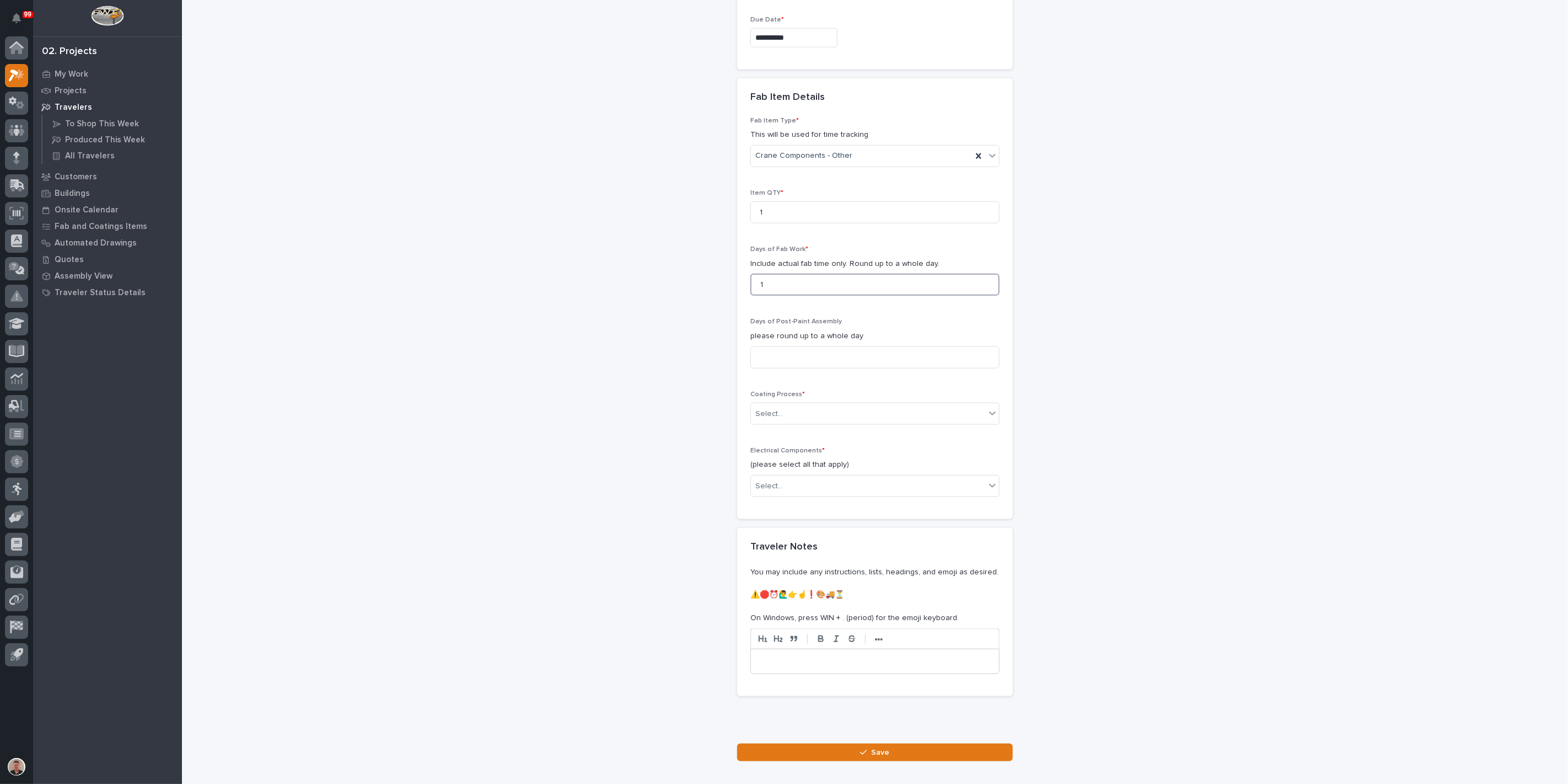
scroll to position [919, 0]
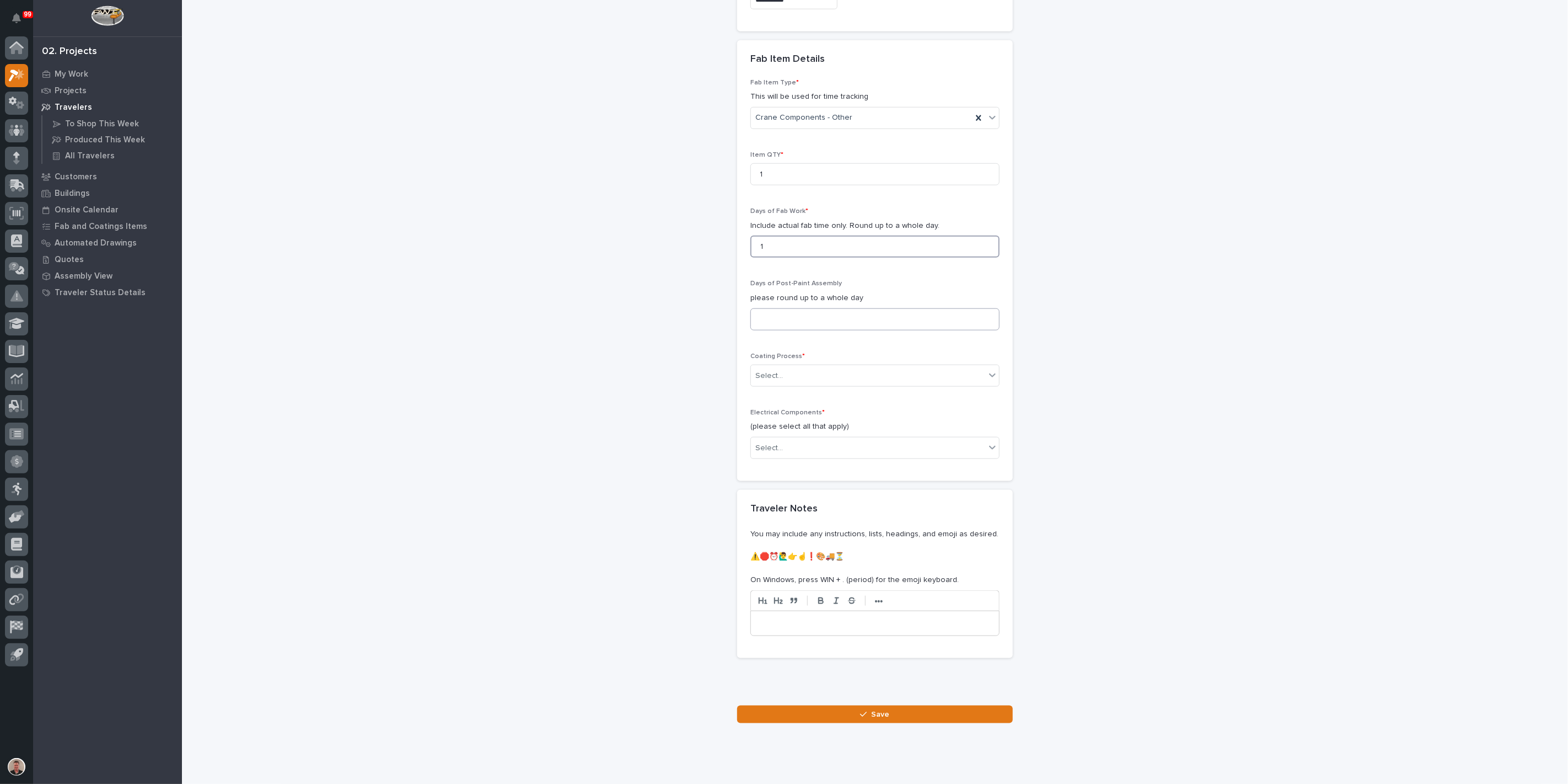
type input "1"
click at [797, 331] on input at bounding box center [875, 319] width 249 height 22
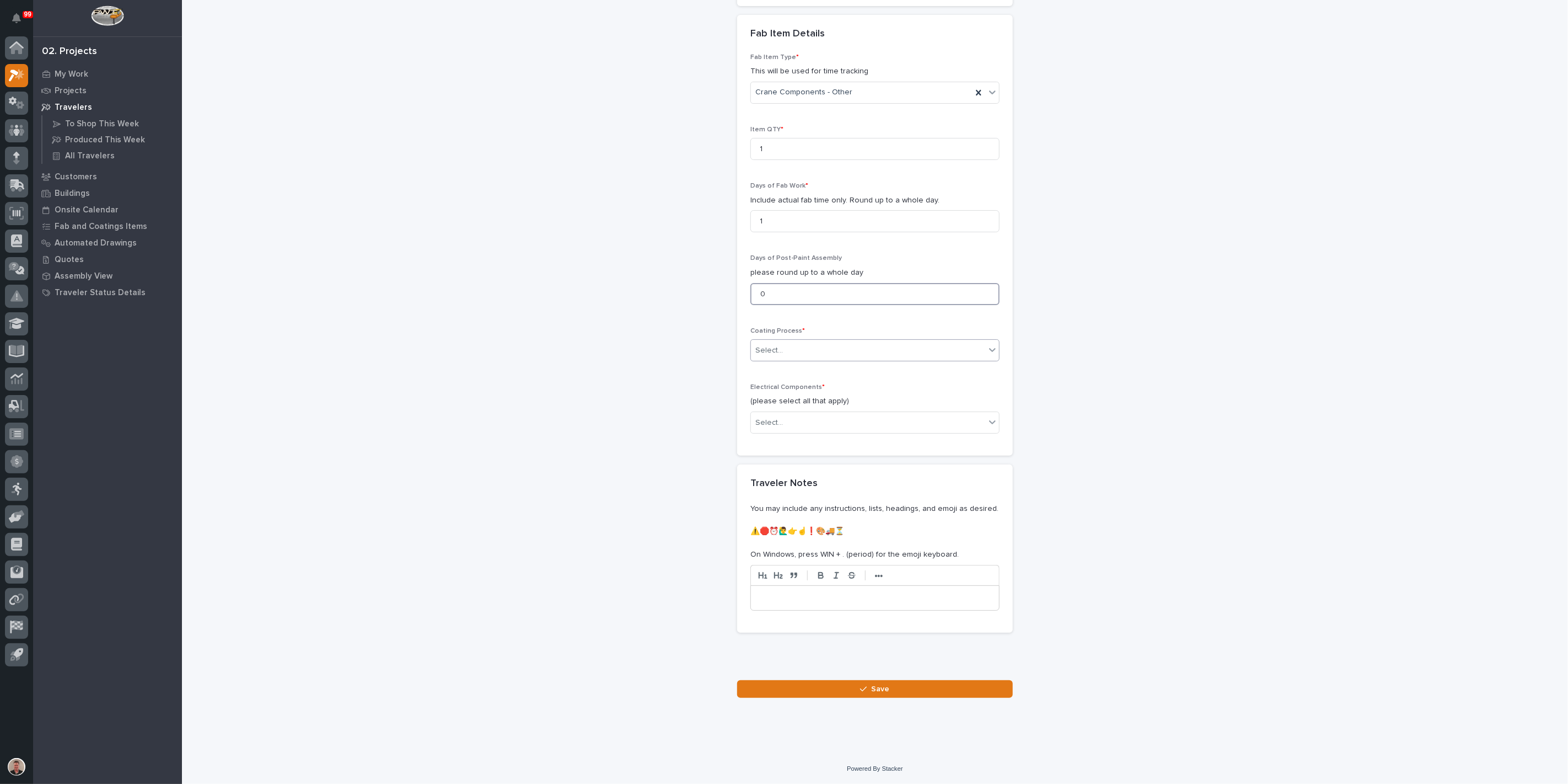
type input "0"
click at [797, 359] on div "Select..." at bounding box center [868, 350] width 234 height 18
click at [791, 643] on div "In-House Paint/Powder" at bounding box center [870, 649] width 241 height 19
click at [792, 432] on div "Select..." at bounding box center [868, 423] width 234 height 18
click at [784, 716] on div "None" at bounding box center [870, 714] width 241 height 19
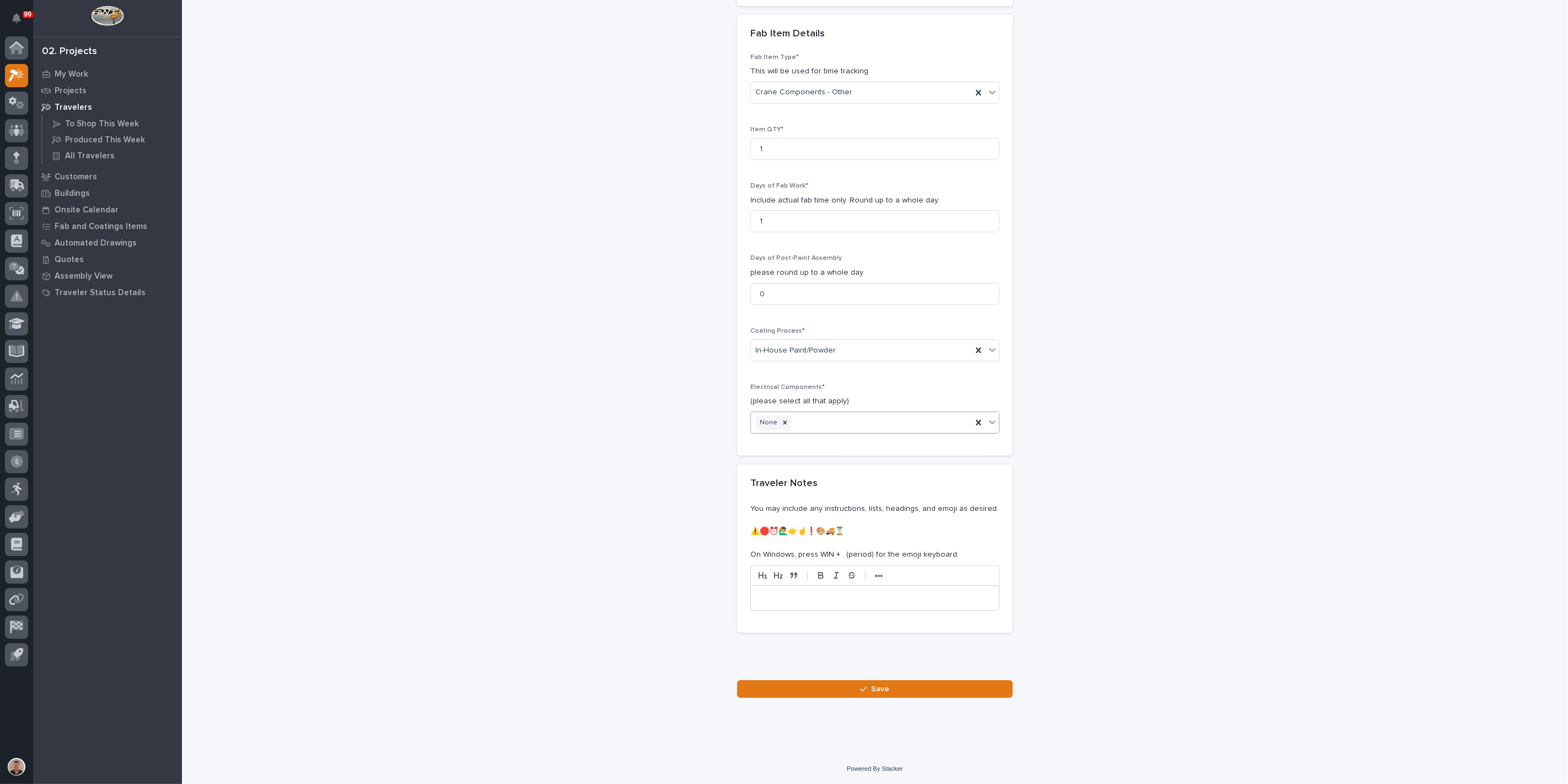
scroll to position [1288, 0]
click at [823, 698] on button "Save" at bounding box center [875, 688] width 276 height 17
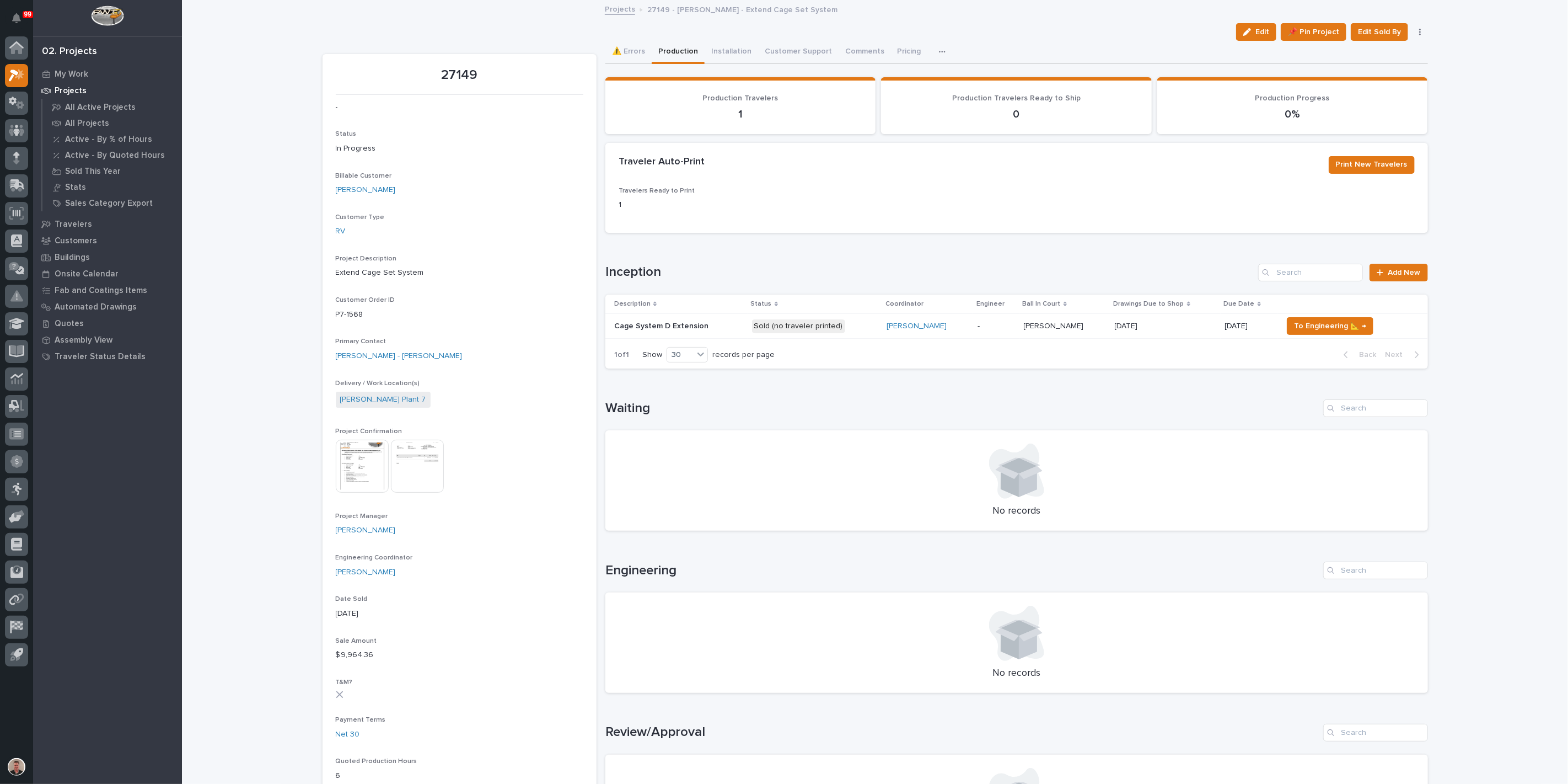
click at [1014, 331] on p "-" at bounding box center [995, 326] width 37 height 10
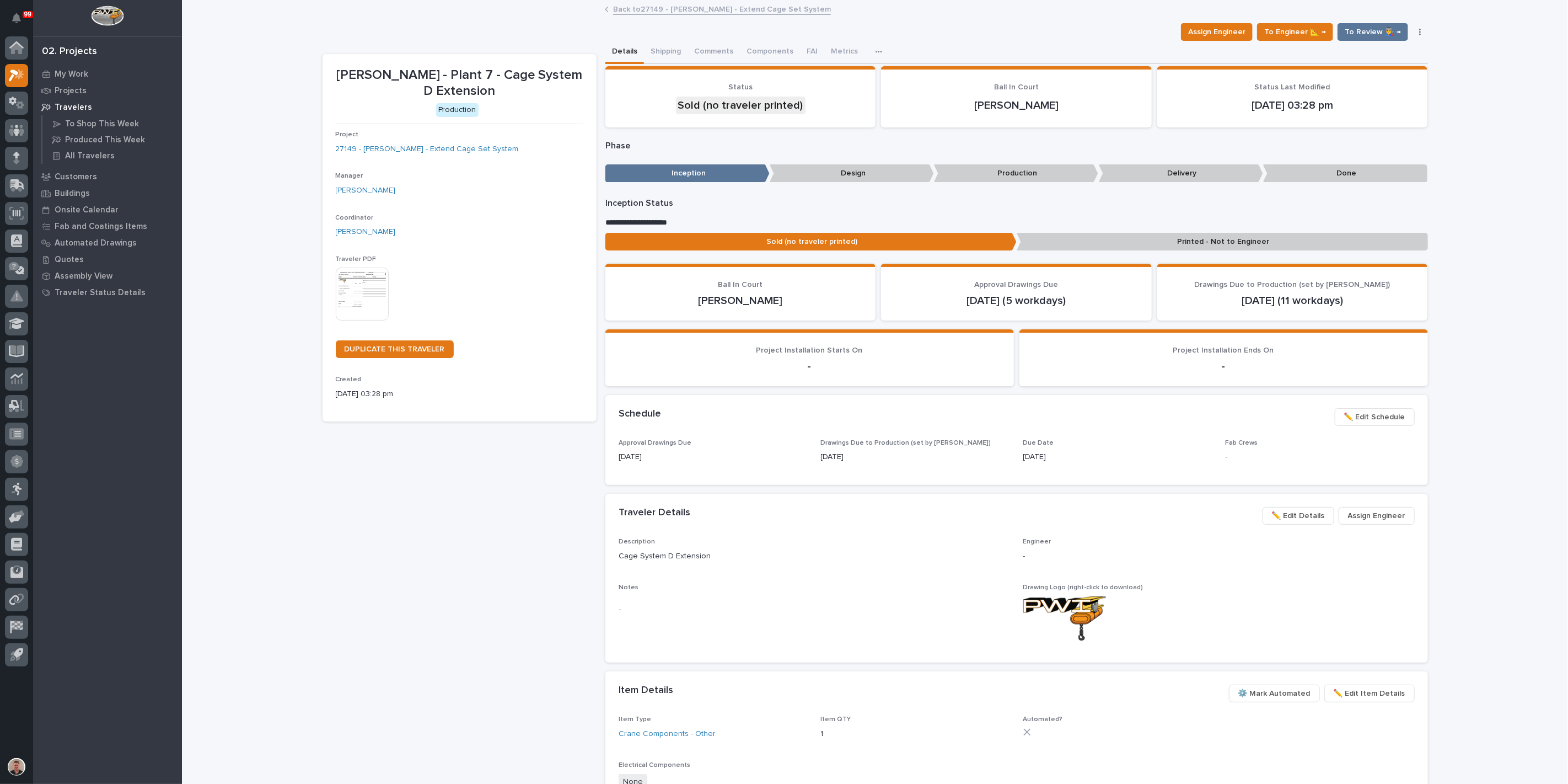
click at [370, 320] on img at bounding box center [362, 293] width 53 height 53
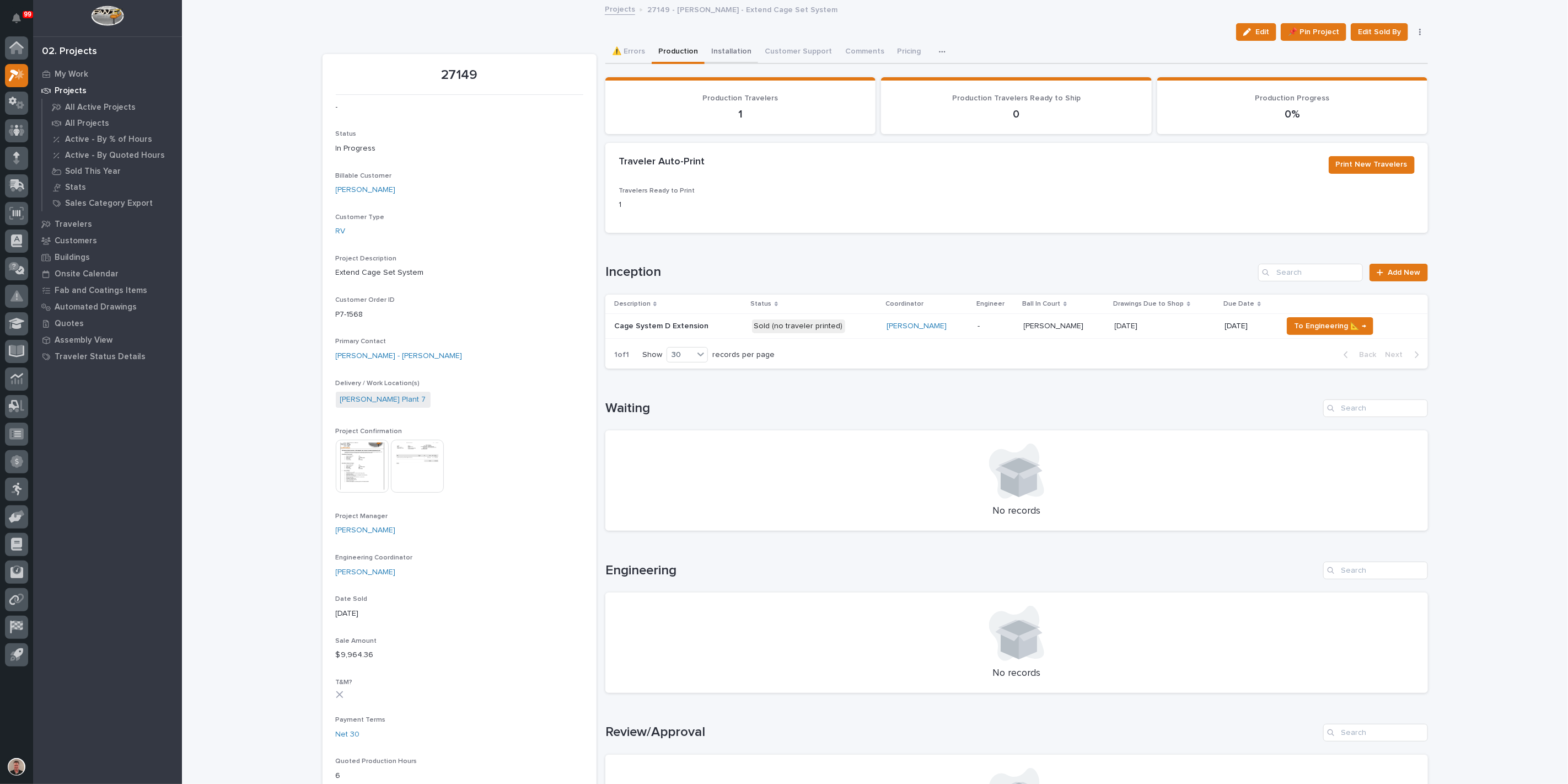
click at [757, 64] on button "Installation" at bounding box center [732, 52] width 54 height 23
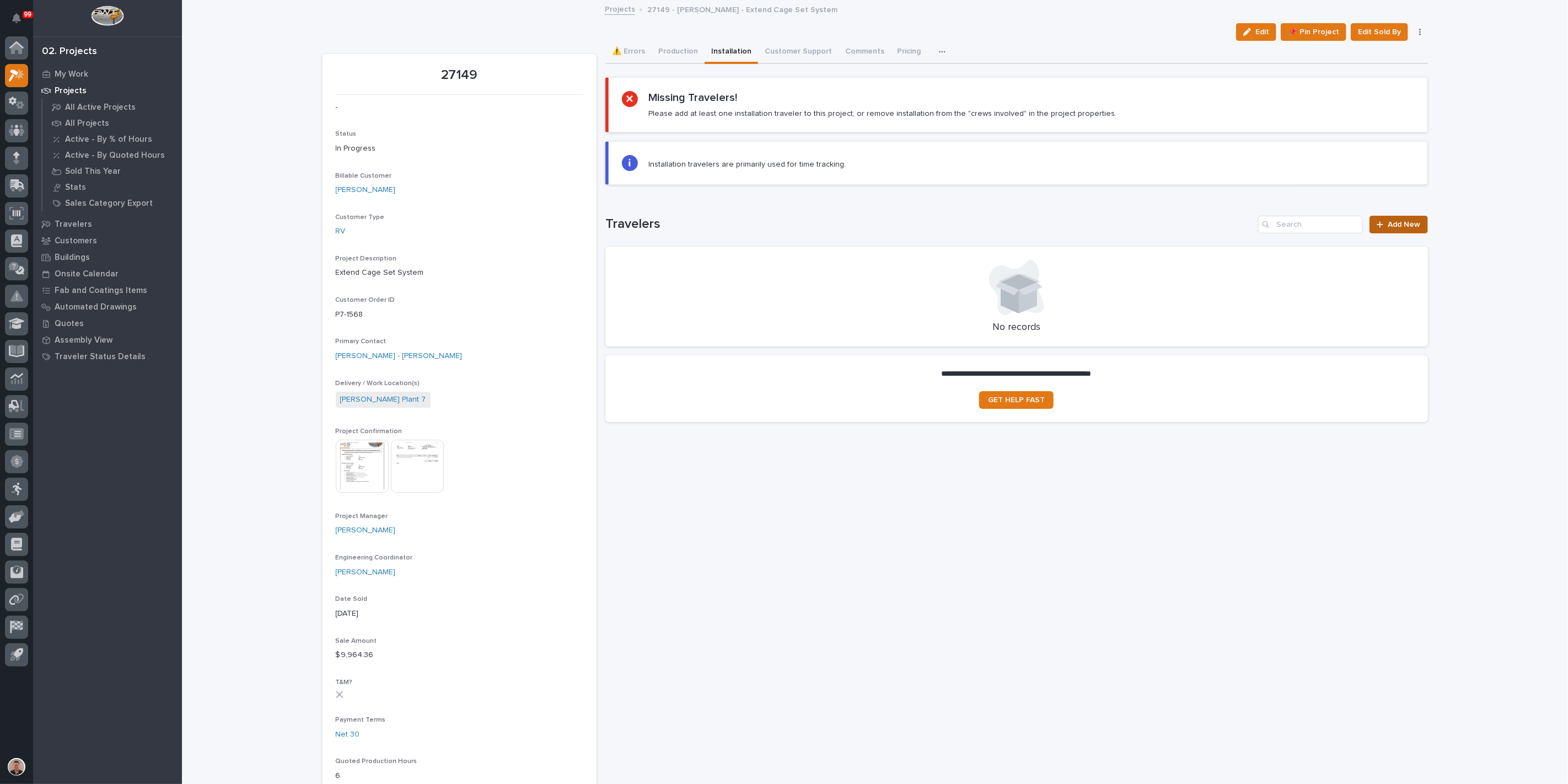
click at [1389, 228] on span "Add New" at bounding box center [1404, 224] width 32 height 8
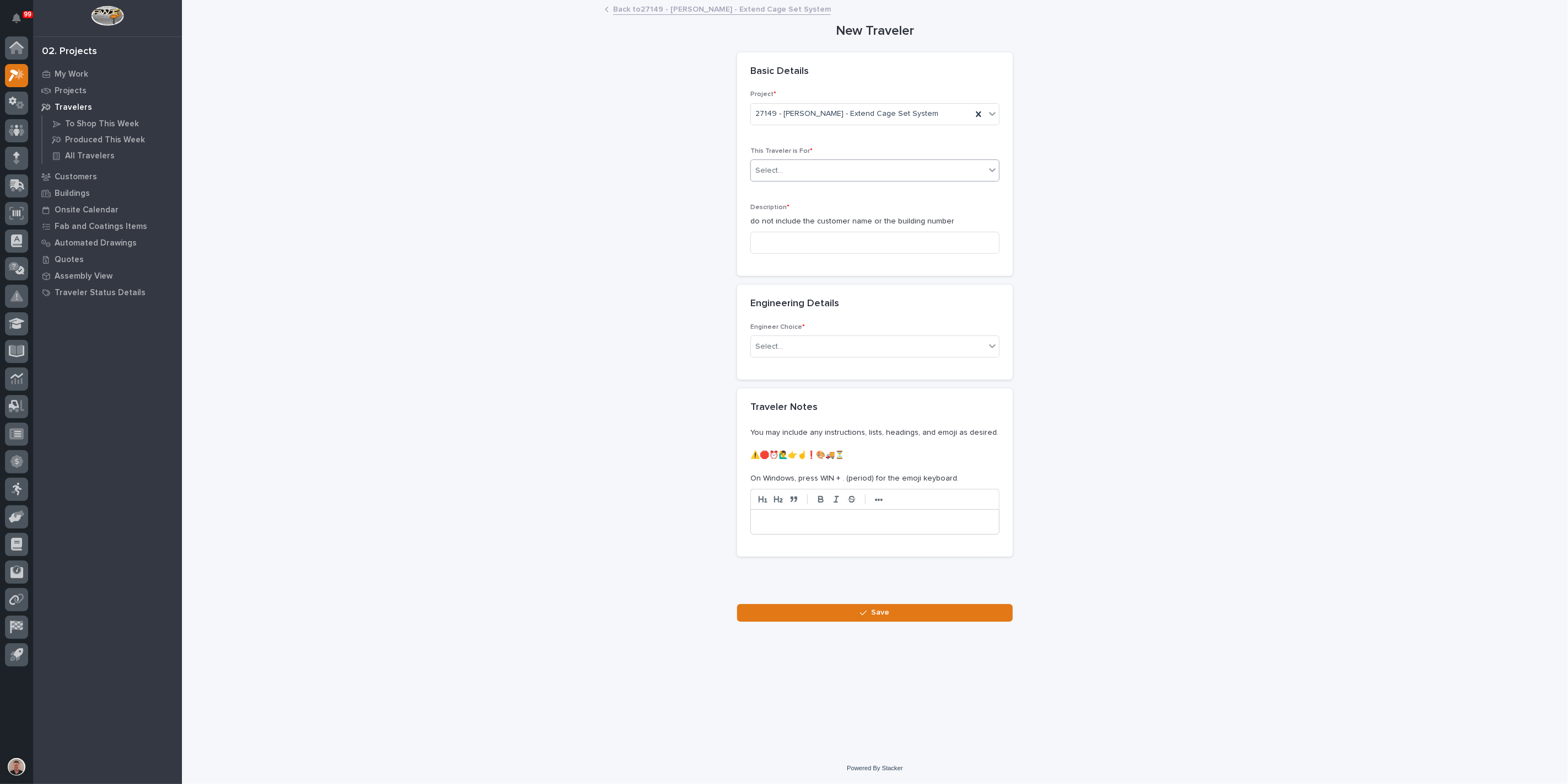
click at [823, 180] on div "Select..." at bounding box center [868, 170] width 234 height 18
click at [813, 243] on div "Installation" at bounding box center [870, 247] width 241 height 19
click at [804, 254] on input at bounding box center [875, 242] width 249 height 22
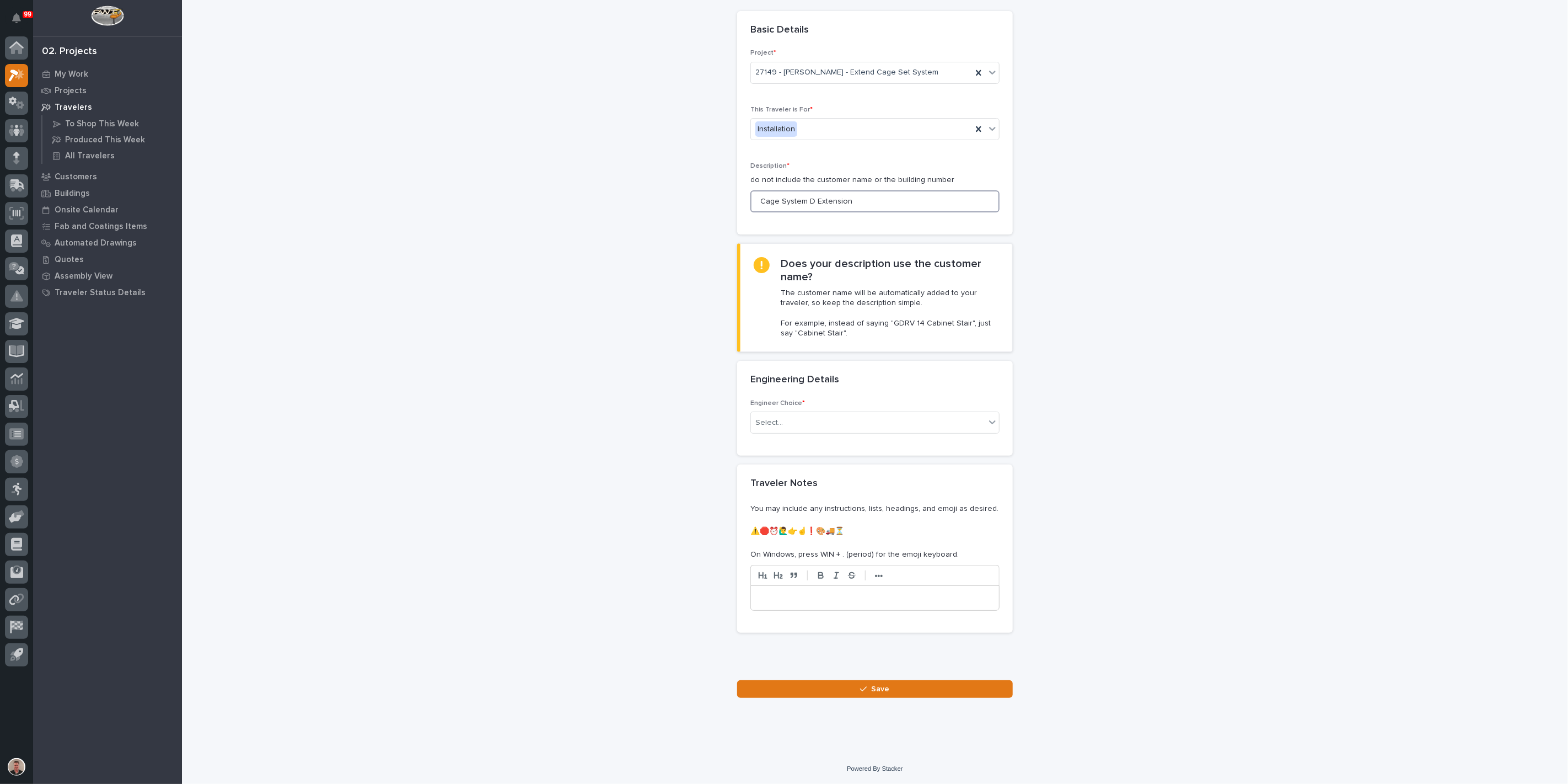
scroll to position [184, 0]
type input "Cage System D Extension"
click at [828, 414] on div "Select..." at bounding box center [868, 423] width 234 height 18
drag, startPoint x: 826, startPoint y: 438, endPoint x: 831, endPoint y: 420, distance: 18.7
click at [831, 420] on div "There is no engineering (no drawings)" at bounding box center [870, 419] width 241 height 19
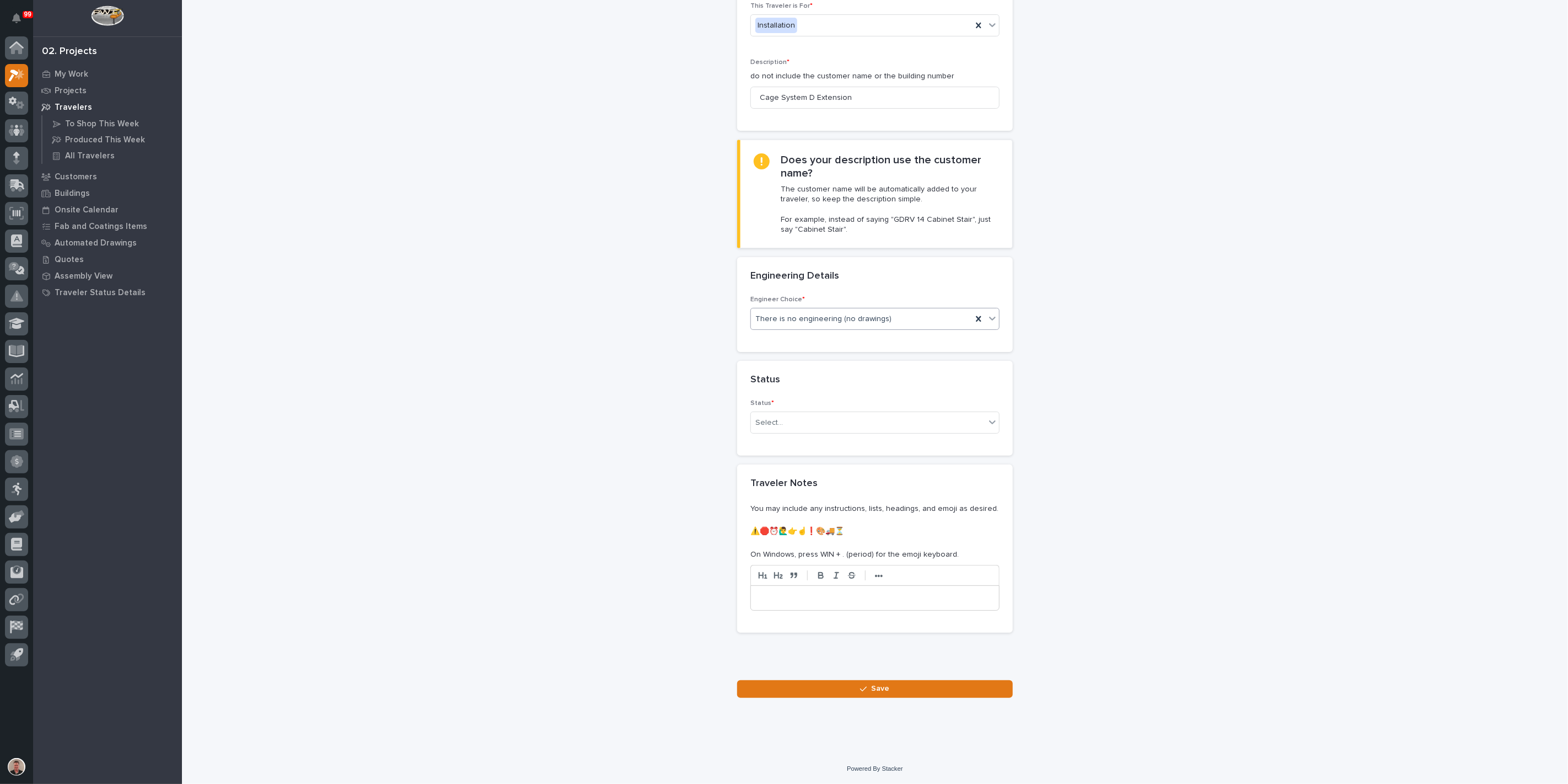
scroll to position [246, 0]
click at [831, 432] on div "Select..." at bounding box center [868, 423] width 234 height 18
click at [821, 484] on div "On-Site Work" at bounding box center [870, 481] width 241 height 19
click at [843, 688] on button "Save" at bounding box center [875, 688] width 276 height 17
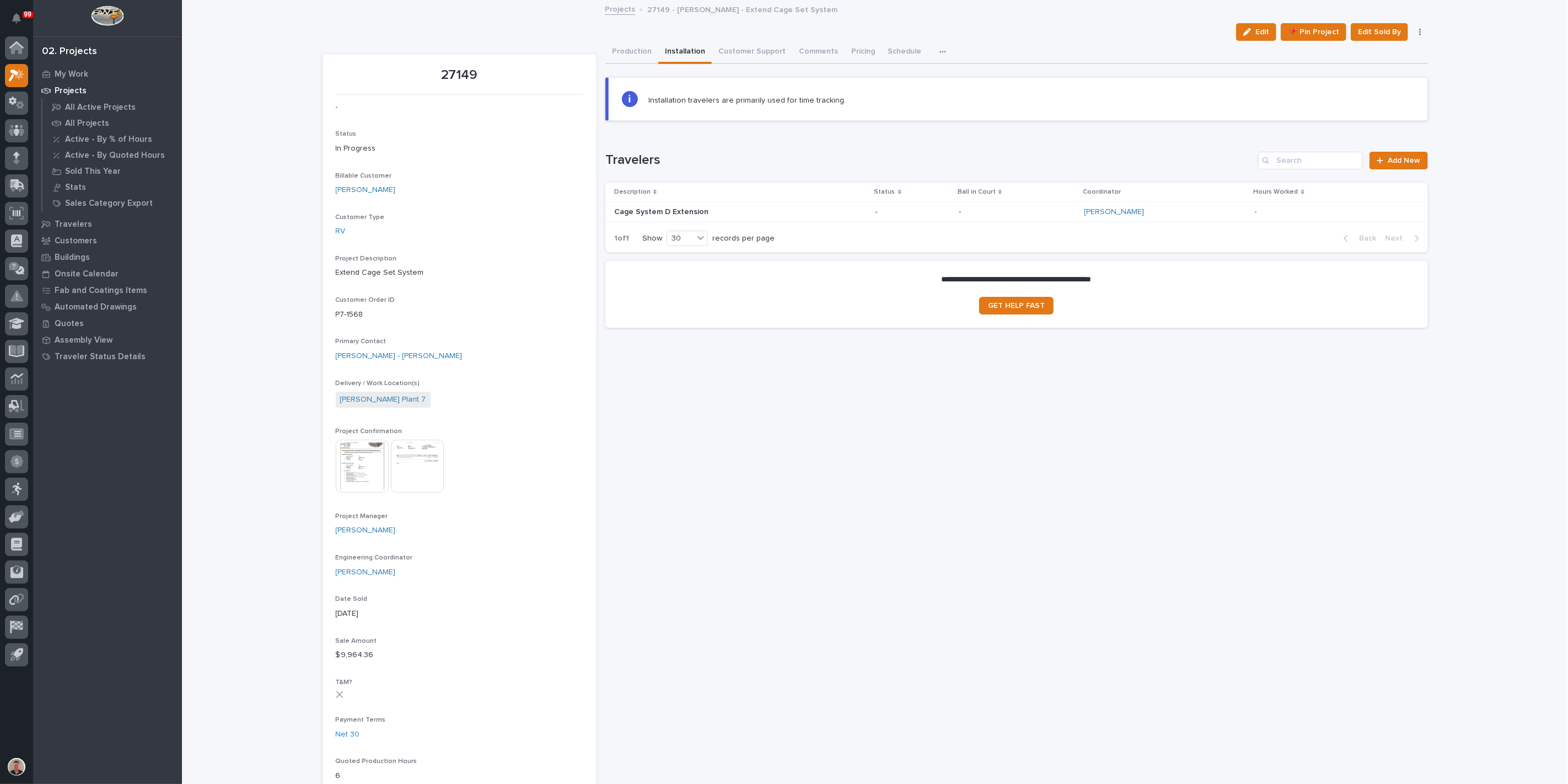
click at [991, 221] on div "-" at bounding box center [1017, 212] width 117 height 18
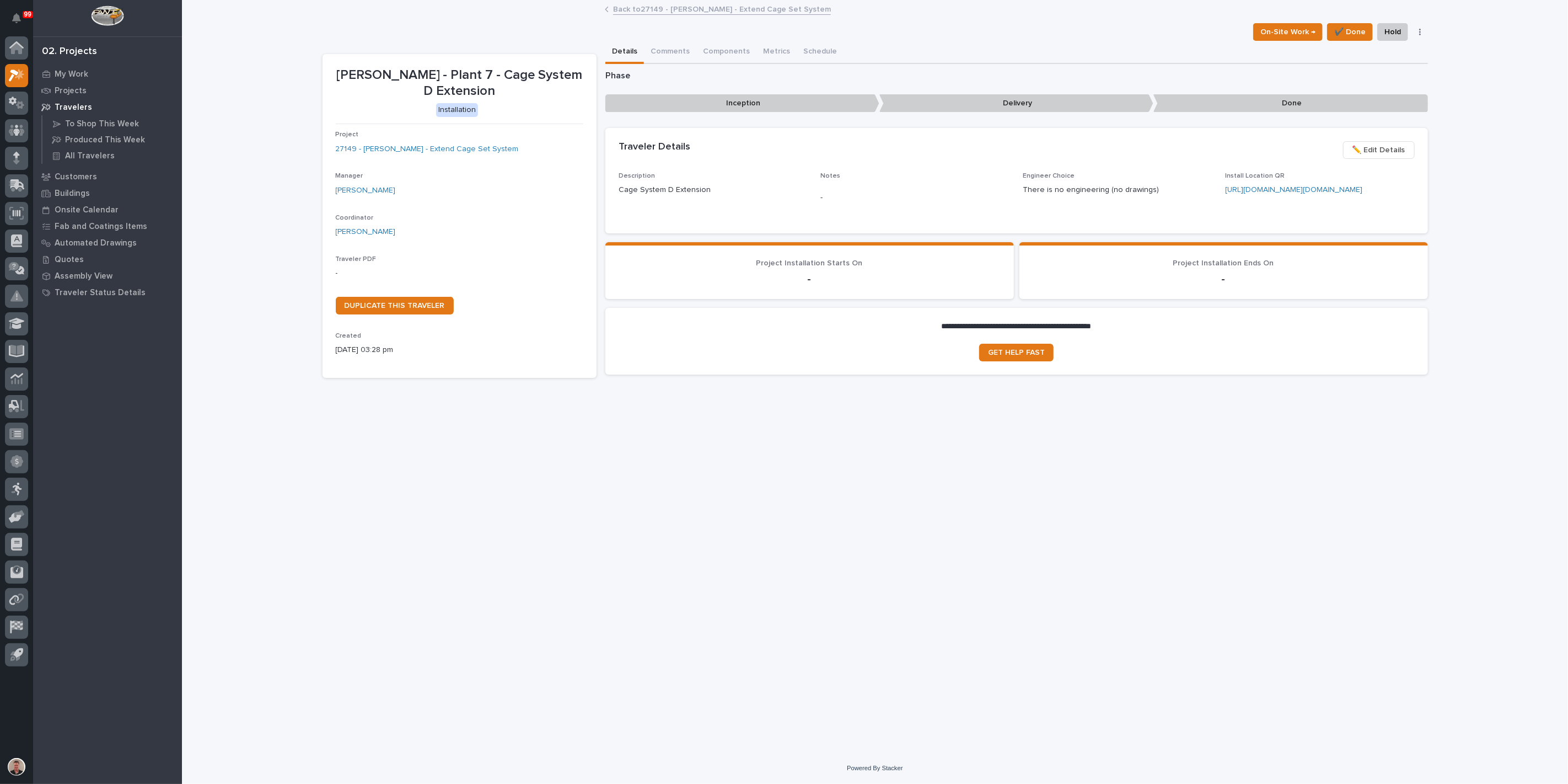
click at [371, 288] on div "Traveler PDF -" at bounding box center [459, 271] width 247 height 32
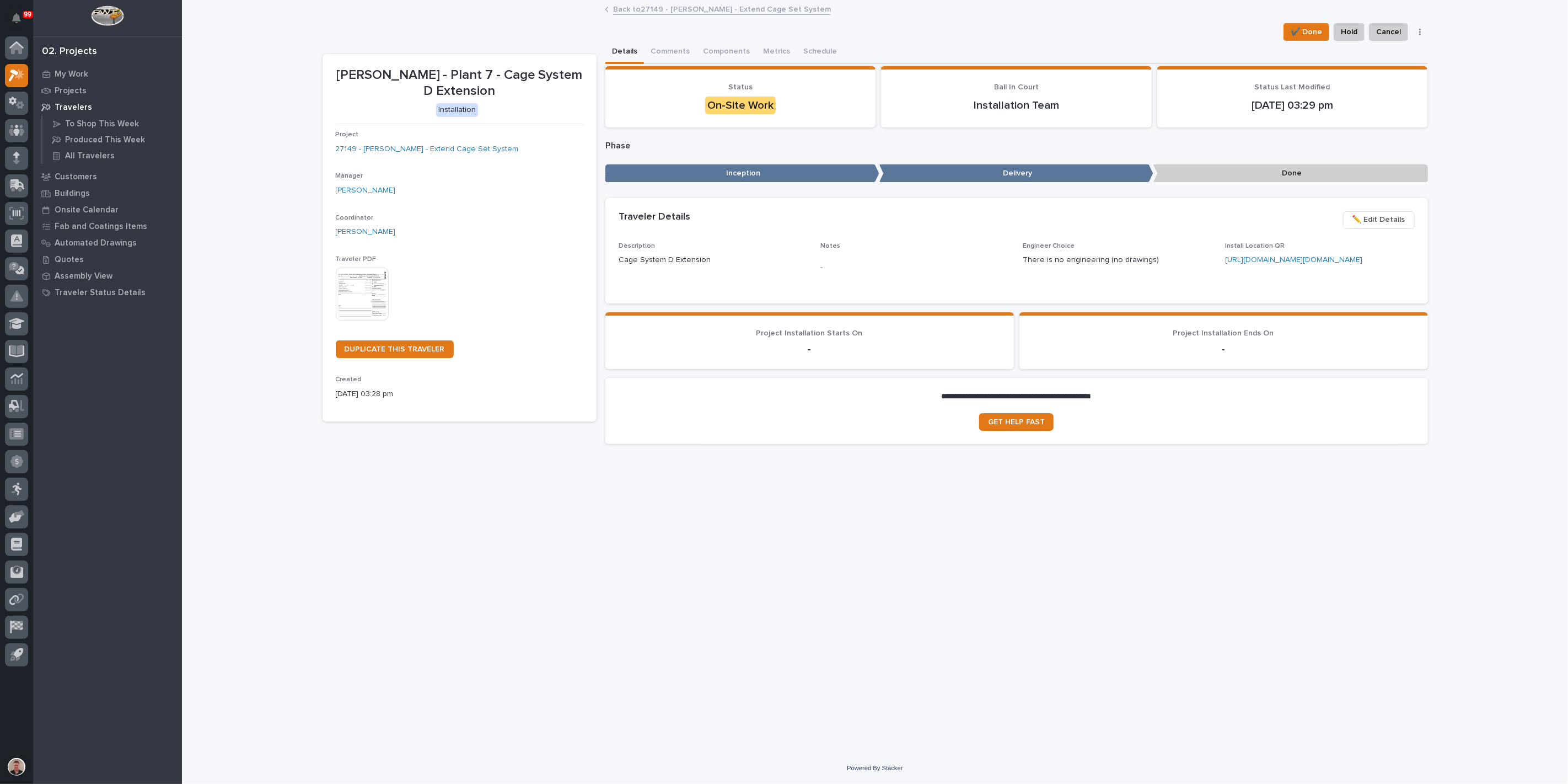
click at [363, 320] on img at bounding box center [362, 293] width 53 height 53
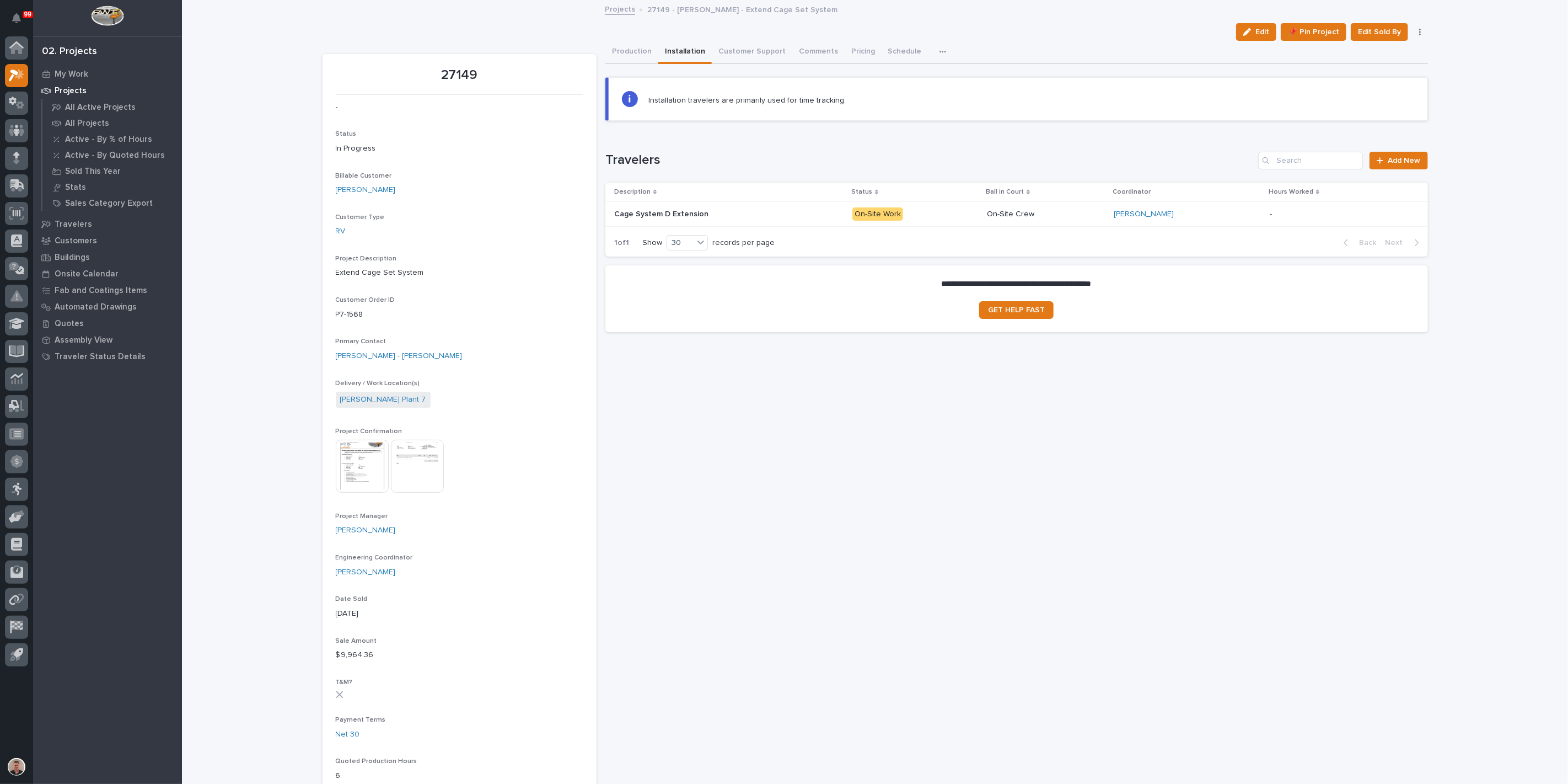
drag, startPoint x: 633, startPoint y: 64, endPoint x: 516, endPoint y: 96, distance: 121.3
click at [632, 64] on button "Production" at bounding box center [632, 52] width 53 height 23
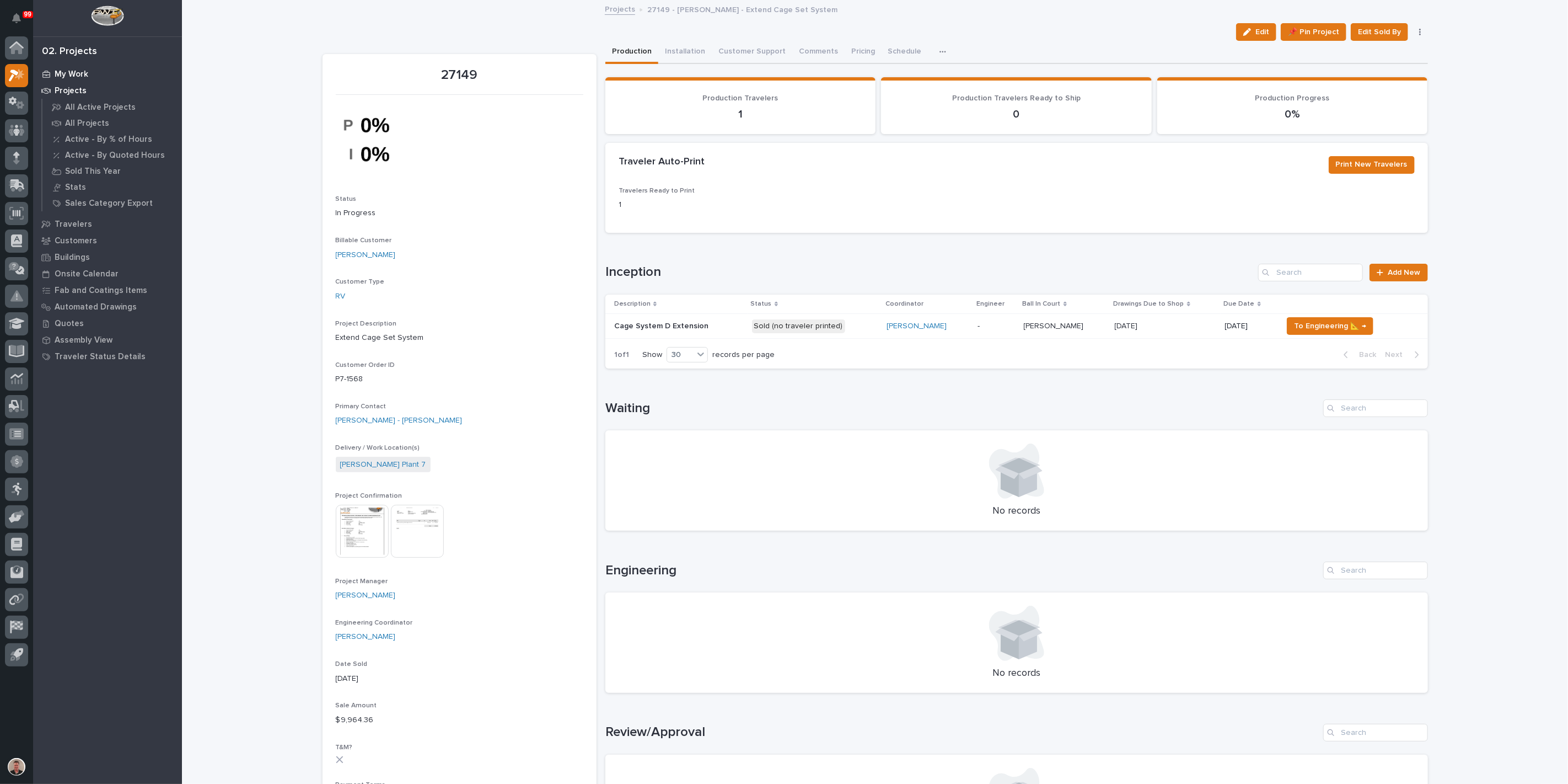
click at [64, 72] on p "My Work" at bounding box center [71, 74] width 34 height 10
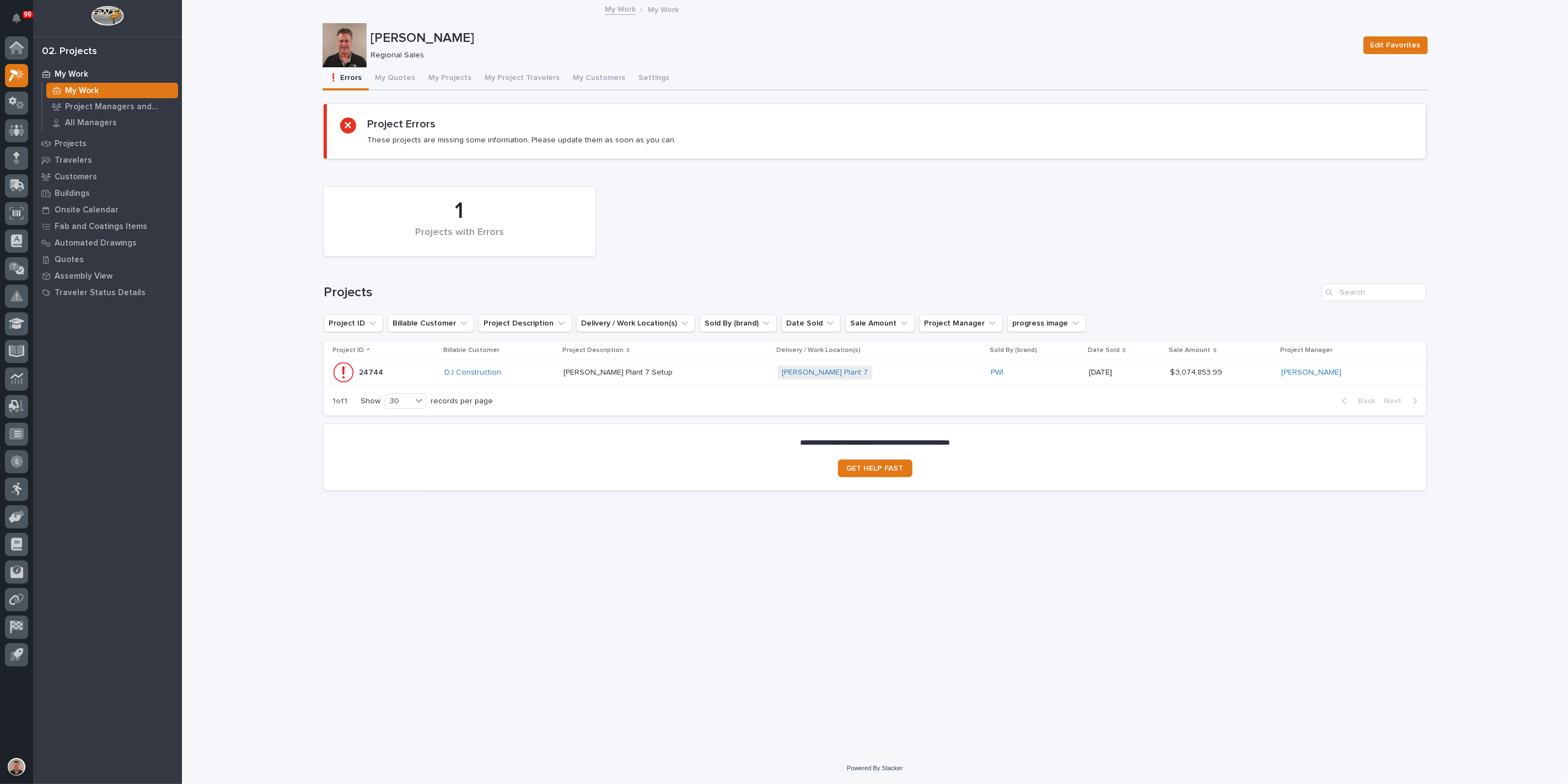
click at [549, 378] on div "DJ Construction" at bounding box center [499, 372] width 110 height 10
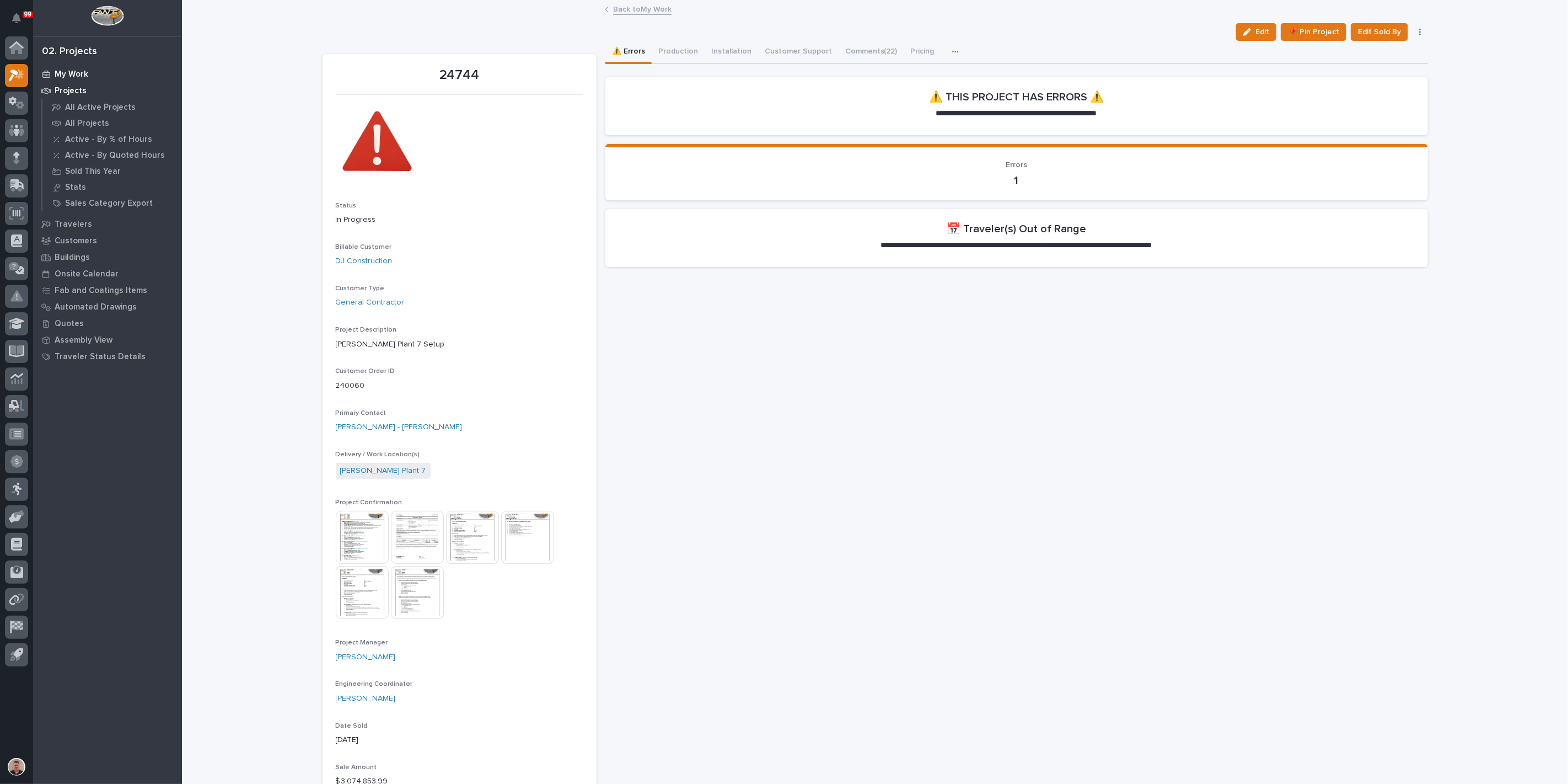
click at [79, 78] on p "My Work" at bounding box center [71, 74] width 34 height 10
